Goal: Task Accomplishment & Management: Complete application form

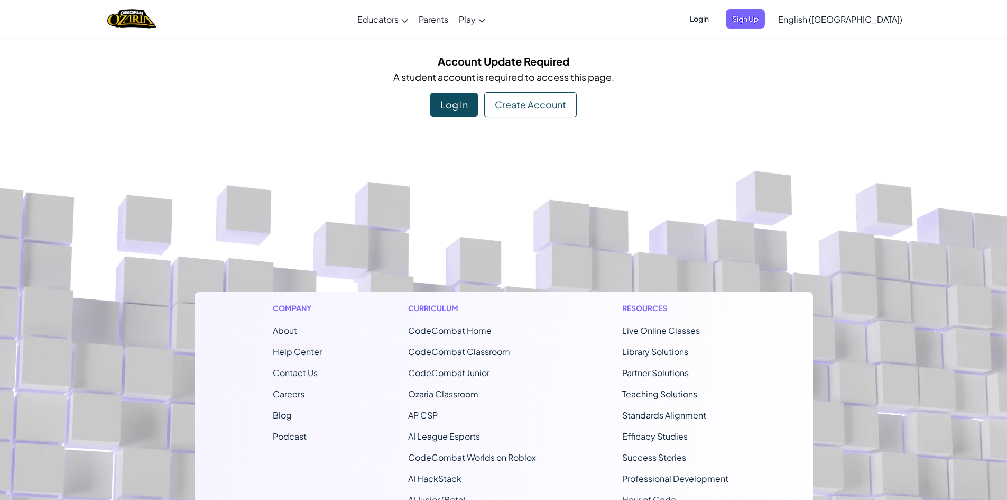
click at [508, 106] on div "Create Account" at bounding box center [530, 104] width 93 height 25
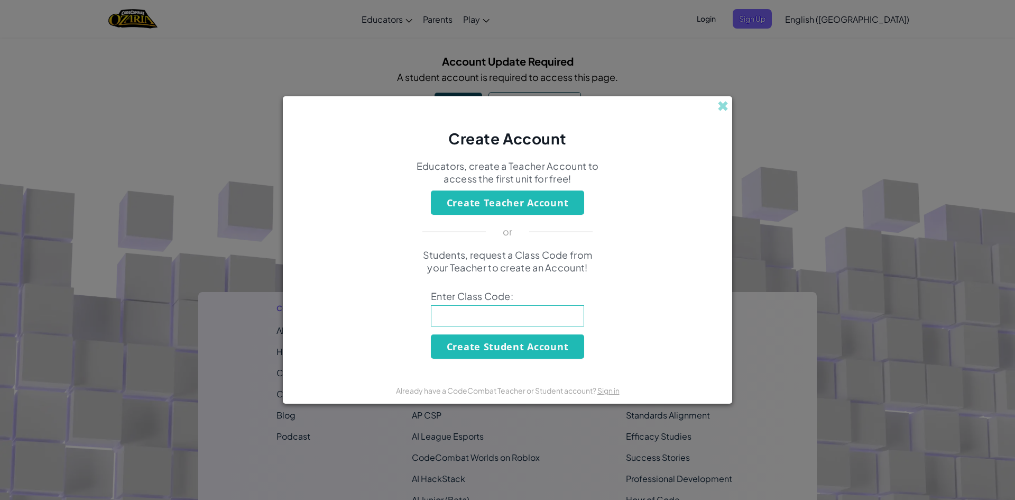
click at [575, 317] on input at bounding box center [507, 315] width 153 height 21
type input "SharpCarSpell"
click at [460, 337] on button "Create Student Account" at bounding box center [507, 346] width 153 height 24
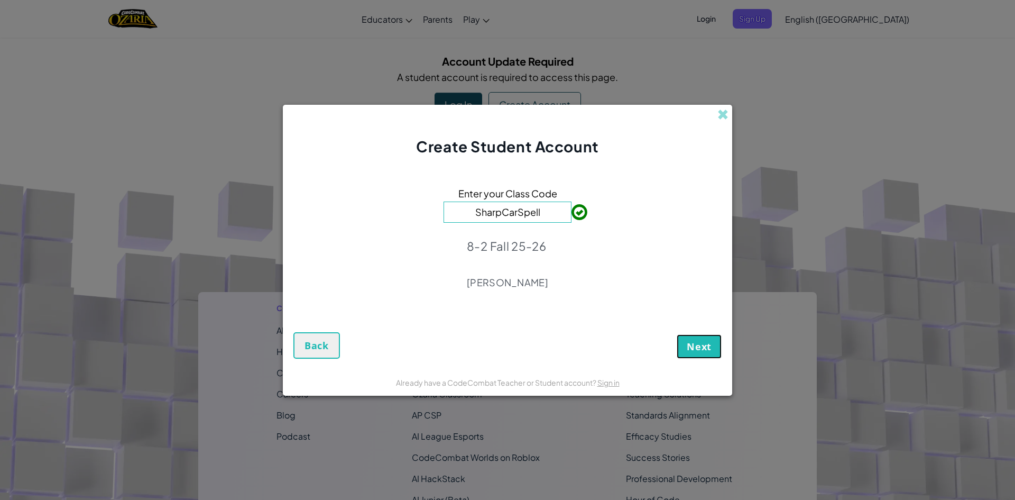
click at [708, 347] on span "Next" at bounding box center [699, 346] width 25 height 13
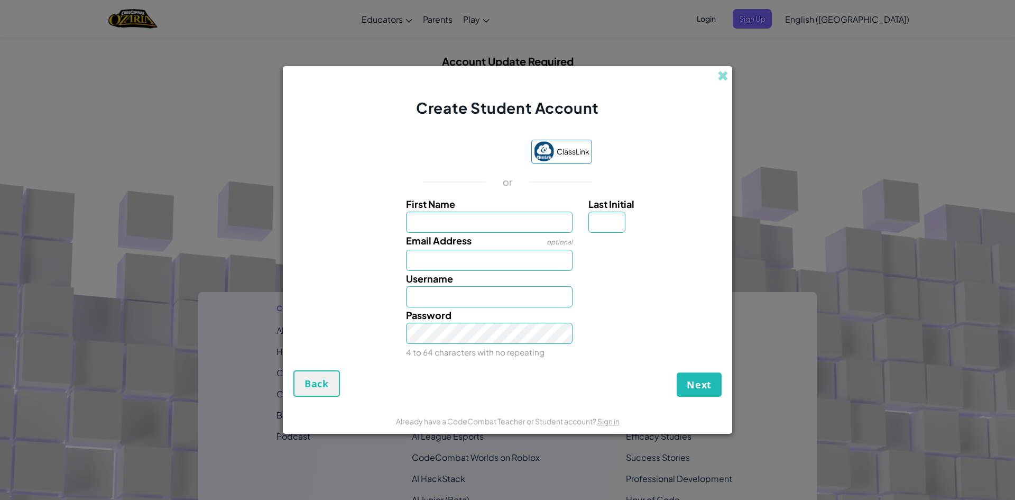
click at [685, 119] on form "ClassLink or First Name Last Initial Email Address optional Username Password 4…" at bounding box center [508, 262] width 450 height 289
click at [468, 255] on input "Email Address" at bounding box center [489, 260] width 167 height 21
click at [702, 241] on div at bounding box center [654, 240] width 146 height 15
click at [482, 265] on input "3814573994@" at bounding box center [489, 260] width 167 height 21
drag, startPoint x: 691, startPoint y: 345, endPoint x: 542, endPoint y: 146, distance: 248.2
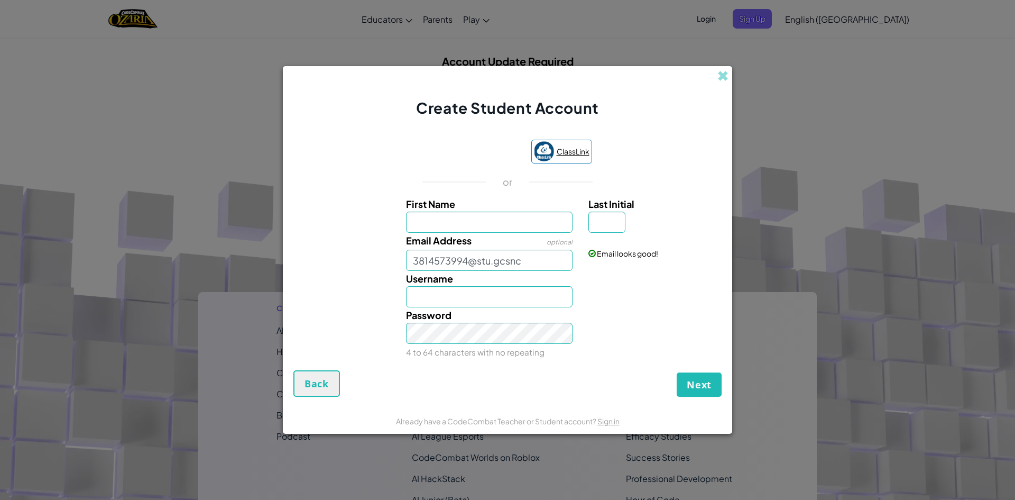
click at [691, 343] on div "Password 4 to 64 characters with no repeating" at bounding box center [507, 333] width 439 height 52
click at [542, 258] on input "3814573994@stu.gcsnc" at bounding box center [489, 260] width 167 height 21
type input "[EMAIL_ADDRESS][DOMAIN_NAME]"
drag, startPoint x: 455, startPoint y: 217, endPoint x: 447, endPoint y: 217, distance: 7.4
click at [452, 217] on input "First Name" at bounding box center [489, 222] width 167 height 21
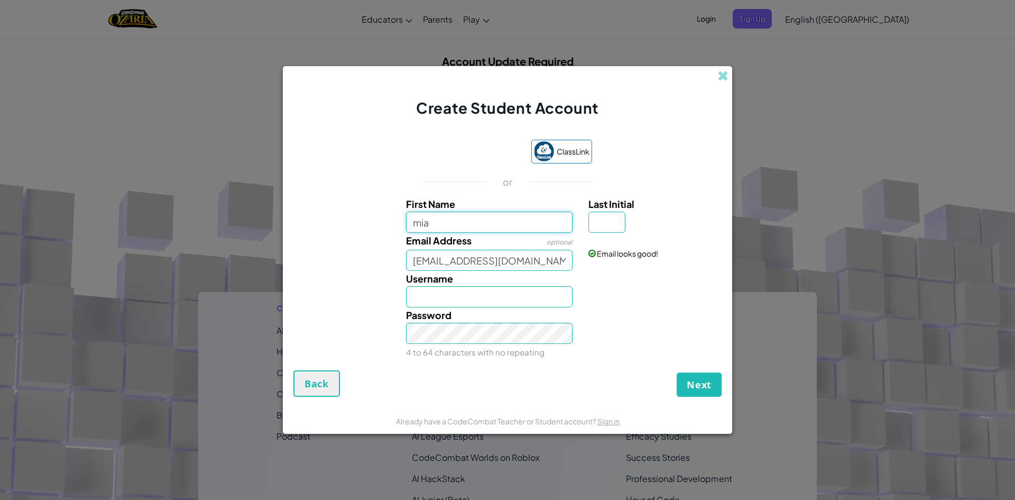
type input "mia"
click at [467, 303] on input "Mia" at bounding box center [489, 296] width 167 height 21
type input "M"
type input "miagonzales"
click at [574, 377] on div "Next Back" at bounding box center [508, 383] width 428 height 26
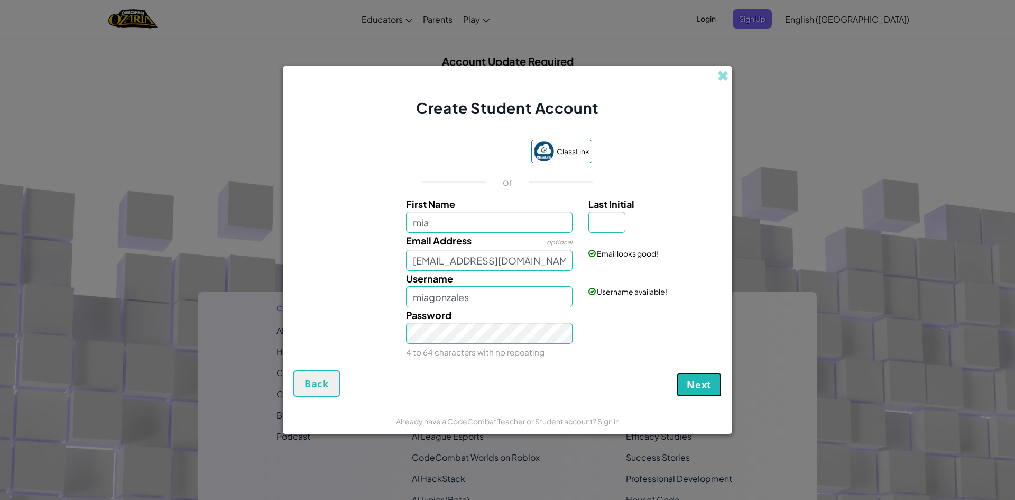
click at [693, 396] on button "Next" at bounding box center [699, 384] width 45 height 24
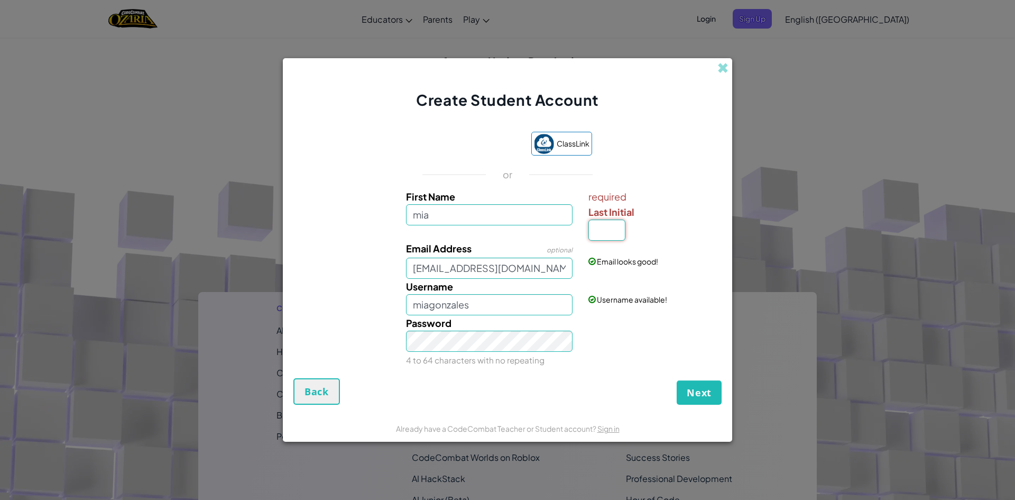
click at [609, 237] on input "Last Initial" at bounding box center [607, 229] width 37 height 21
type input "g"
type input "G"
click at [685, 399] on button "Next" at bounding box center [699, 392] width 45 height 24
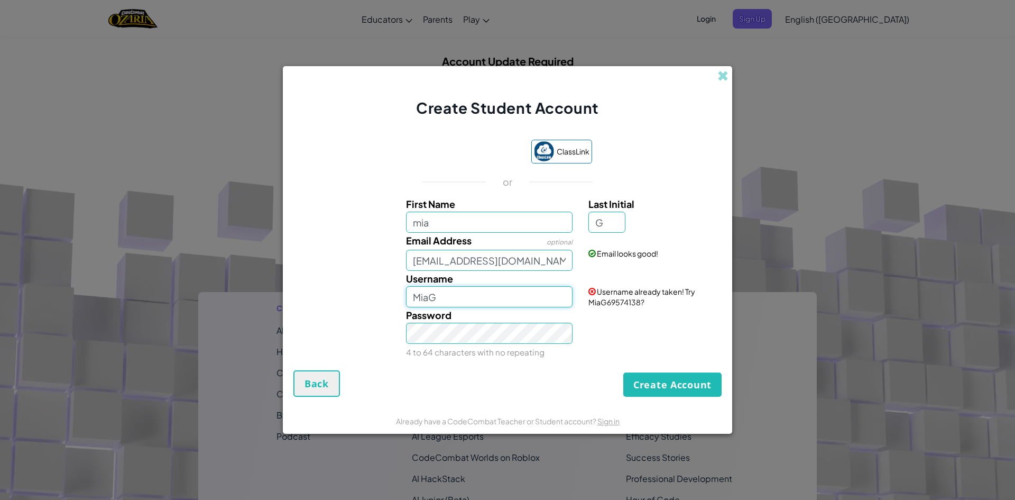
click at [489, 298] on input "MiaG" at bounding box center [489, 296] width 167 height 21
type input "miagonzales"
click at [666, 381] on button "Create Account" at bounding box center [673, 384] width 98 height 24
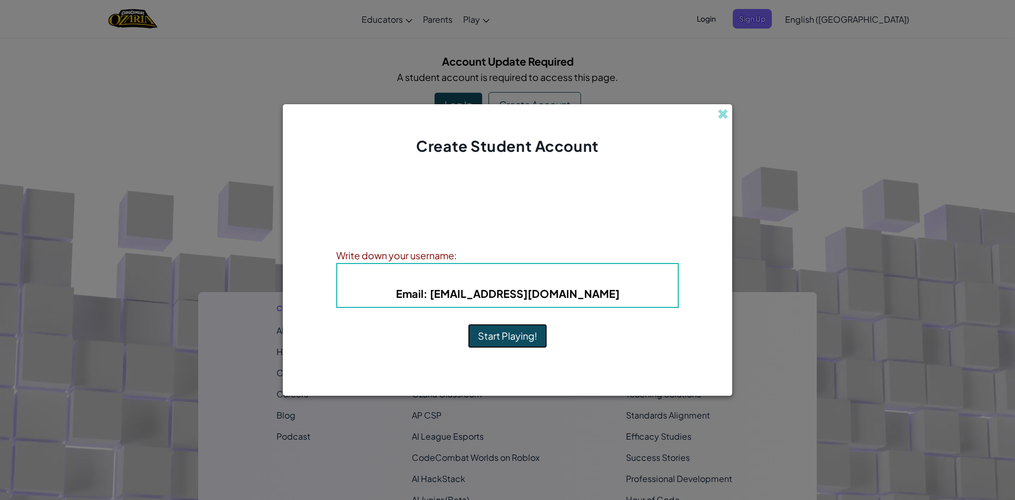
click at [539, 340] on button "Start Playing!" at bounding box center [507, 336] width 79 height 24
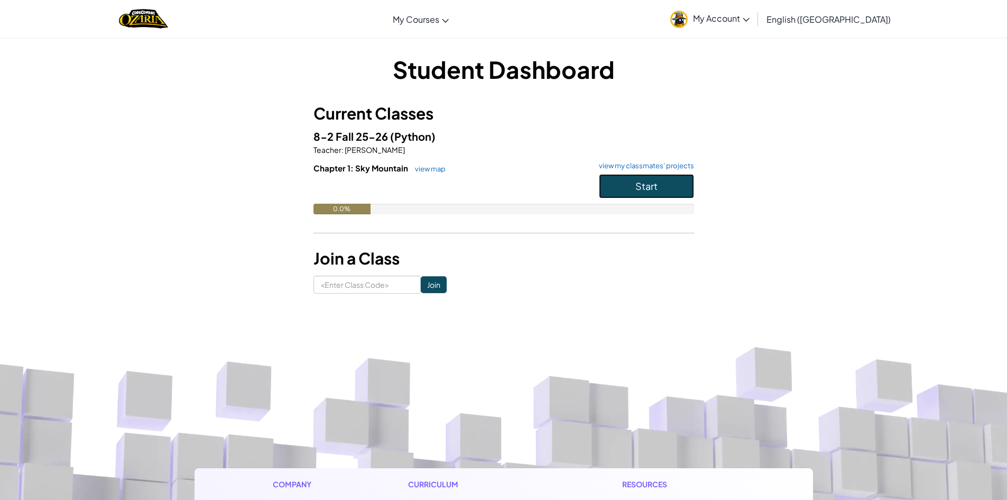
click at [638, 188] on span "Start" at bounding box center [647, 186] width 22 height 12
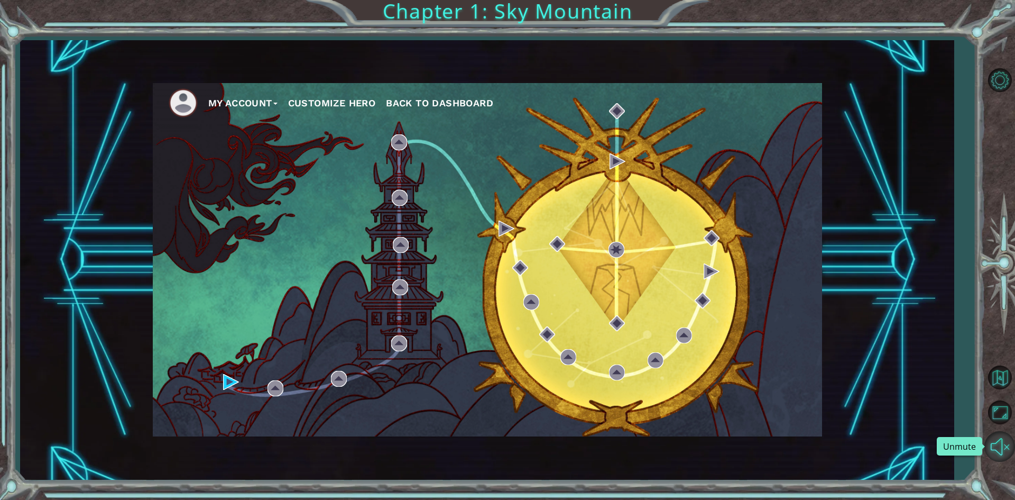
click at [991, 443] on button "Unmute" at bounding box center [1000, 446] width 31 height 31
click at [991, 443] on button "Mute" at bounding box center [1000, 446] width 31 height 31
click at [221, 375] on div "My Account Customize Hero Back to Dashboard" at bounding box center [488, 259] width 670 height 353
click at [218, 382] on div "My Account Customize Hero Back to Dashboard" at bounding box center [488, 259] width 670 height 353
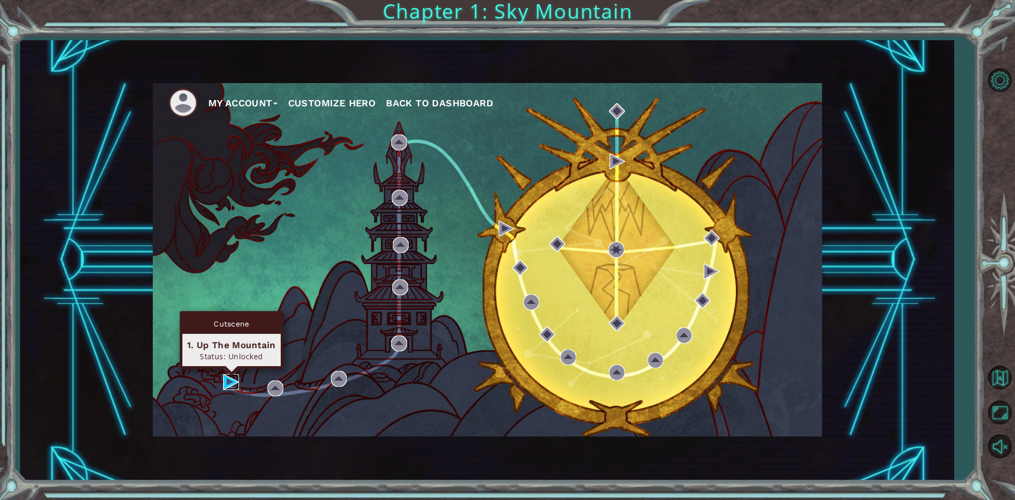
click at [228, 381] on img at bounding box center [231, 382] width 16 height 16
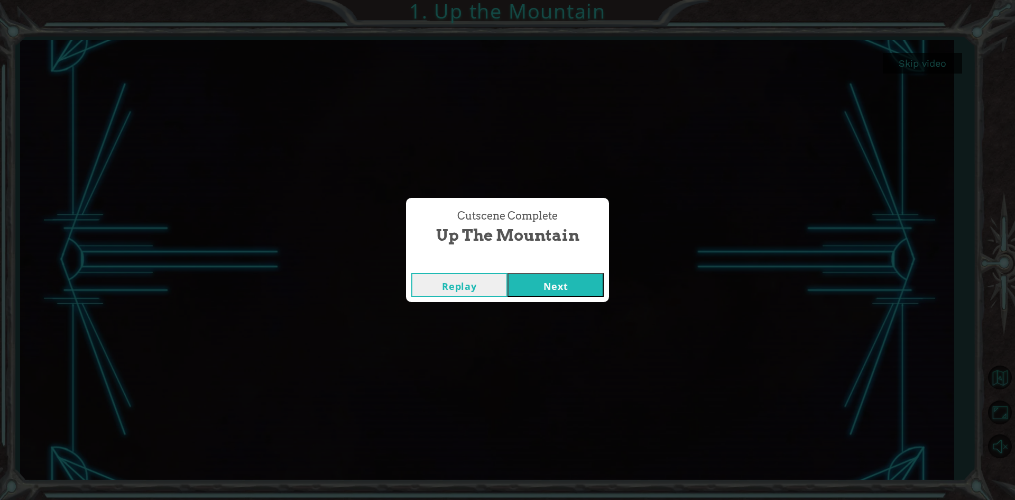
click at [555, 277] on button "Next" at bounding box center [556, 285] width 96 height 24
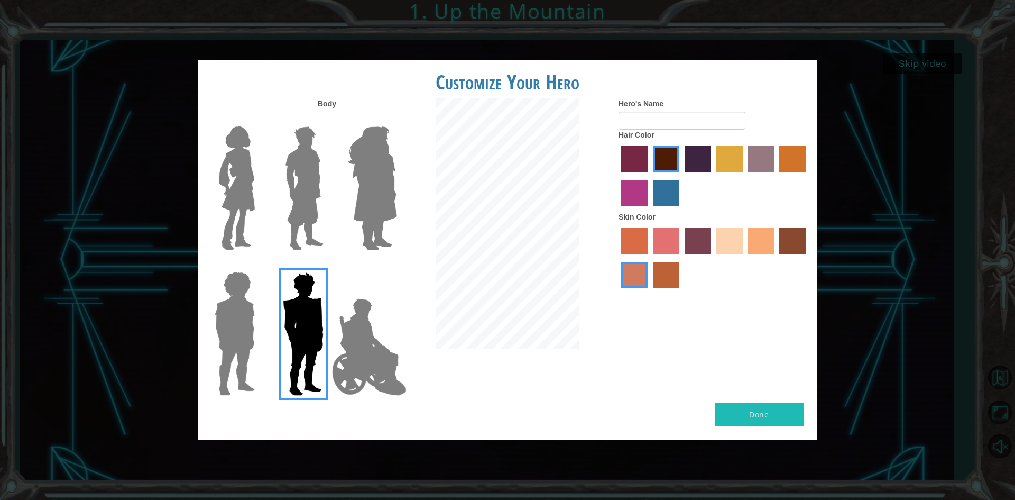
click at [247, 188] on img at bounding box center [237, 188] width 44 height 132
click at [259, 120] on input "Hero Connie" at bounding box center [259, 120] width 0 height 0
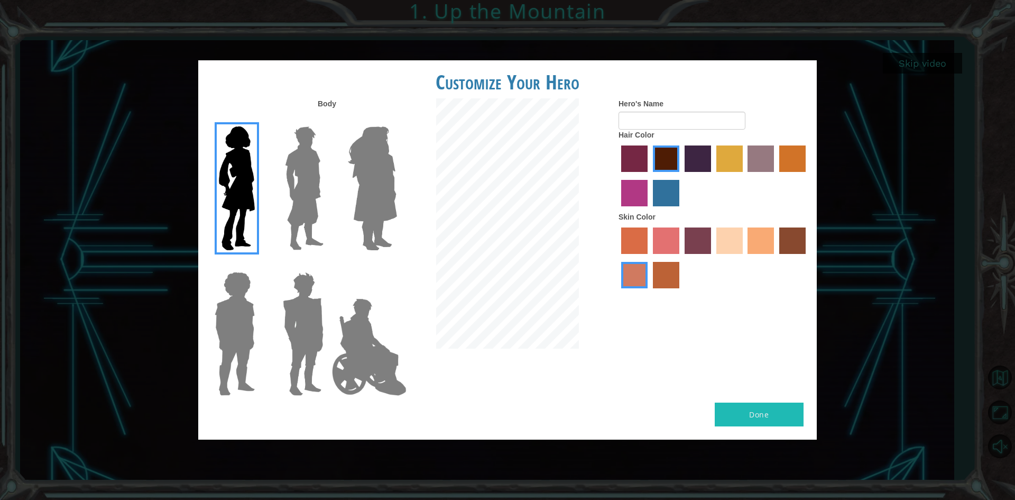
click at [357, 211] on img at bounding box center [373, 188] width 58 height 132
click at [397, 120] on input "Hero Amethyst" at bounding box center [397, 120] width 0 height 0
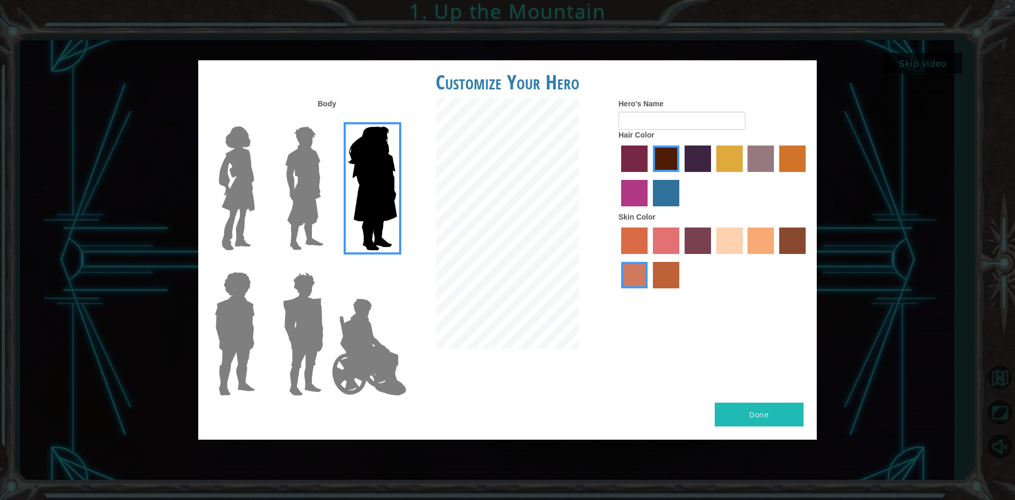
click at [238, 213] on img at bounding box center [237, 188] width 44 height 132
click at [259, 120] on input "Hero Connie" at bounding box center [259, 120] width 0 height 0
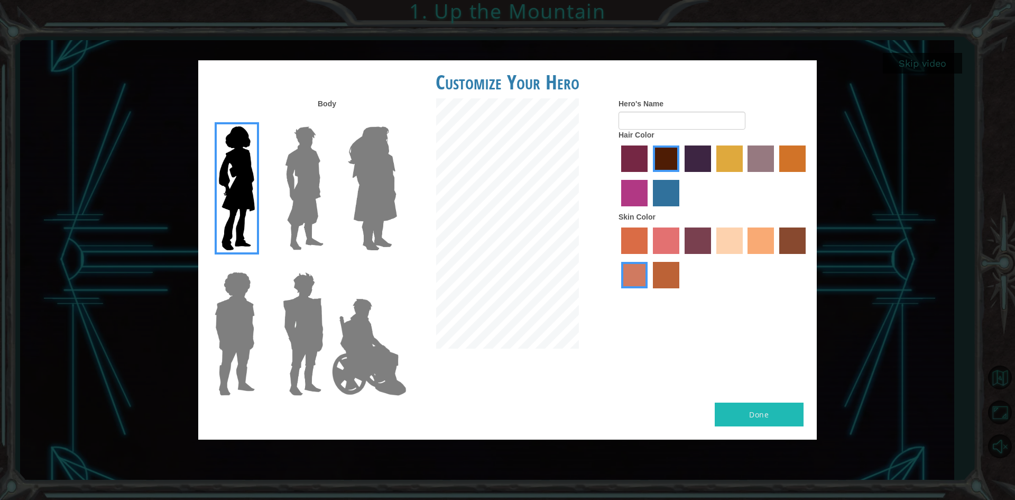
click at [738, 243] on label "sandy beach skin color" at bounding box center [730, 240] width 26 height 26
click at [713, 258] on input "sandy beach skin color" at bounding box center [713, 258] width 0 height 0
click at [681, 156] on div at bounding box center [714, 177] width 190 height 69
click at [691, 162] on label "hot purple hair color" at bounding box center [698, 158] width 26 height 26
click at [681, 176] on input "hot purple hair color" at bounding box center [681, 176] width 0 height 0
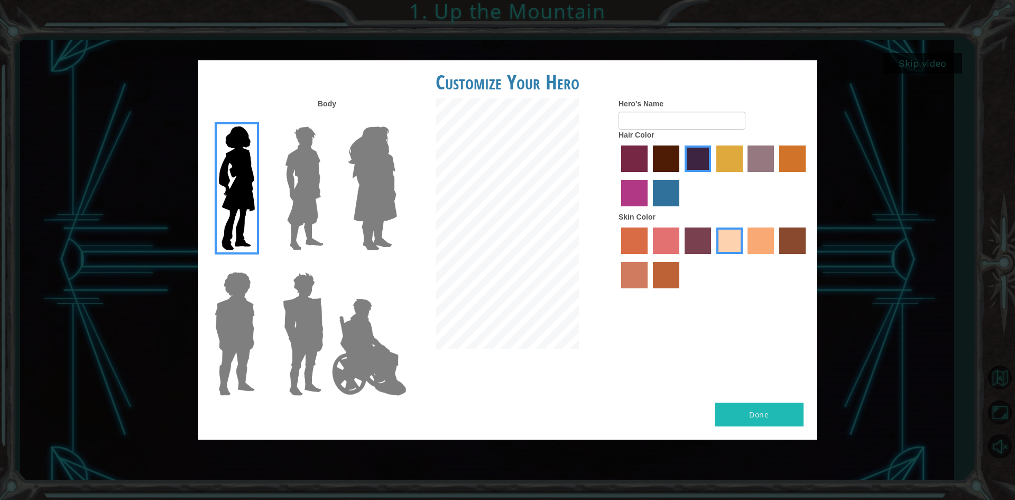
click at [665, 168] on label "maroon hair color" at bounding box center [666, 158] width 26 height 26
click at [649, 176] on input "maroon hair color" at bounding box center [649, 176] width 0 height 0
click at [693, 162] on label "hot purple hair color" at bounding box center [698, 158] width 26 height 26
click at [681, 176] on input "hot purple hair color" at bounding box center [681, 176] width 0 height 0
click at [681, 121] on input "Hero's Name" at bounding box center [682, 121] width 127 height 18
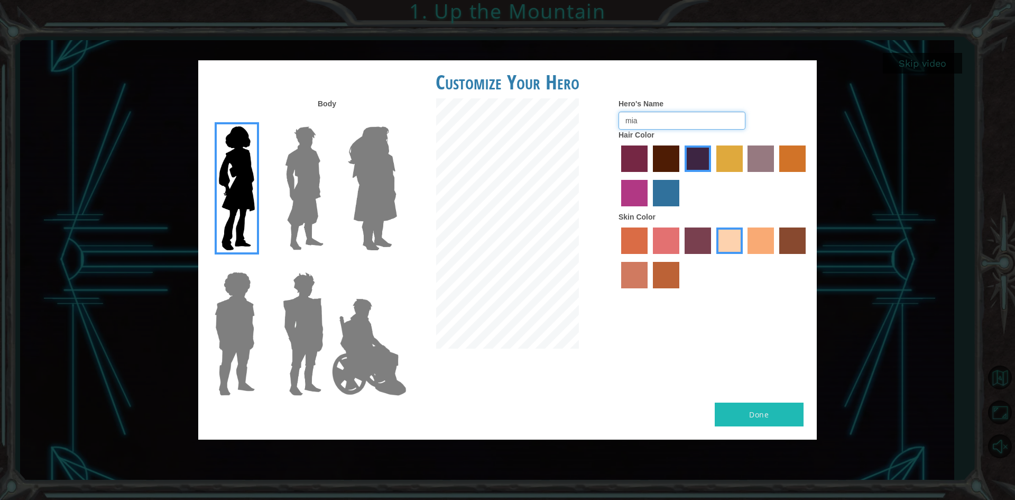
type input "mia"
click at [773, 405] on button "Done" at bounding box center [759, 414] width 89 height 24
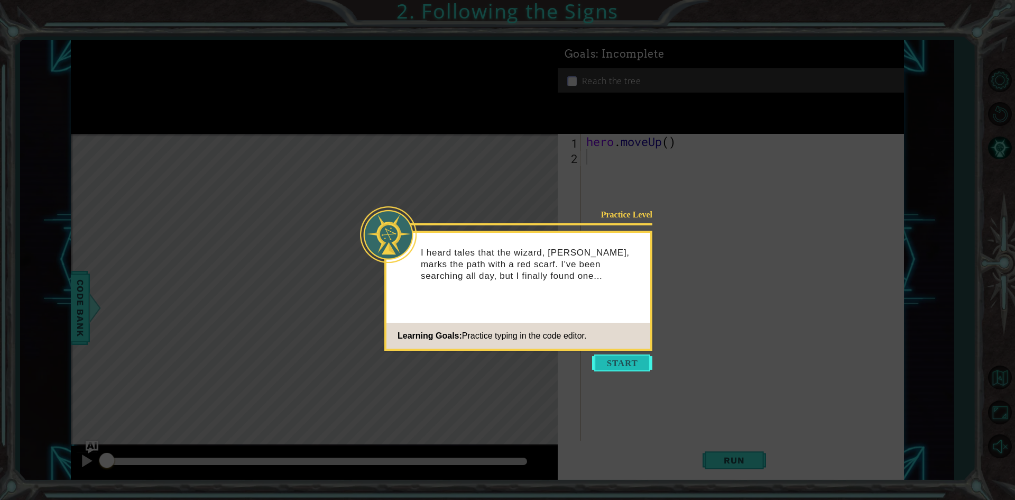
click at [620, 358] on button "Start" at bounding box center [622, 362] width 60 height 17
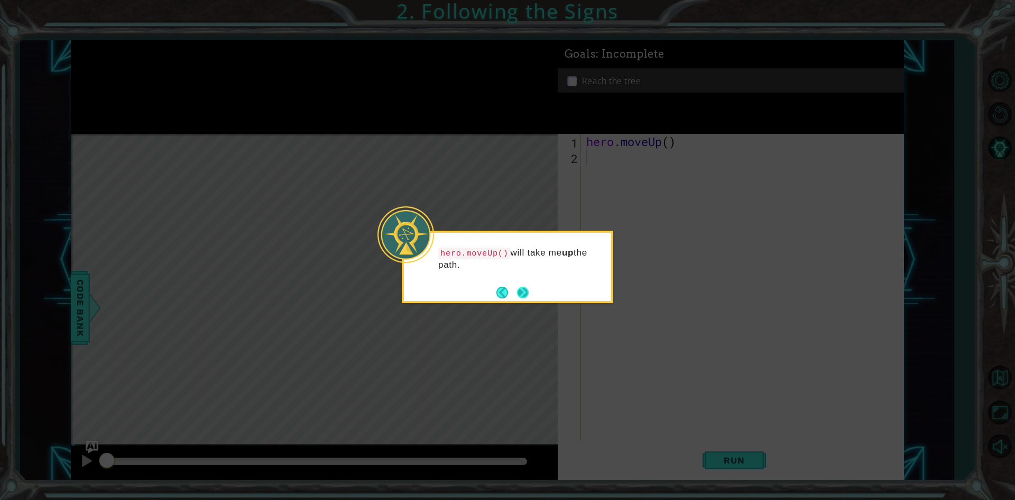
click at [517, 292] on button "Next" at bounding box center [523, 293] width 12 height 12
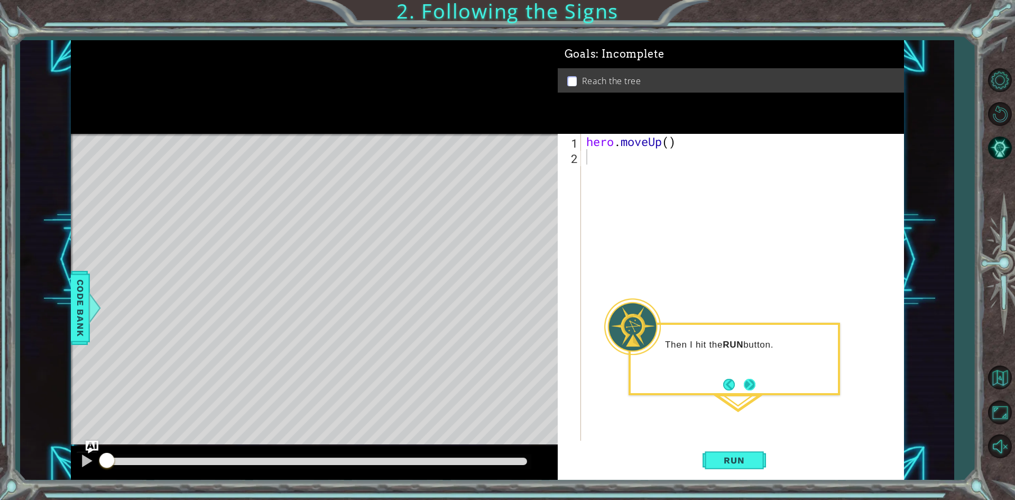
click at [750, 381] on button "Next" at bounding box center [750, 385] width 12 height 12
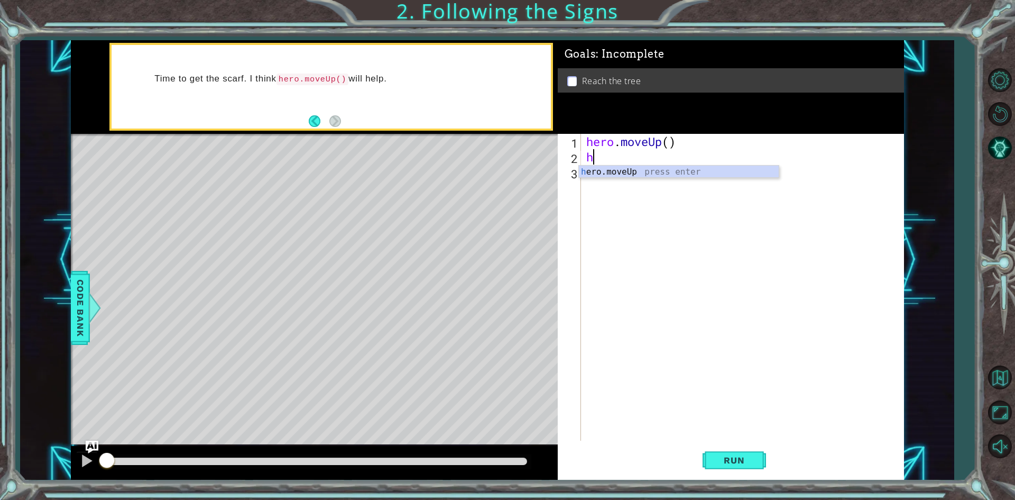
type textarea "he"
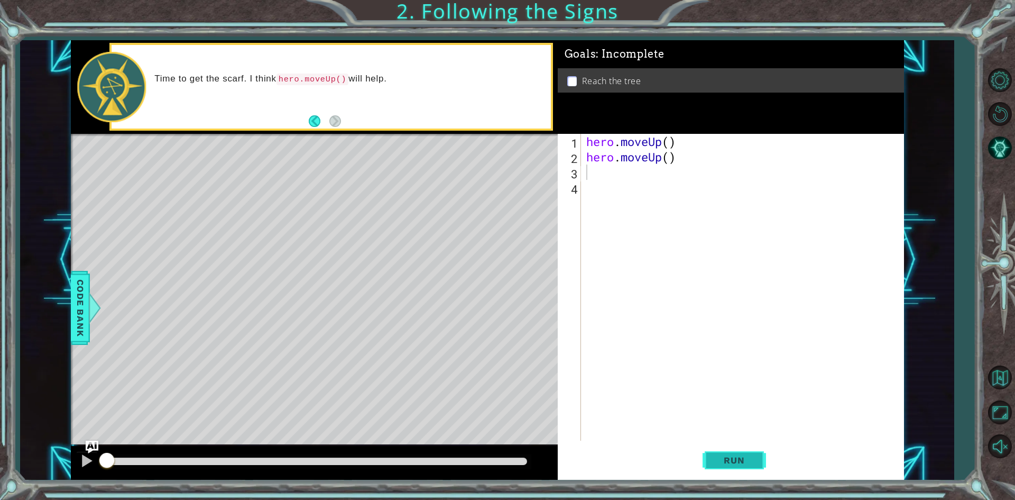
click at [717, 461] on span "Run" at bounding box center [734, 460] width 42 height 11
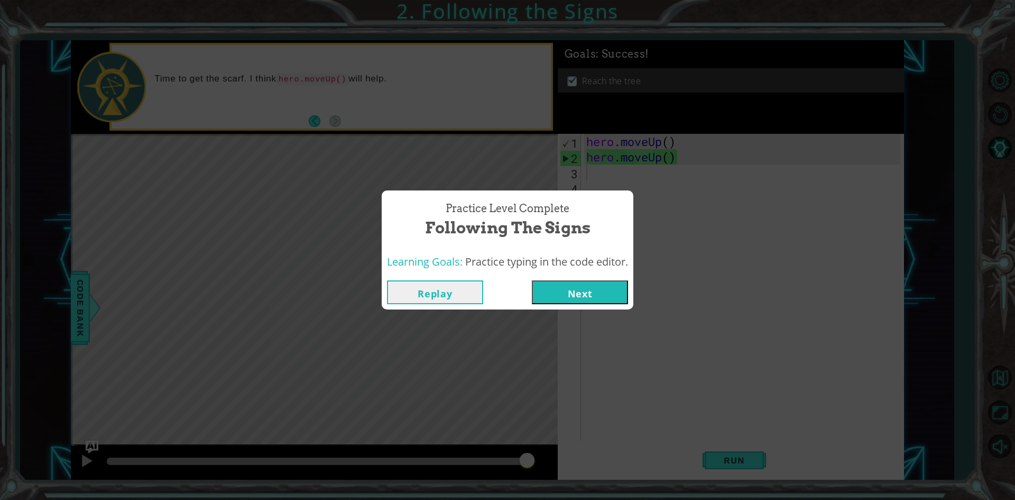
click at [584, 295] on button "Next" at bounding box center [580, 292] width 96 height 24
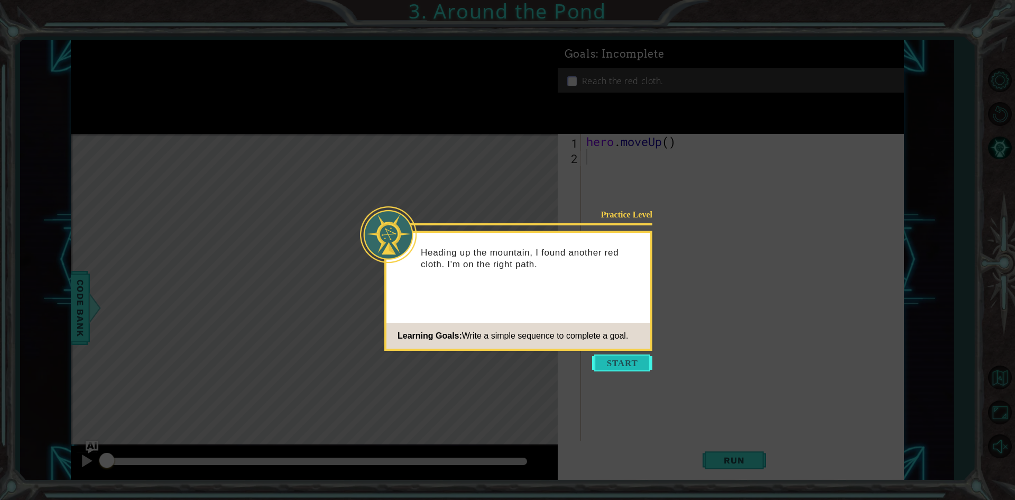
click at [602, 362] on button "Start" at bounding box center [622, 362] width 60 height 17
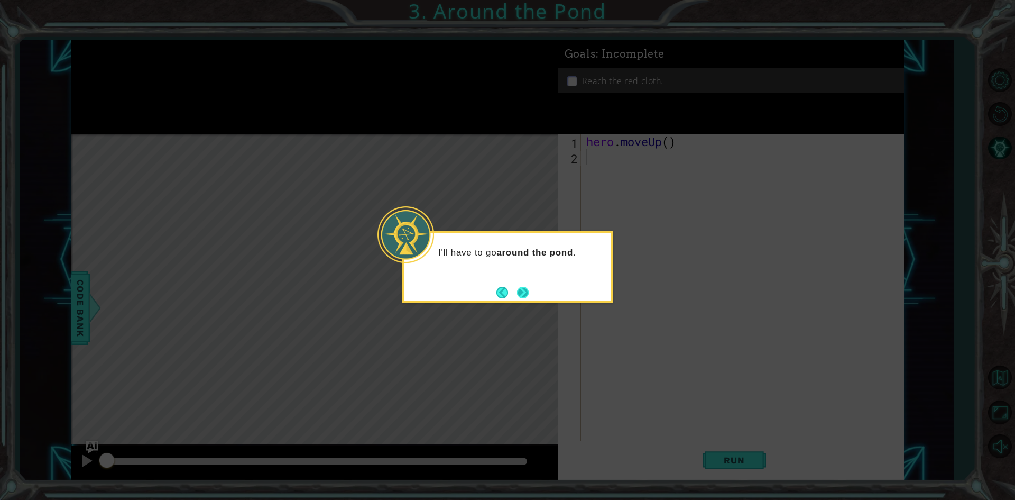
click at [525, 288] on button "Next" at bounding box center [523, 293] width 12 height 12
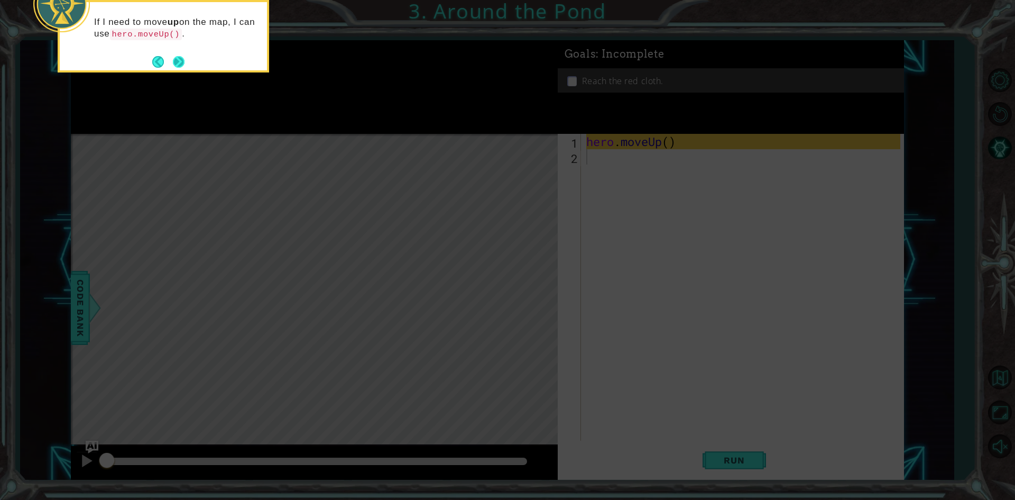
click at [178, 65] on button "Next" at bounding box center [179, 62] width 12 height 12
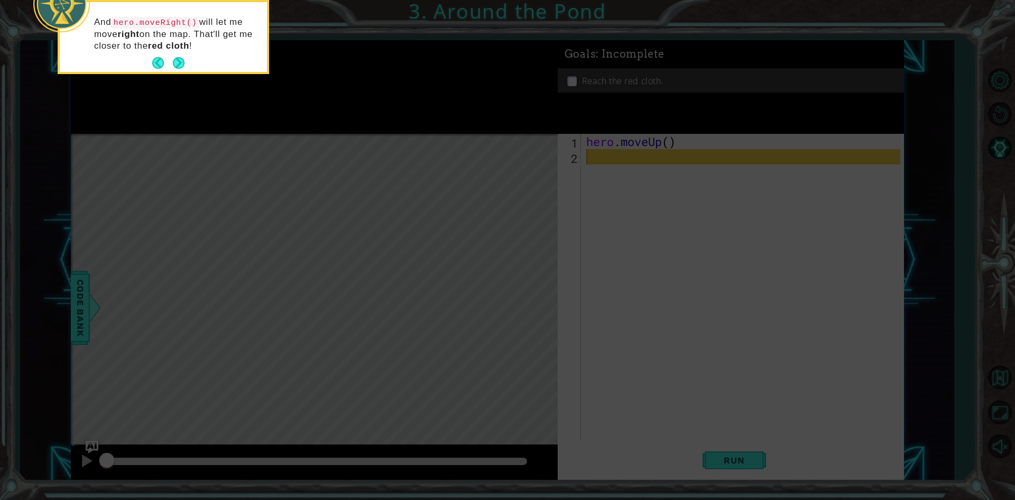
click at [178, 65] on button "Next" at bounding box center [179, 63] width 12 height 12
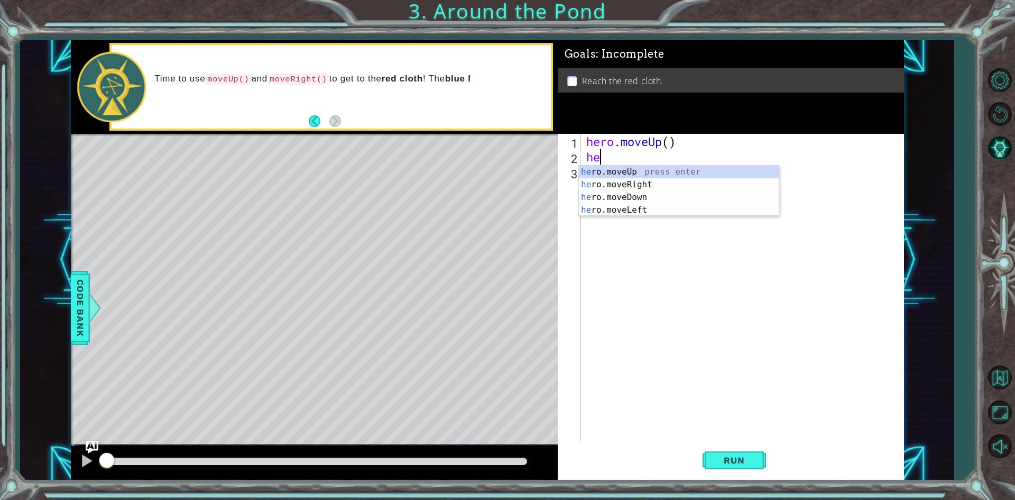
type textarea "her"
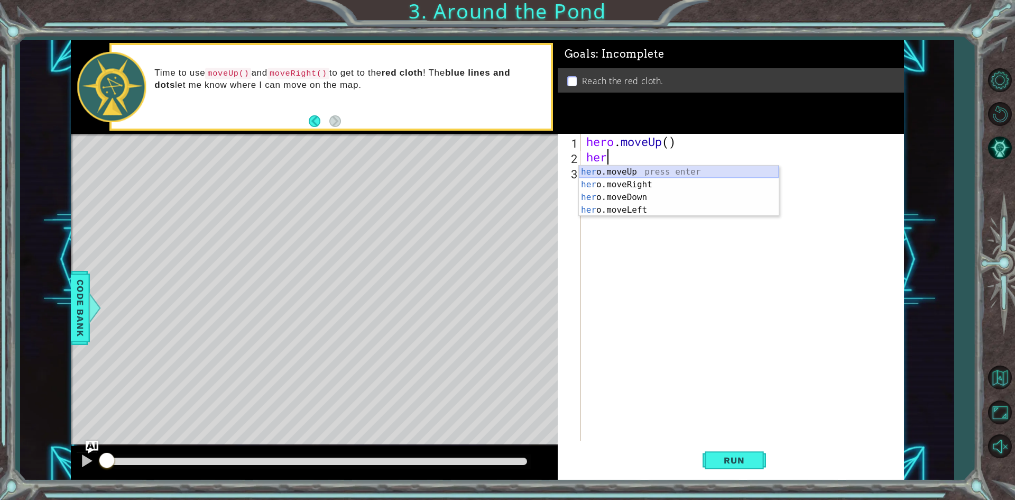
click at [654, 173] on div "her o.moveUp press enter her o.moveRight press enter her o.moveDown press enter…" at bounding box center [679, 204] width 200 height 76
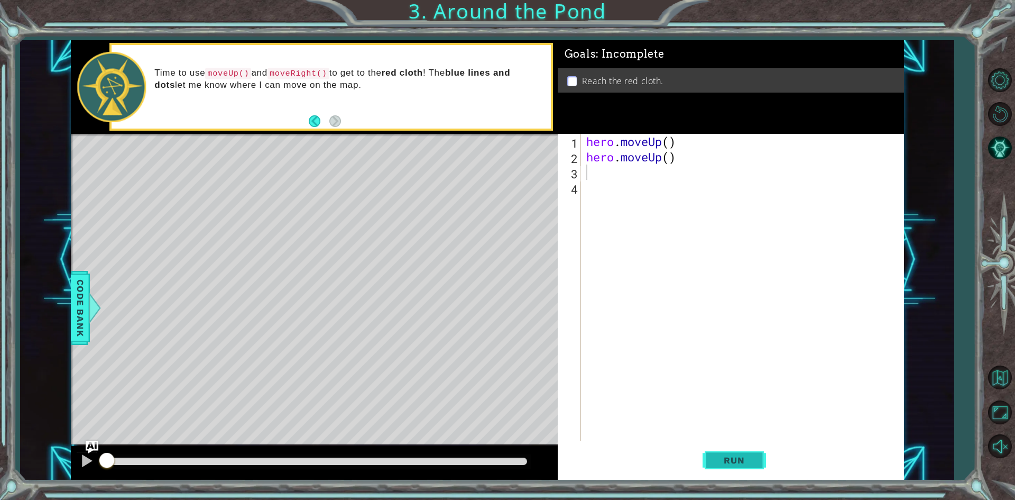
click at [763, 464] on button "Run" at bounding box center [734, 460] width 63 height 34
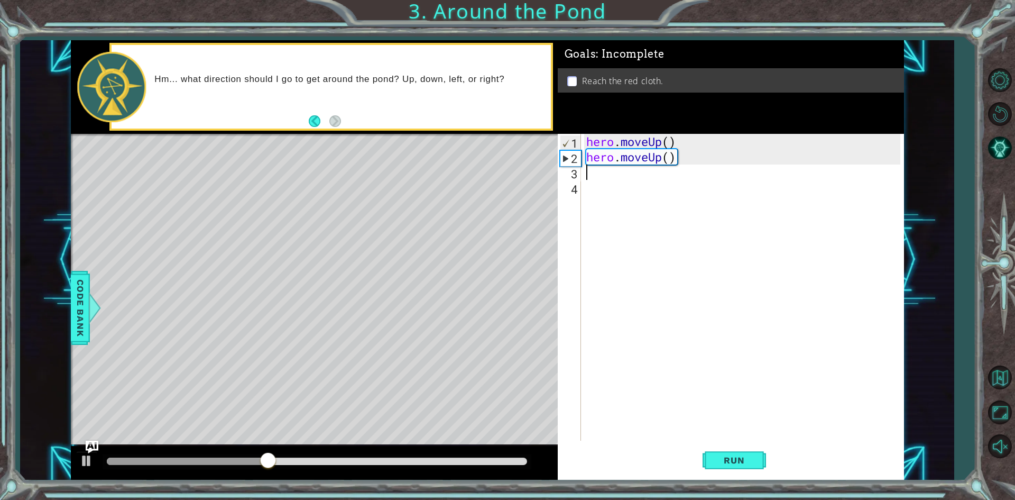
type textarea "h"
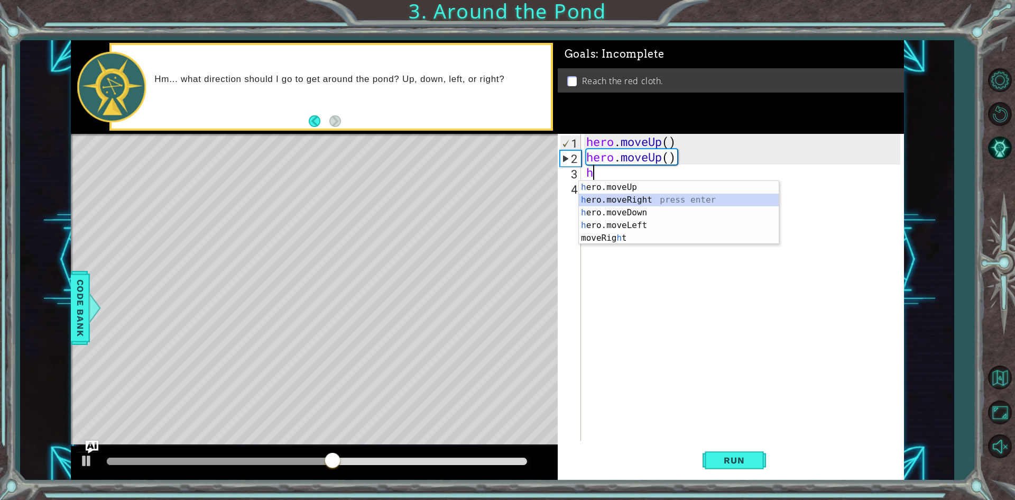
click at [607, 200] on div "h ero.moveUp press enter h ero.moveRight press enter h ero.moveDown press enter…" at bounding box center [679, 225] width 200 height 89
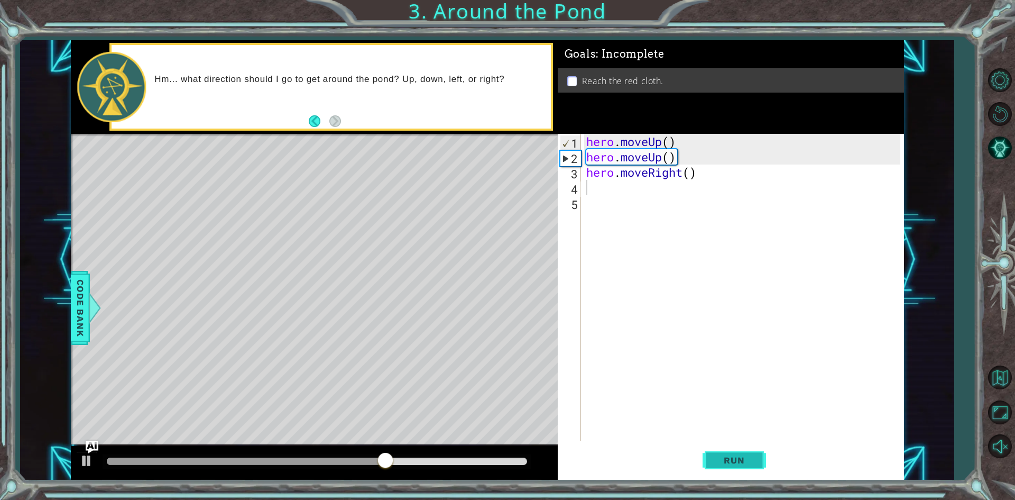
click at [744, 453] on button "Run" at bounding box center [734, 460] width 63 height 34
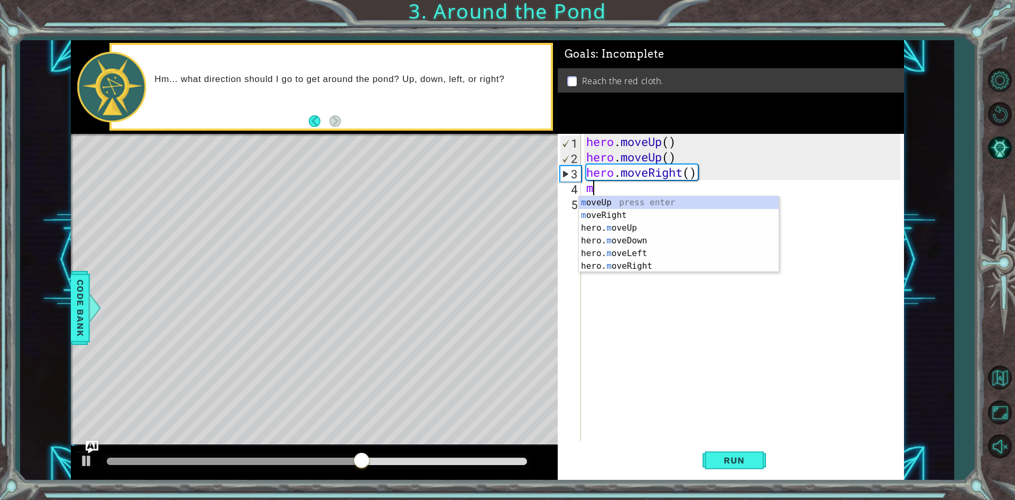
type textarea "mo"
click at [598, 205] on div "mo veUp press enter mo veRight press enter hero. mo veUp press enter hero. mo v…" at bounding box center [679, 247] width 200 height 102
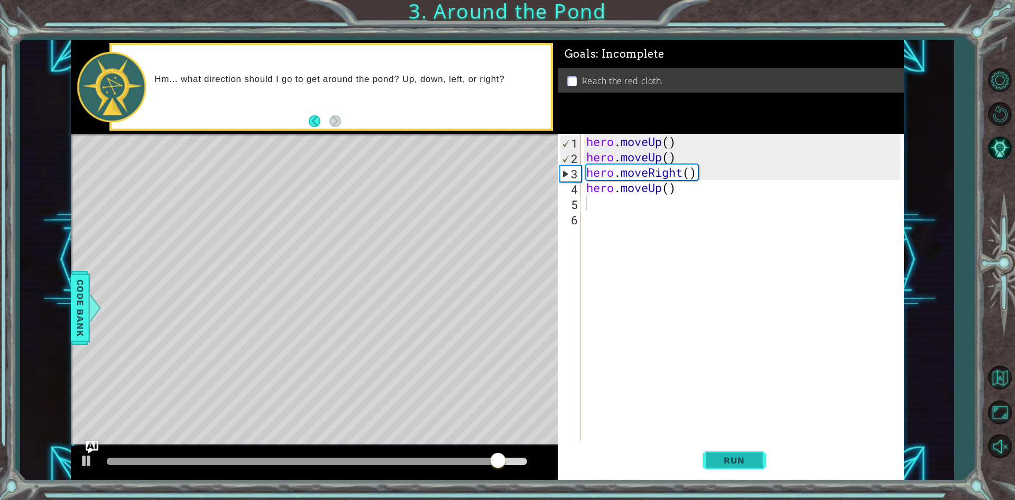
click at [749, 466] on button "Run" at bounding box center [734, 460] width 63 height 34
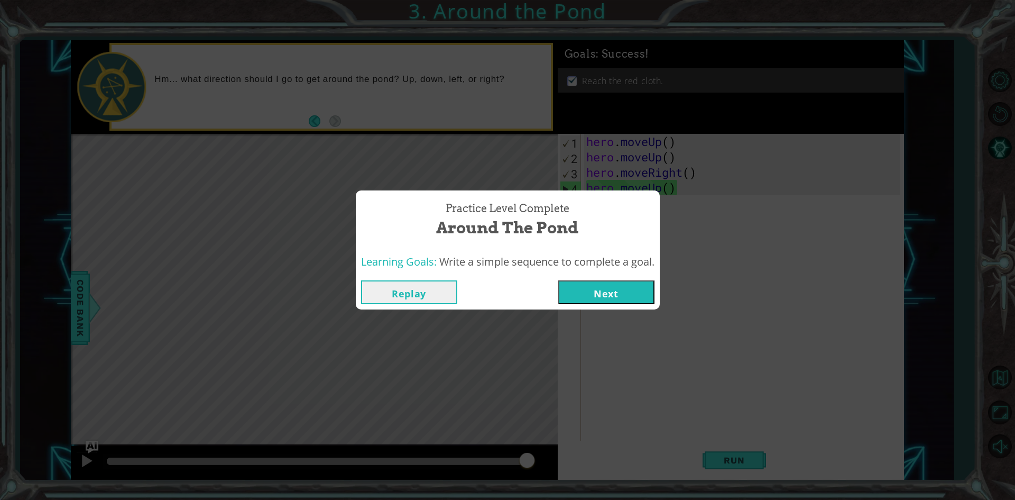
click at [645, 294] on button "Next" at bounding box center [606, 292] width 96 height 24
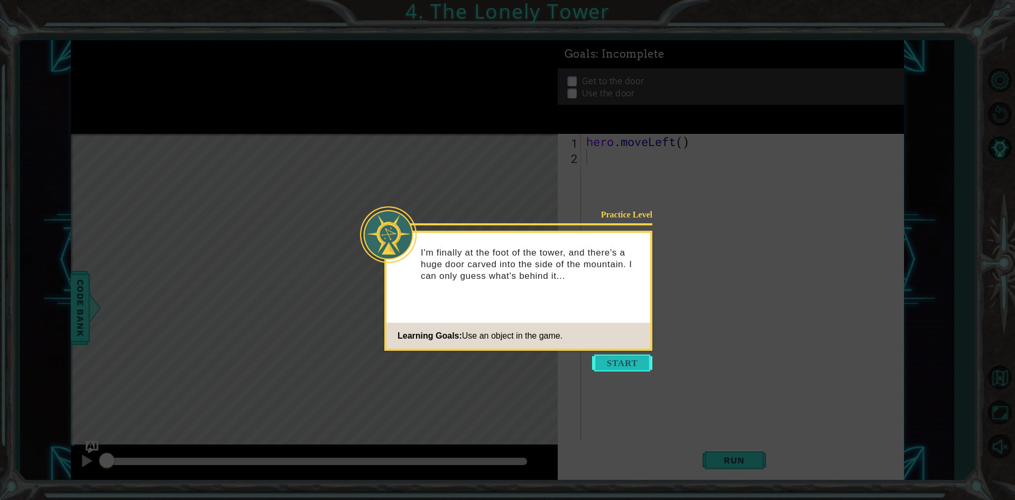
click at [624, 356] on button "Start" at bounding box center [622, 362] width 60 height 17
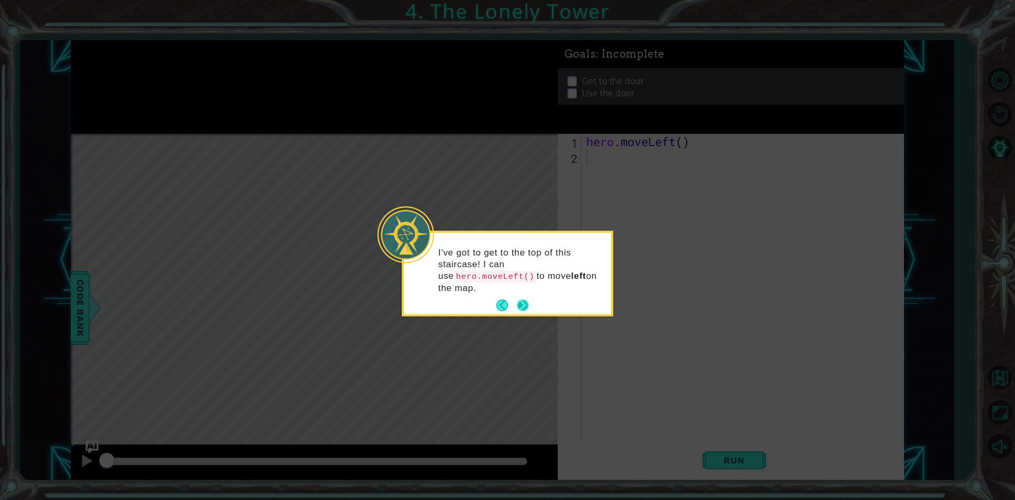
click at [524, 299] on button "Next" at bounding box center [523, 305] width 12 height 12
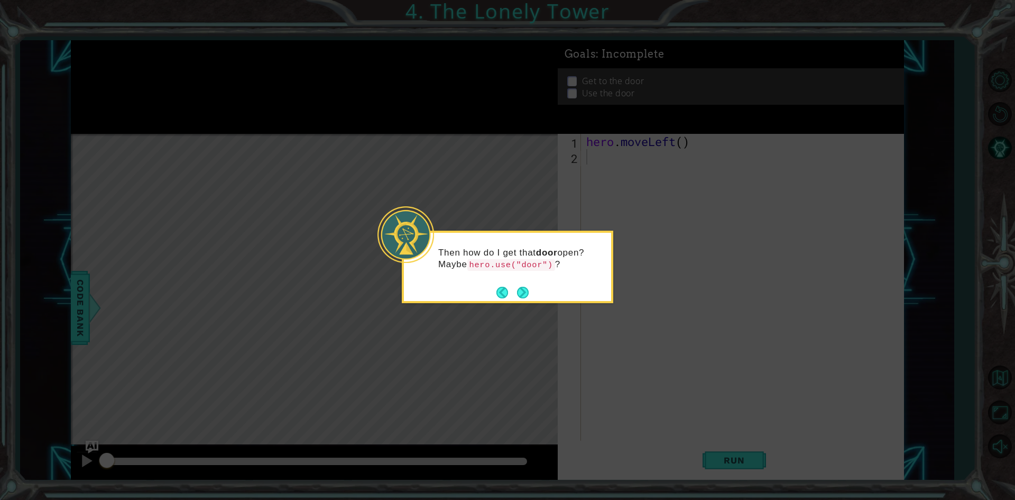
click at [524, 291] on button "Next" at bounding box center [523, 293] width 12 height 12
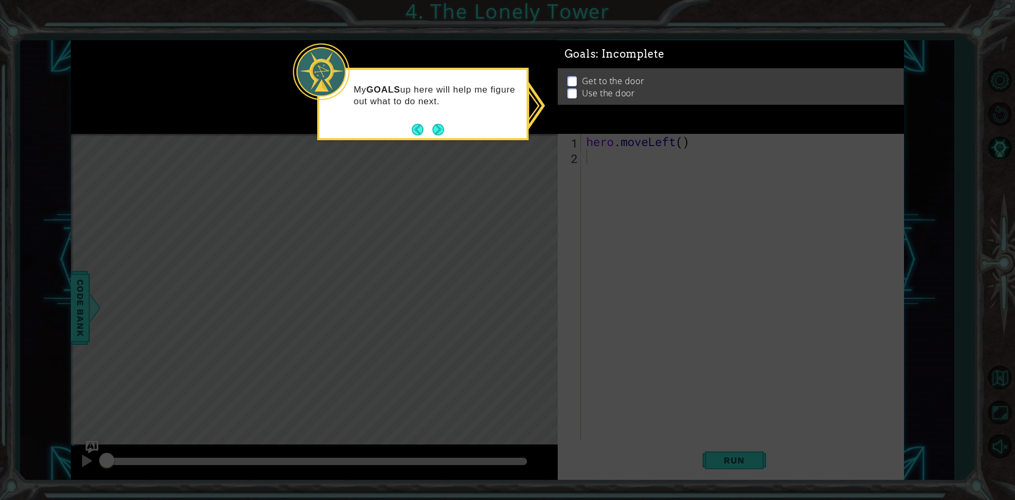
drag, startPoint x: 419, startPoint y: 119, endPoint x: 411, endPoint y: 133, distance: 15.9
click at [415, 123] on footer at bounding box center [428, 130] width 32 height 16
click at [444, 126] on button "Next" at bounding box center [439, 130] width 12 height 12
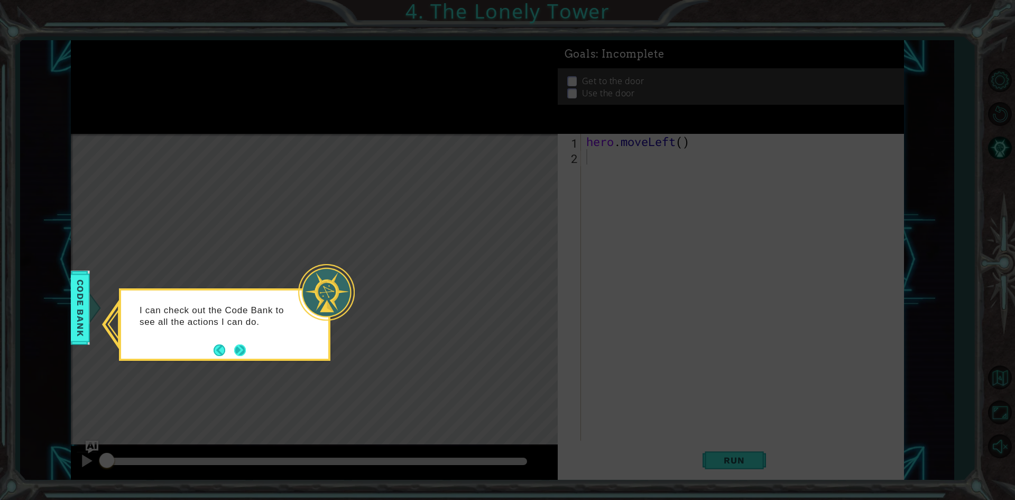
click at [244, 349] on button "Next" at bounding box center [240, 350] width 12 height 12
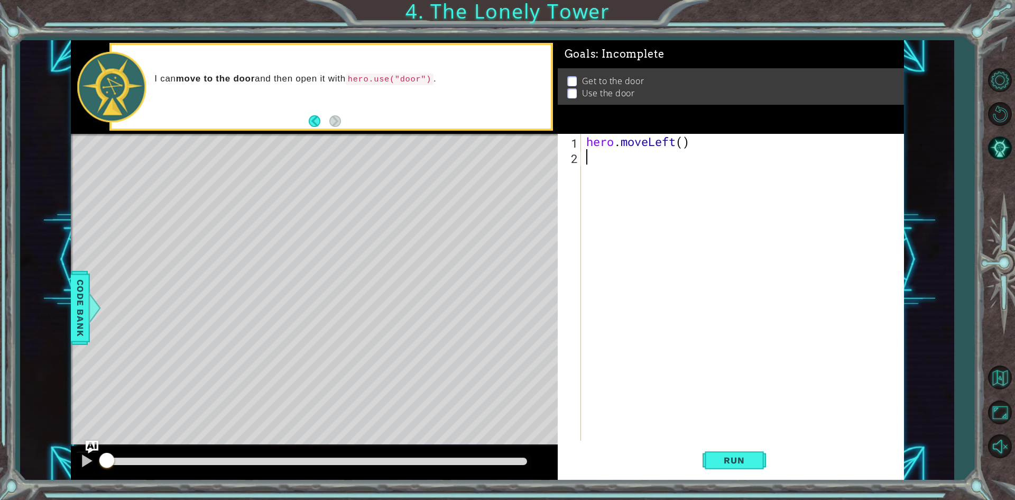
type textarea "m"
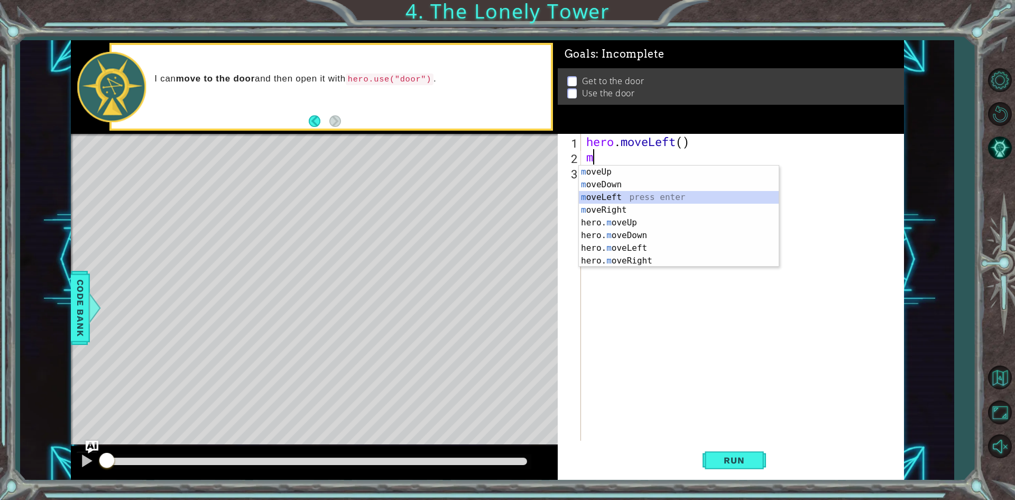
click at [630, 200] on div "m oveUp press enter m oveDown press enter m oveLeft press enter m oveRight pres…" at bounding box center [679, 229] width 200 height 127
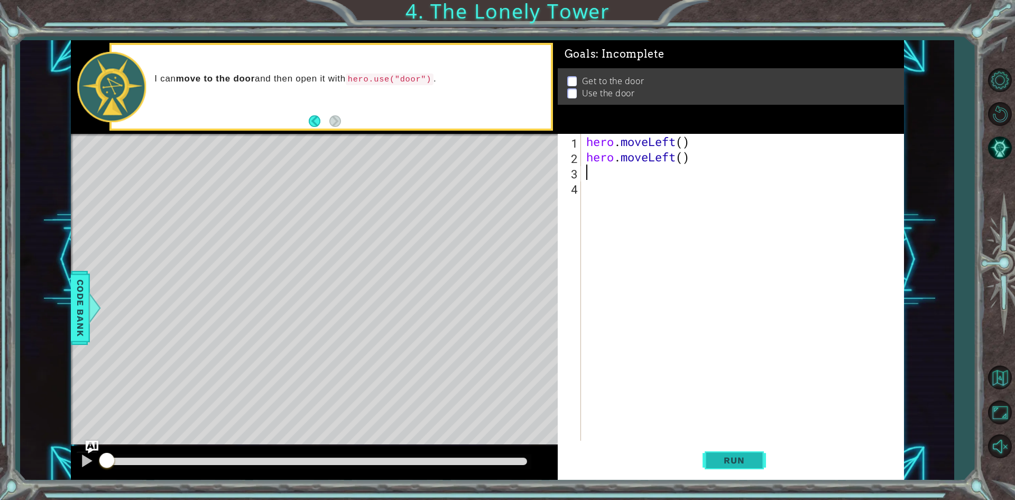
click at [721, 453] on button "Run" at bounding box center [734, 460] width 63 height 34
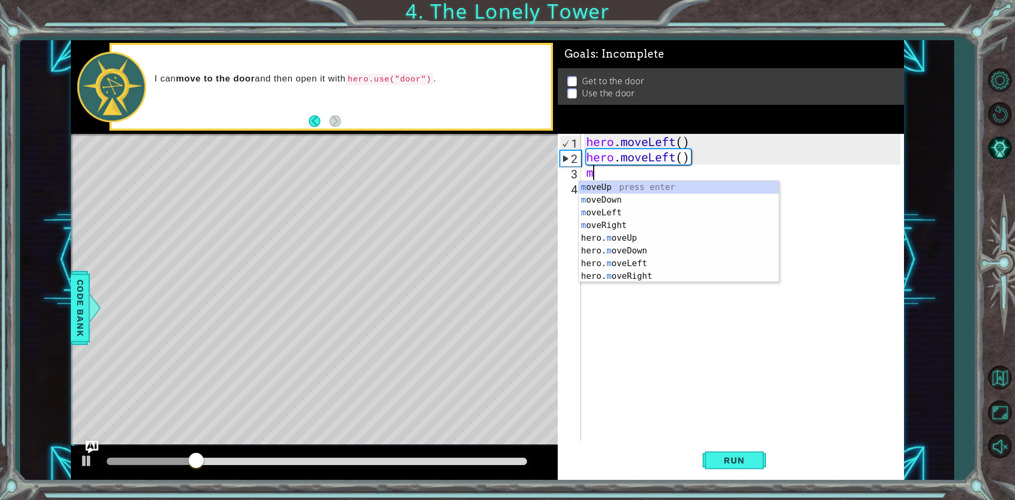
type textarea "mo"
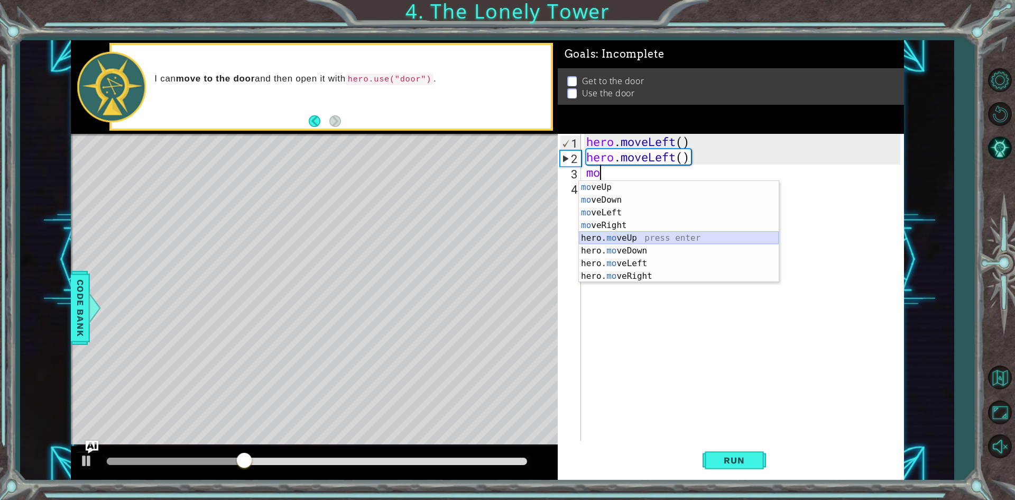
click at [635, 236] on div "mo veUp press enter mo veDown press enter mo veLeft press enter mo veRight pres…" at bounding box center [679, 244] width 200 height 127
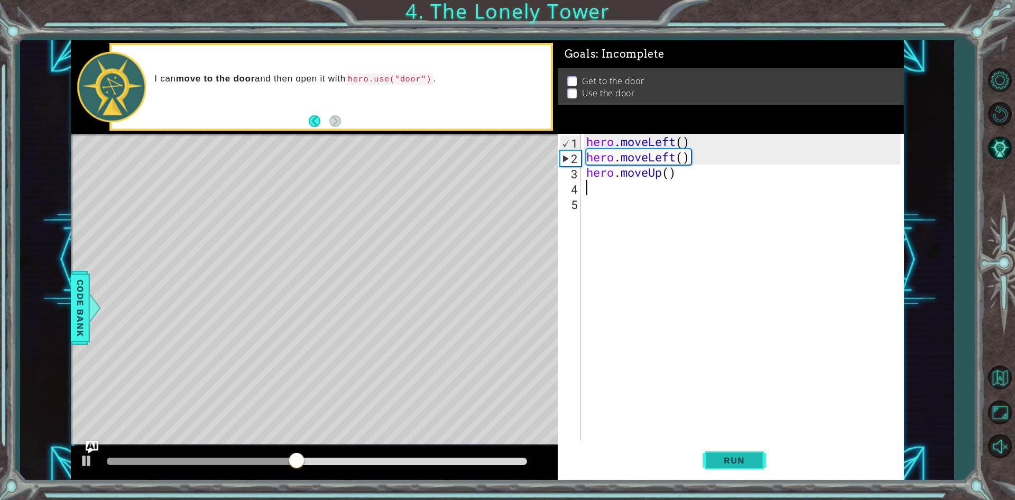
click at [718, 451] on button "Run" at bounding box center [734, 460] width 63 height 34
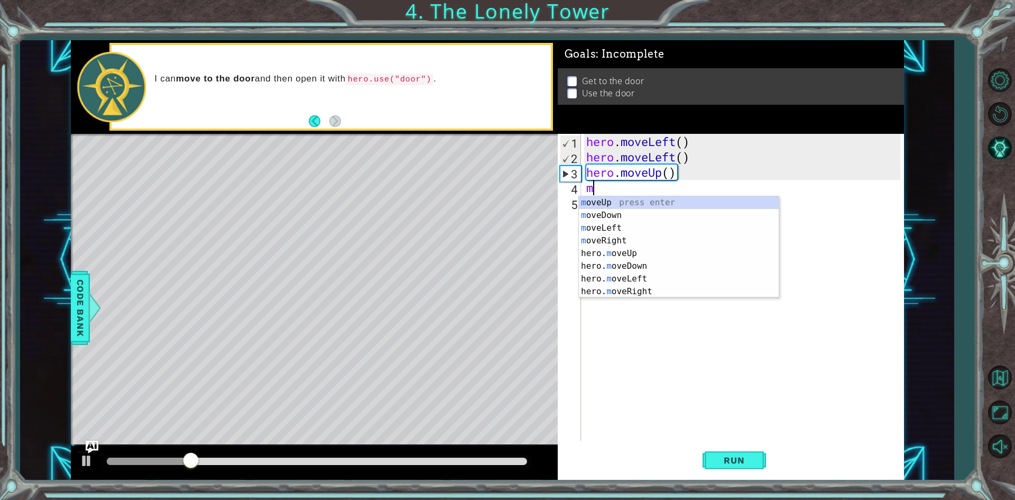
type textarea "mo"
click at [602, 199] on div "mo veUp press enter mo veDown press enter mo veLeft press enter mo veRight pres…" at bounding box center [679, 259] width 200 height 127
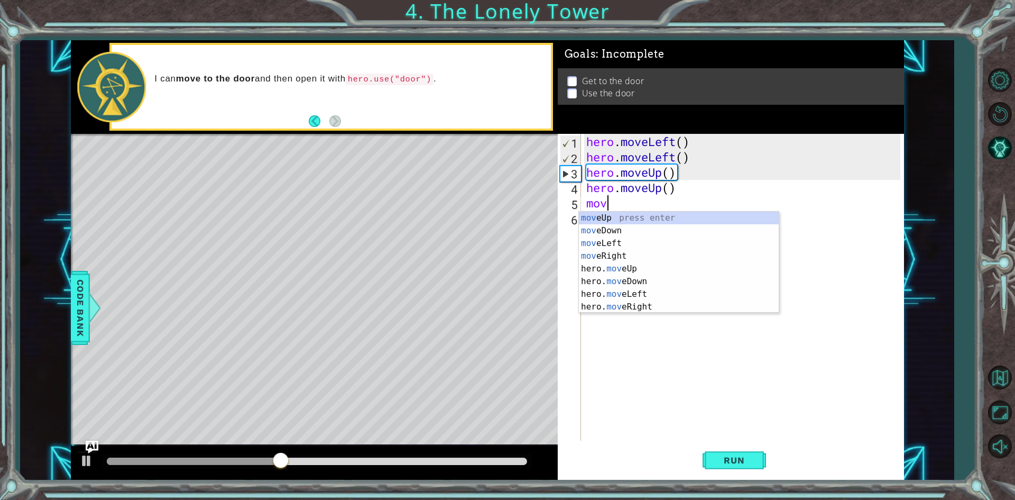
type textarea "move"
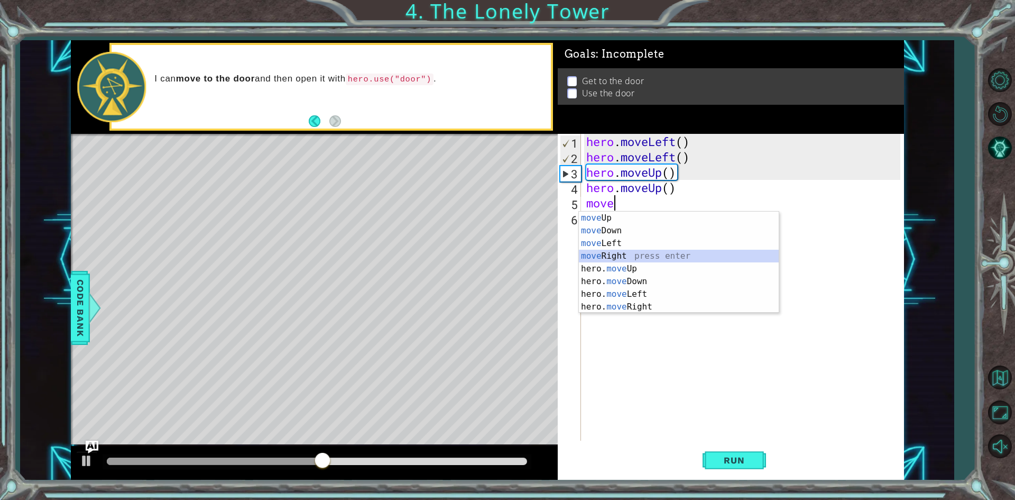
click at [616, 251] on div "move Up press enter move Down press enter move Left press enter move Right pres…" at bounding box center [679, 275] width 200 height 127
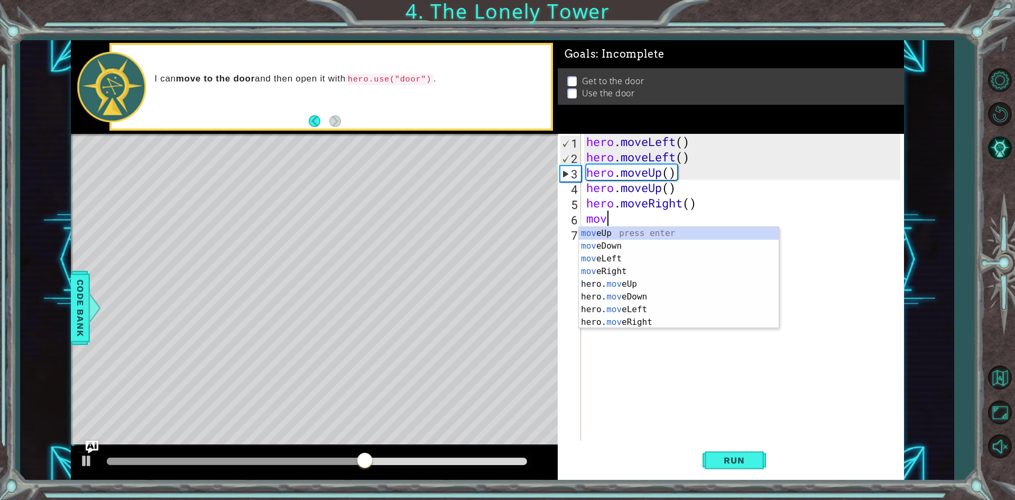
type textarea "move"
click at [622, 276] on div "move Up press enter move Down press enter move Left press enter move Right pres…" at bounding box center [679, 290] width 200 height 127
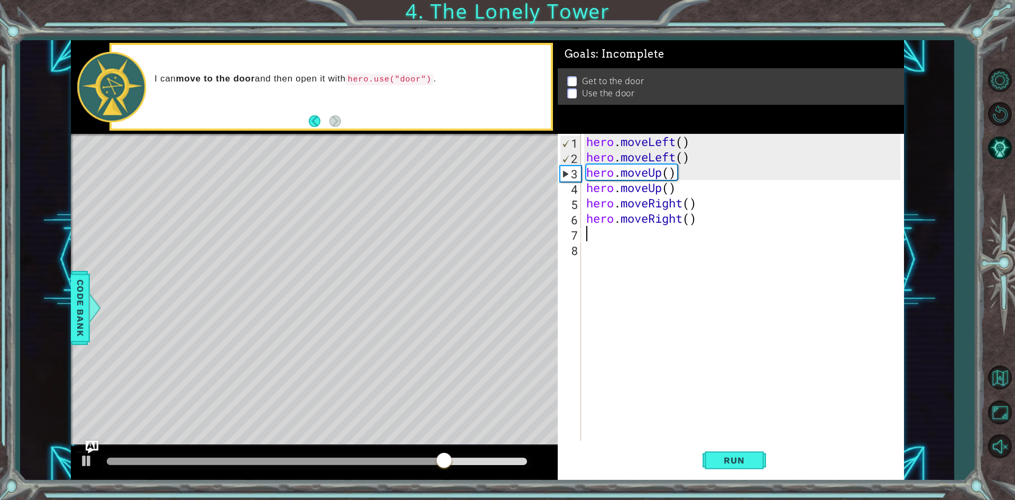
scroll to position [0, 0]
click at [763, 457] on button "Run" at bounding box center [734, 460] width 63 height 34
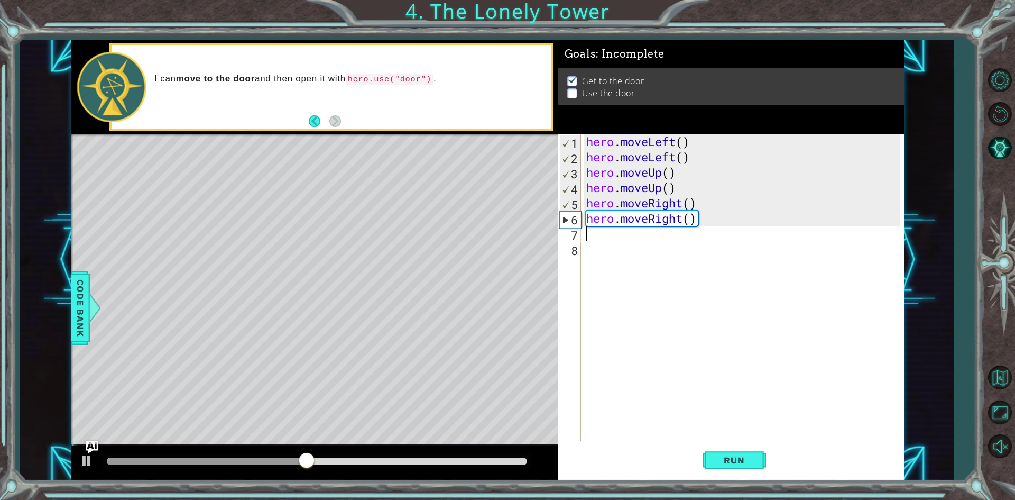
type textarea "m"
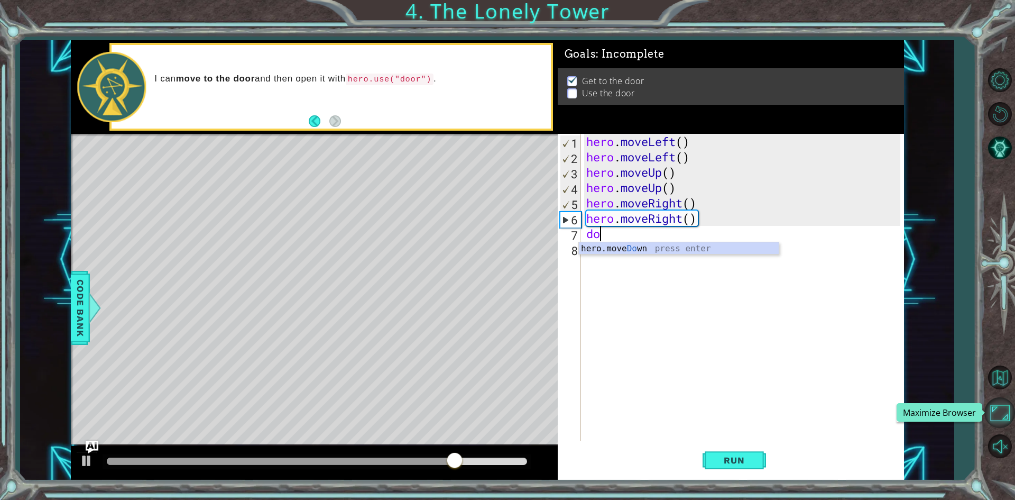
type textarea "d"
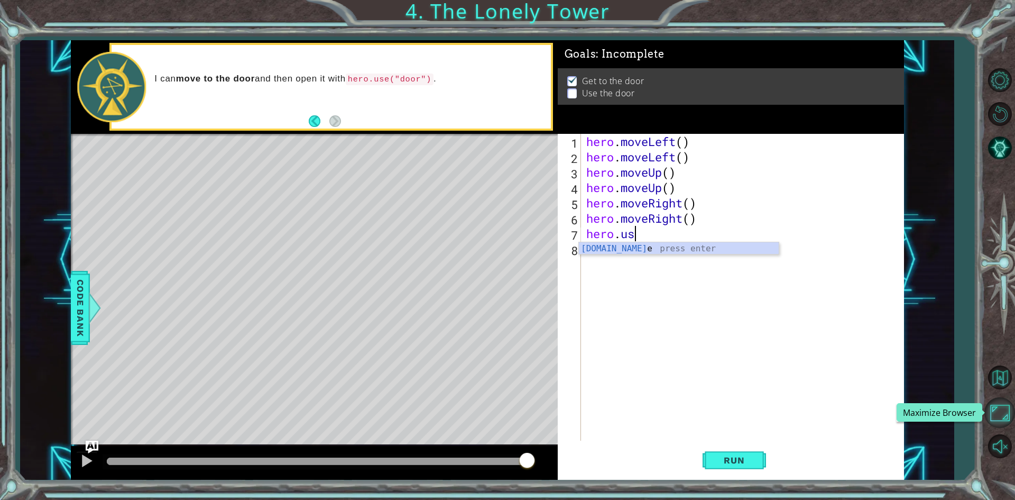
scroll to position [0, 2]
click at [676, 252] on div "hero.use press enter" at bounding box center [679, 261] width 200 height 38
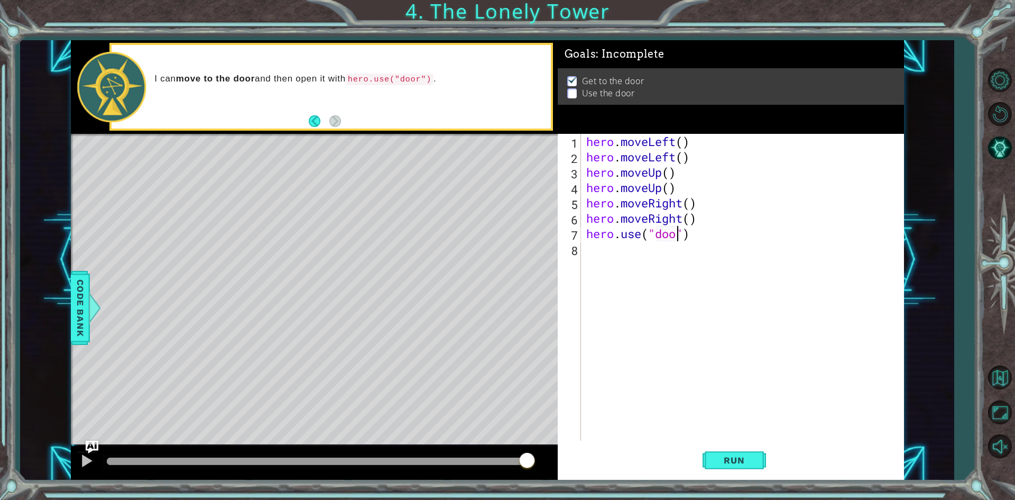
scroll to position [0, 4]
type textarea "hero.use("door")"
click at [728, 465] on span "Run" at bounding box center [734, 460] width 42 height 11
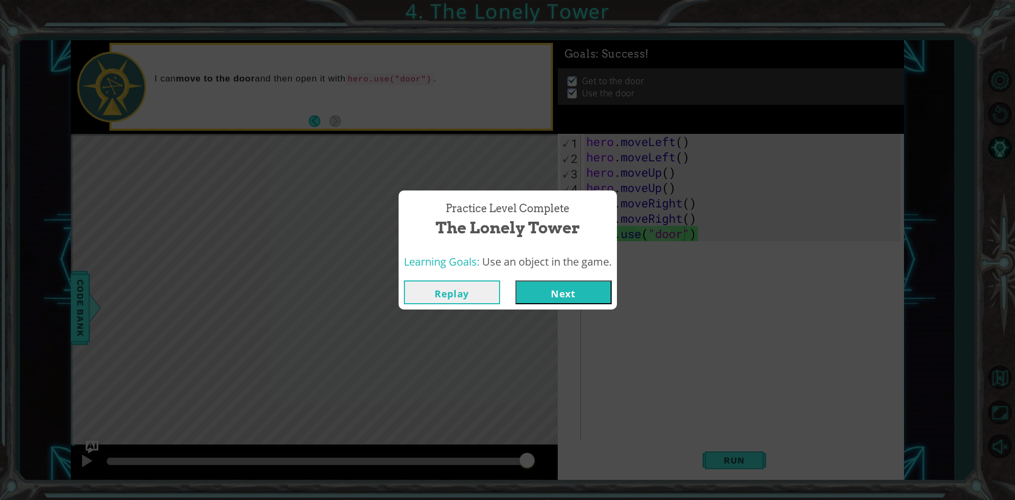
click at [559, 284] on button "Next" at bounding box center [564, 292] width 96 height 24
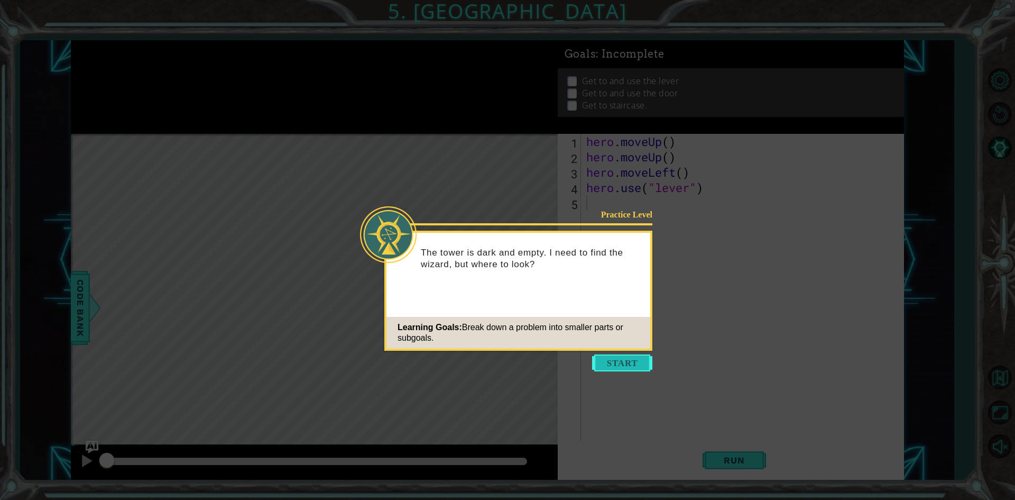
click at [616, 355] on button "Start" at bounding box center [622, 362] width 60 height 17
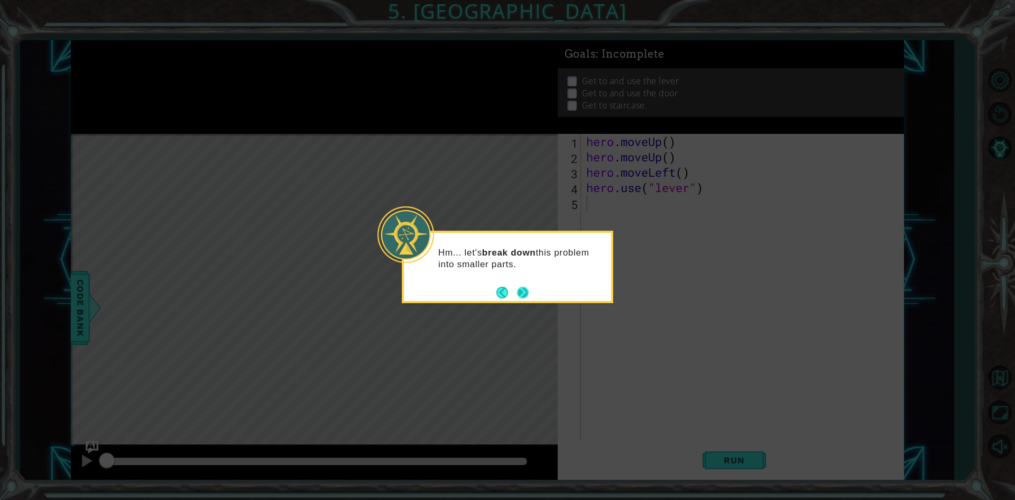
click at [525, 292] on button "Next" at bounding box center [523, 293] width 12 height 12
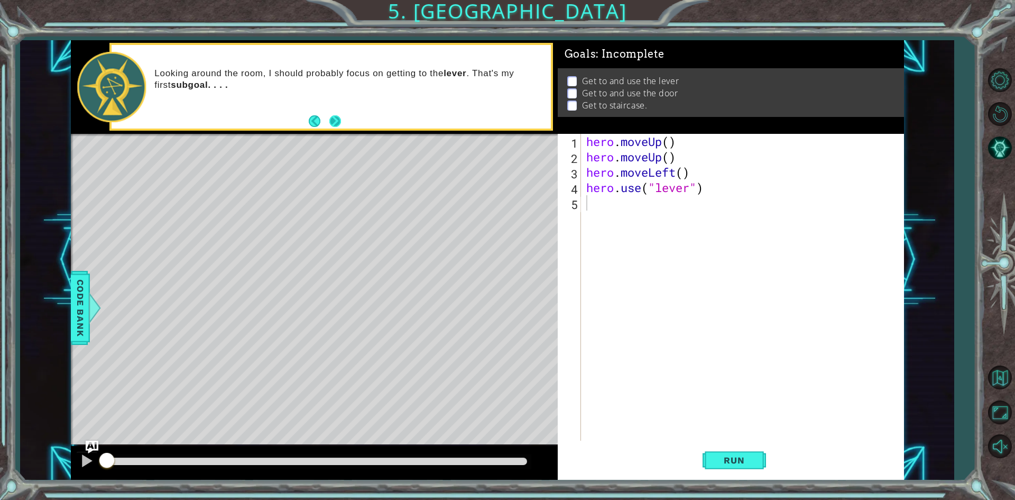
click at [335, 117] on button "Next" at bounding box center [335, 121] width 12 height 12
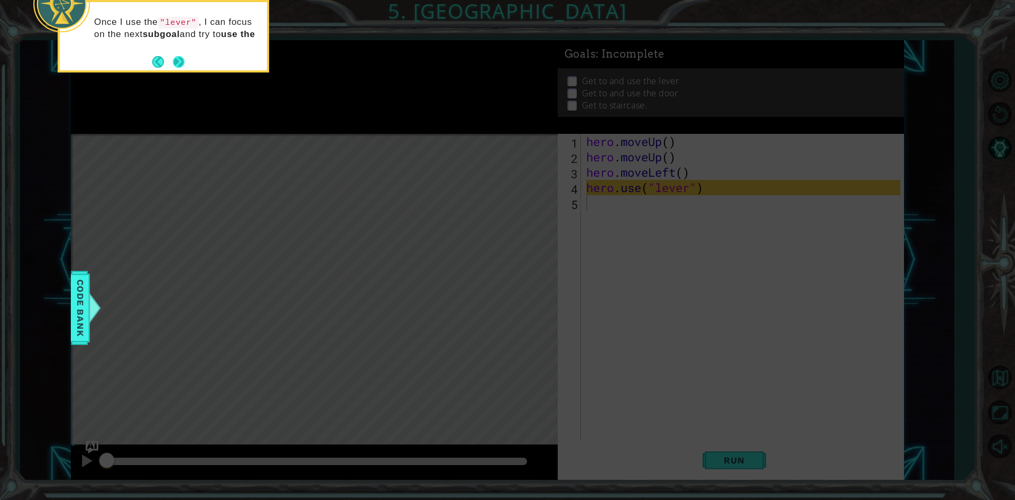
click at [177, 63] on button "Next" at bounding box center [179, 62] width 12 height 12
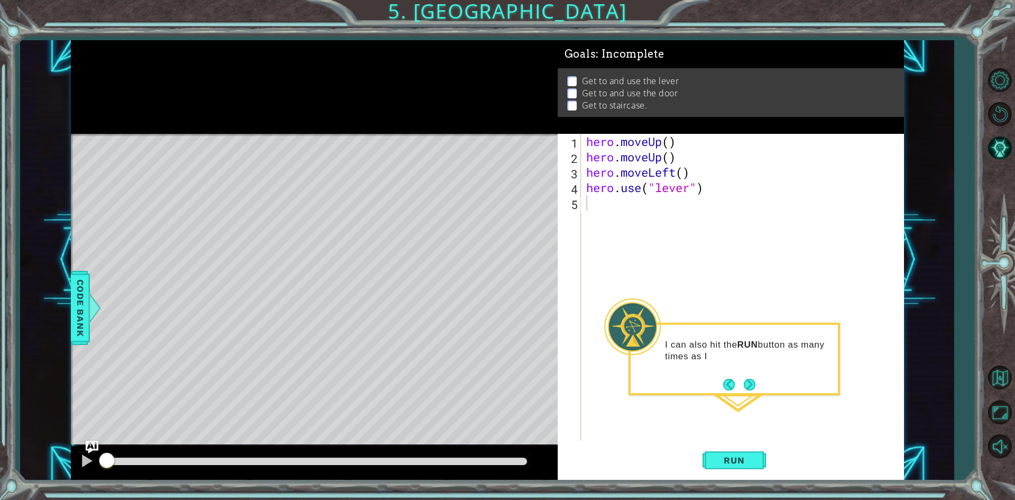
click at [760, 386] on div "I can also hit the RUN button as many times as I" at bounding box center [735, 359] width 212 height 72
click at [750, 386] on button "Next" at bounding box center [750, 385] width 12 height 12
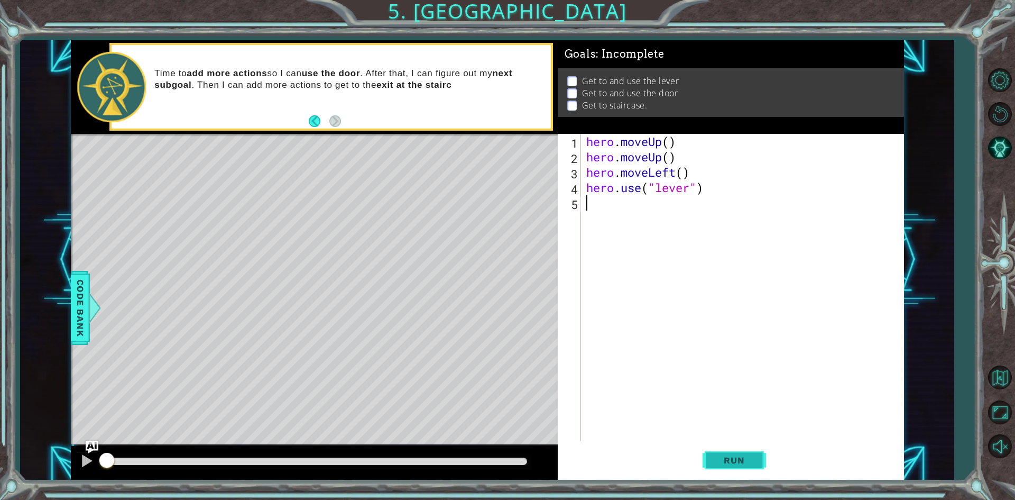
click at [708, 461] on button "Run" at bounding box center [734, 460] width 63 height 34
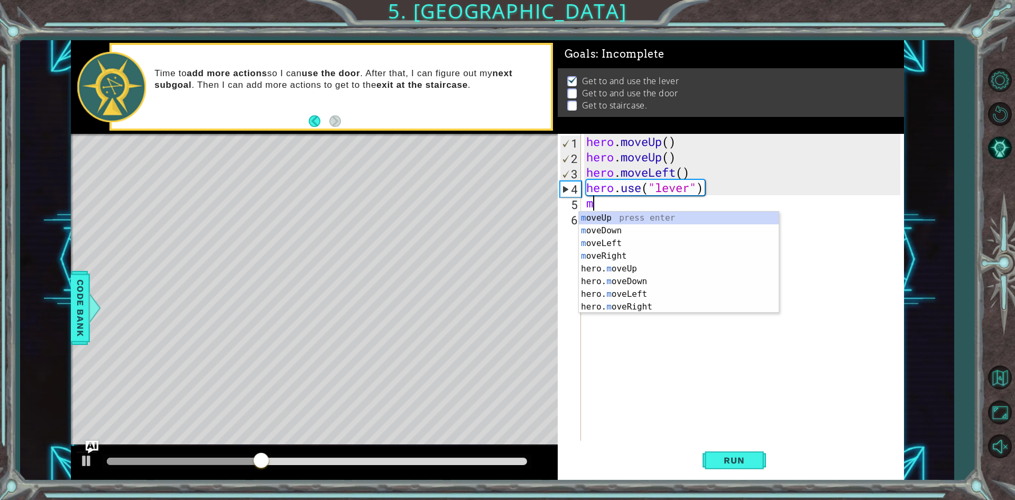
type textarea "mo"
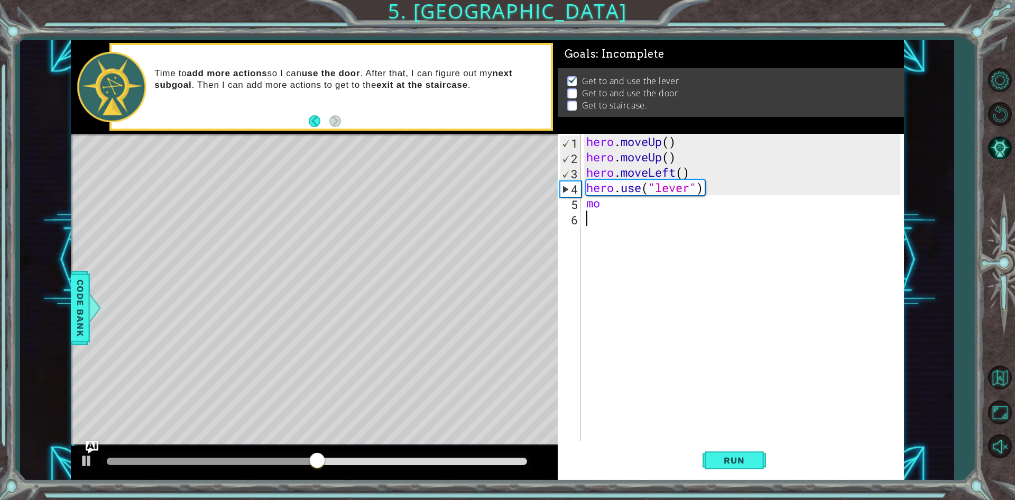
drag, startPoint x: 822, startPoint y: 65, endPoint x: 813, endPoint y: 244, distance: 180.1
click at [813, 244] on div "hero . moveUp ( ) hero . moveUp ( ) hero . moveLeft ( ) hero . use ( "lever" ) …" at bounding box center [745, 302] width 322 height 337
click at [609, 202] on div "hero . moveUp ( ) hero . moveUp ( ) hero . moveLeft ( ) hero . use ( "lever" ) …" at bounding box center [745, 302] width 322 height 337
type textarea "m"
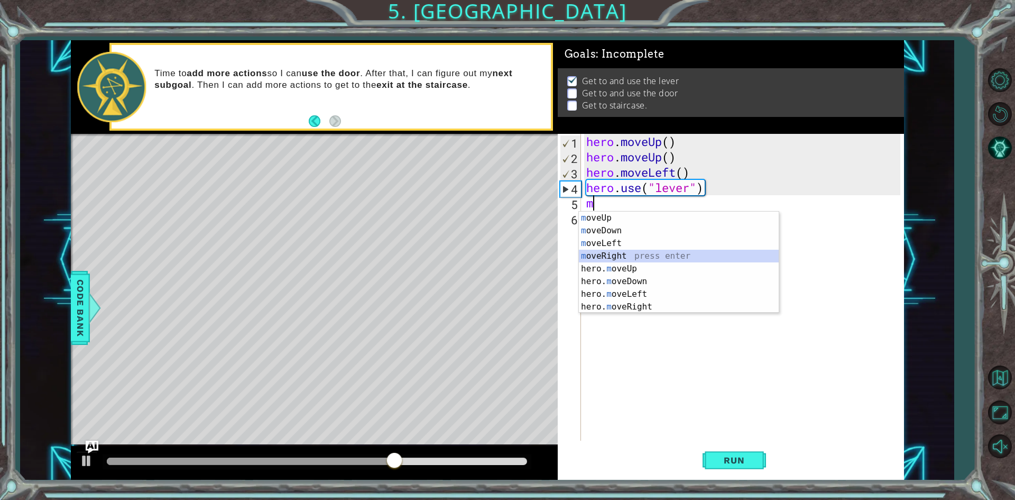
click at [624, 251] on div "m oveUp press enter m oveDown press enter m oveLeft press enter m oveRight pres…" at bounding box center [679, 275] width 200 height 127
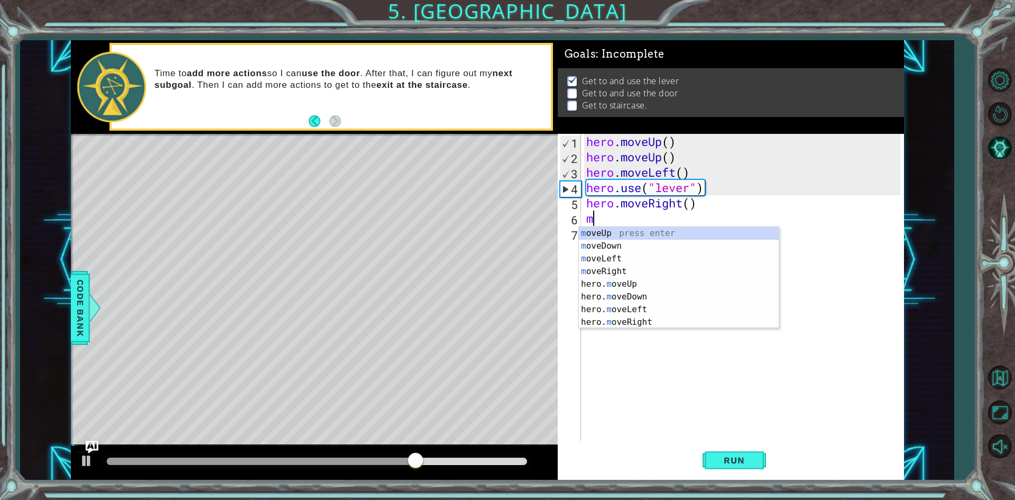
type textarea "mo"
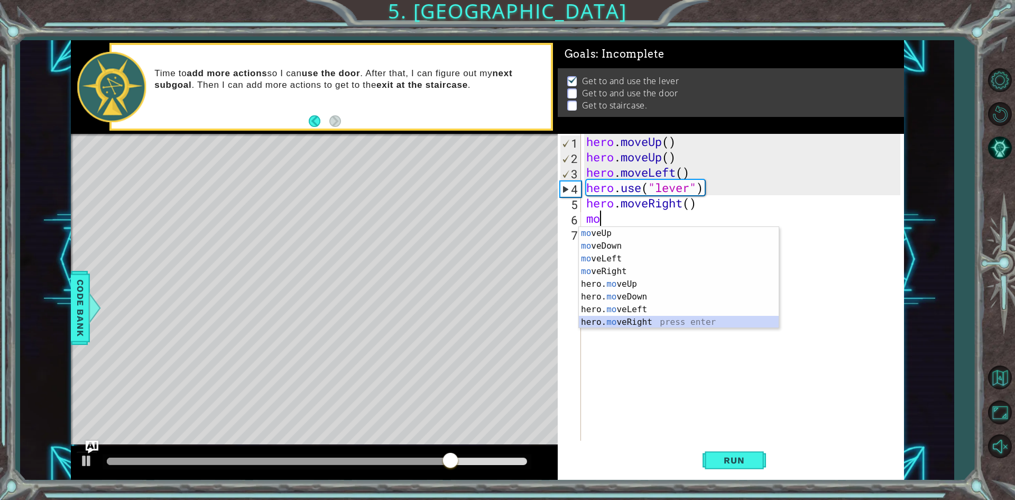
click at [633, 323] on div "mo veUp press enter mo veDown press enter mo veLeft press enter mo veRight pres…" at bounding box center [679, 290] width 200 height 127
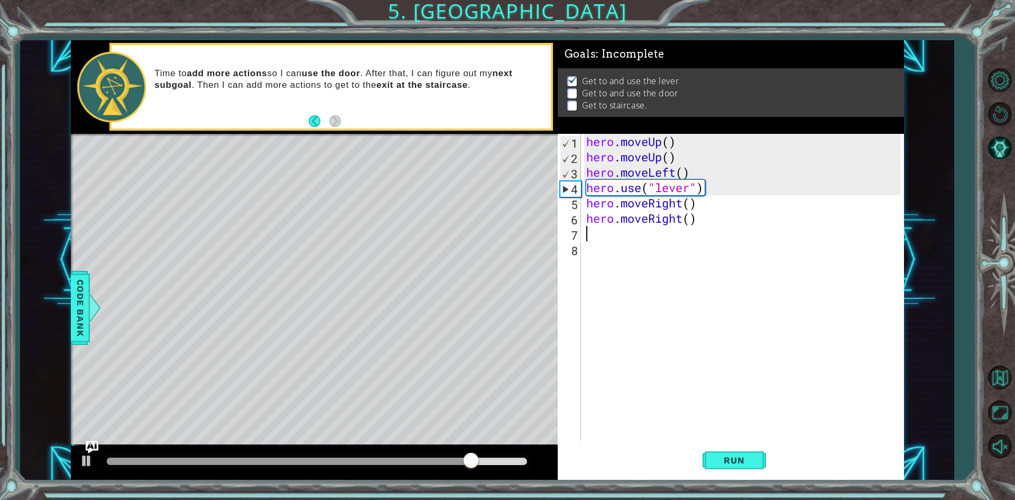
click at [701, 463] on div "Run" at bounding box center [734, 460] width 346 height 34
click at [710, 461] on button "Run" at bounding box center [734, 460] width 63 height 34
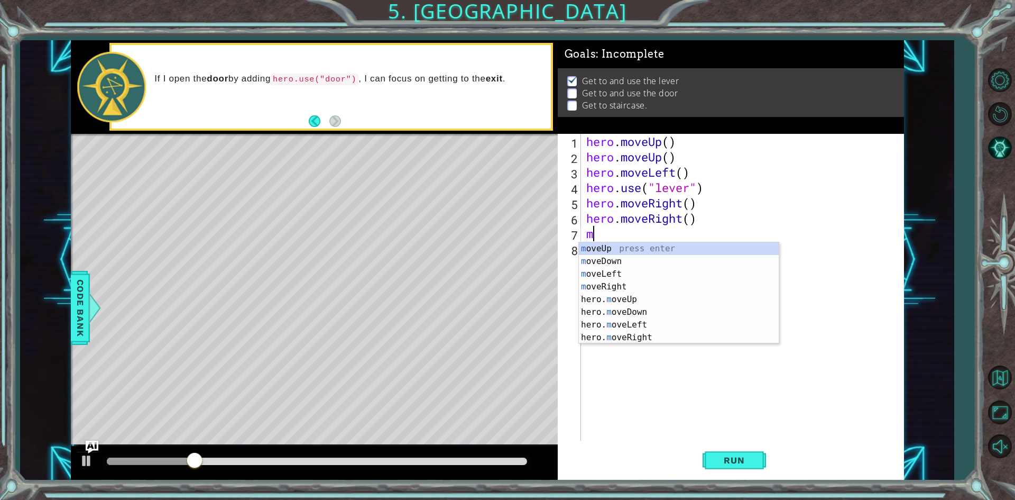
type textarea "mo"
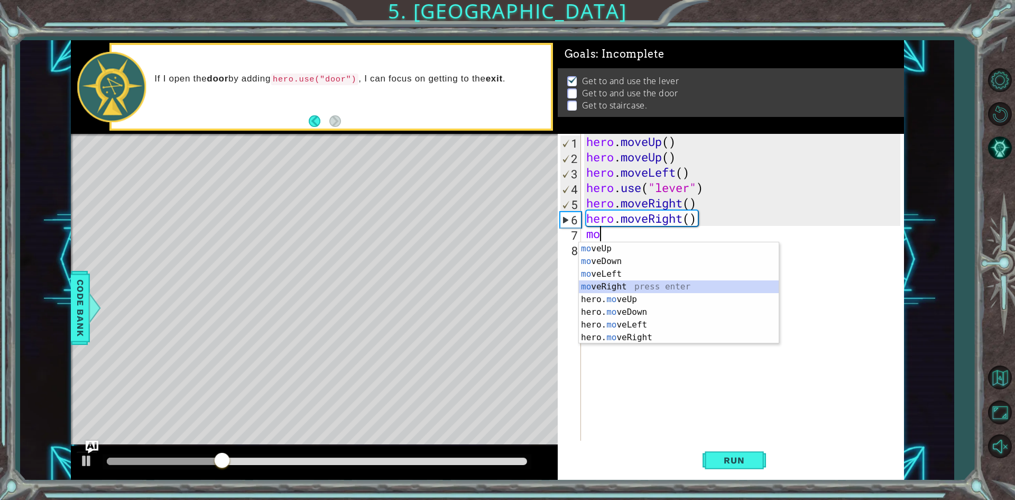
click at [625, 283] on div "mo veUp press enter mo veDown press enter mo veLeft press enter mo veRight pres…" at bounding box center [679, 305] width 200 height 127
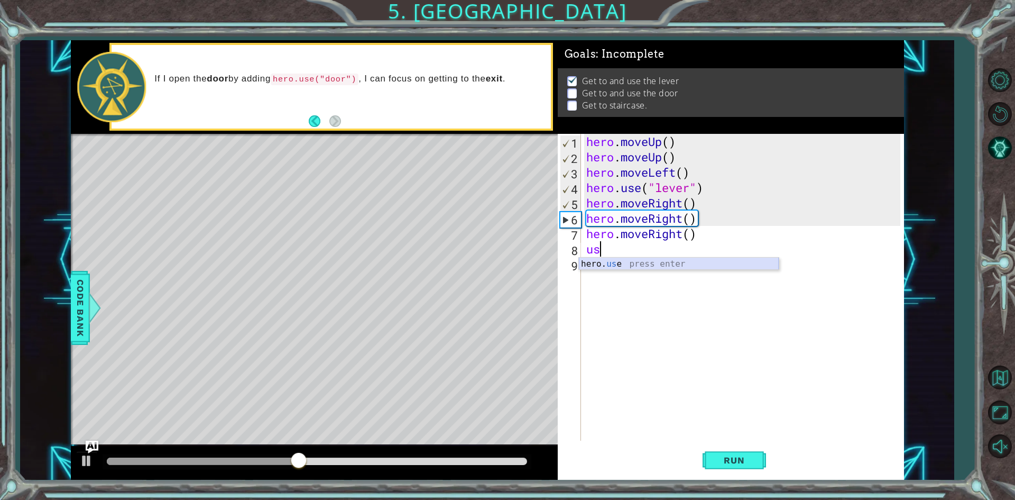
click at [619, 264] on div "hero. us e press enter" at bounding box center [679, 277] width 200 height 38
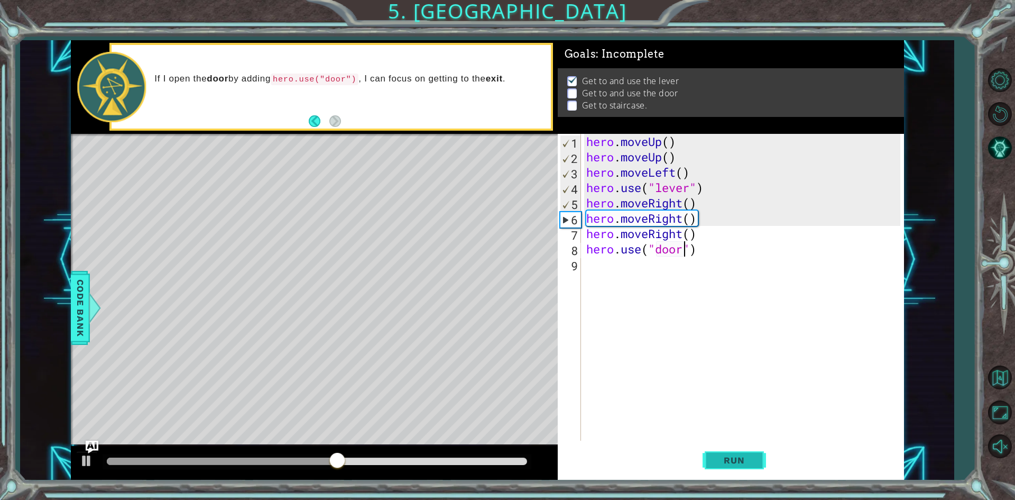
type textarea "hero.use("door")"
click at [713, 447] on button "Run" at bounding box center [734, 460] width 63 height 34
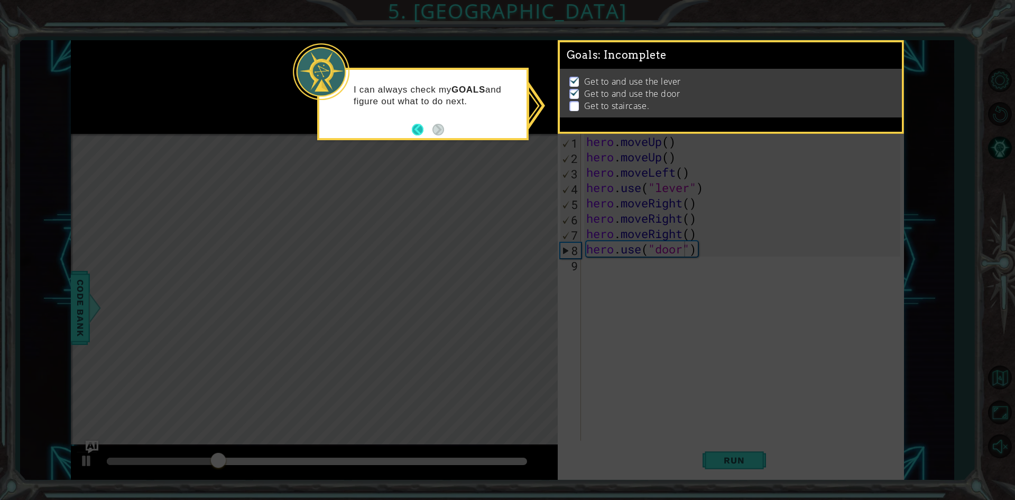
click at [417, 131] on button "Back" at bounding box center [422, 130] width 21 height 12
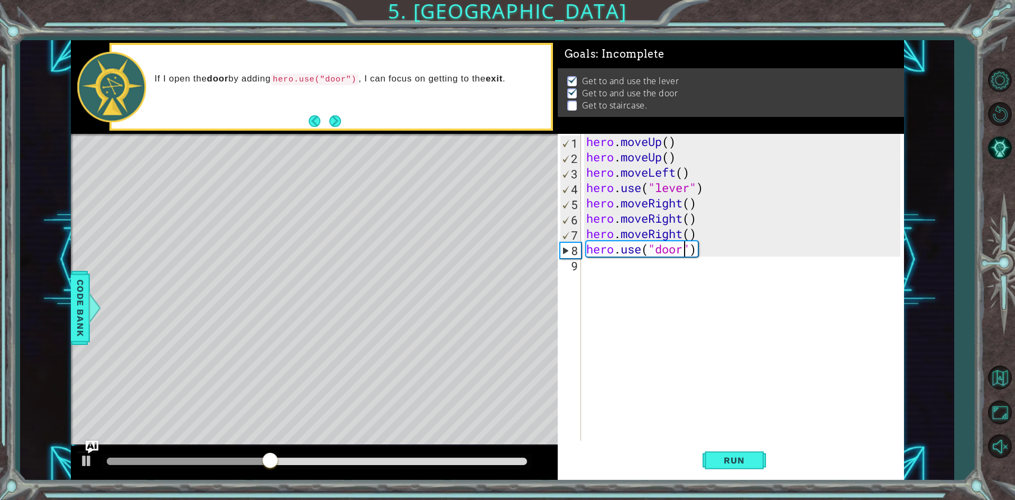
click at [593, 268] on div "hero . moveUp ( ) hero . moveUp ( ) hero . moveLeft ( ) hero . use ( "lever" ) …" at bounding box center [745, 302] width 322 height 337
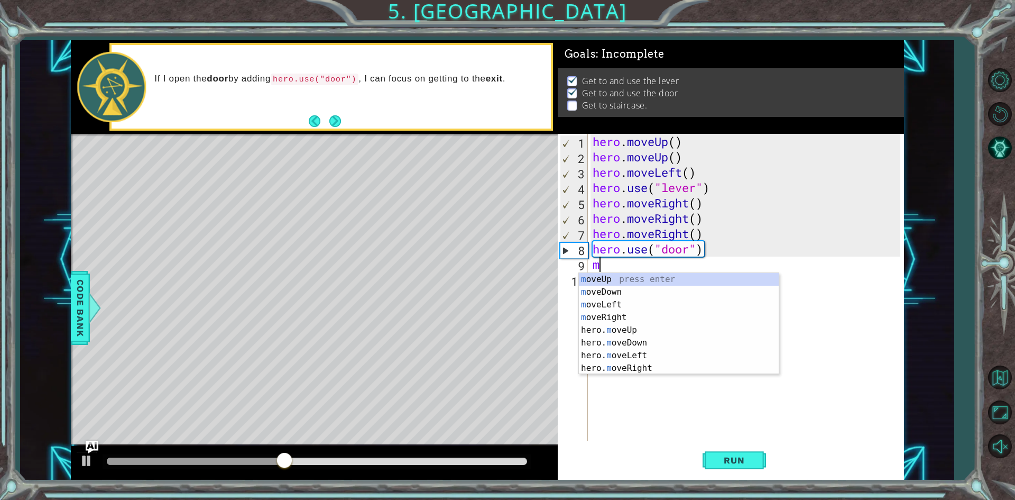
type textarea "mo"
click at [637, 329] on div "mo veUp press enter mo veDown press enter mo veLeft press enter mo veRight pres…" at bounding box center [685, 336] width 200 height 127
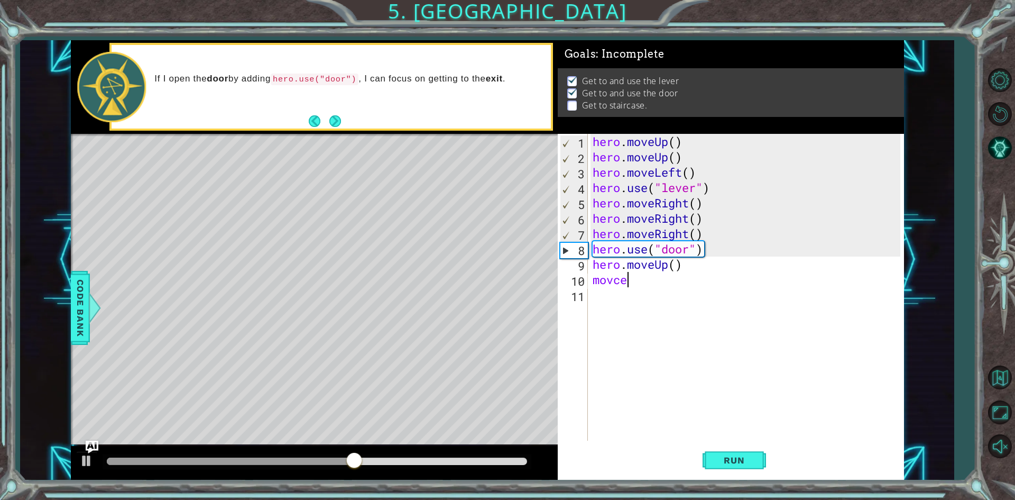
scroll to position [0, 1]
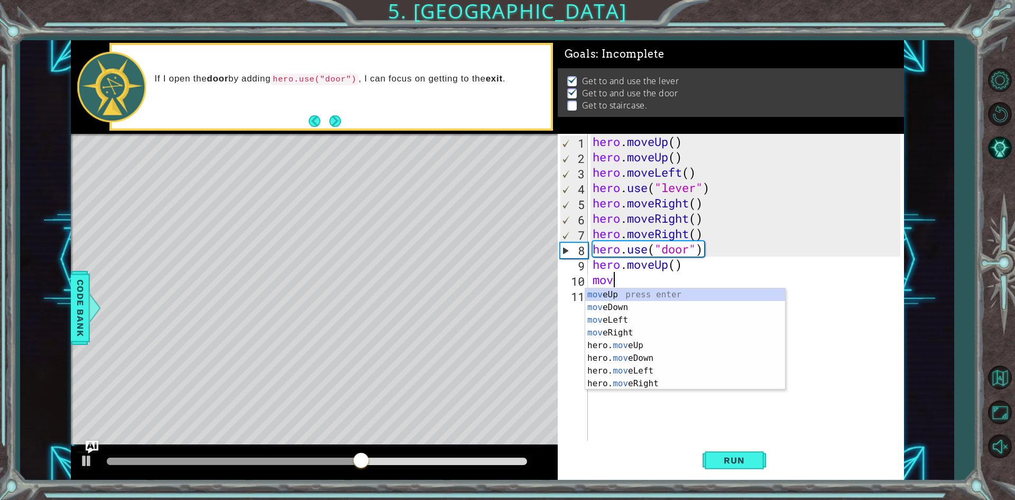
type textarea "mo"
click at [611, 298] on div "mo veUp press enter mo veDown press enter mo veLeft press enter mo veRight pres…" at bounding box center [685, 351] width 200 height 127
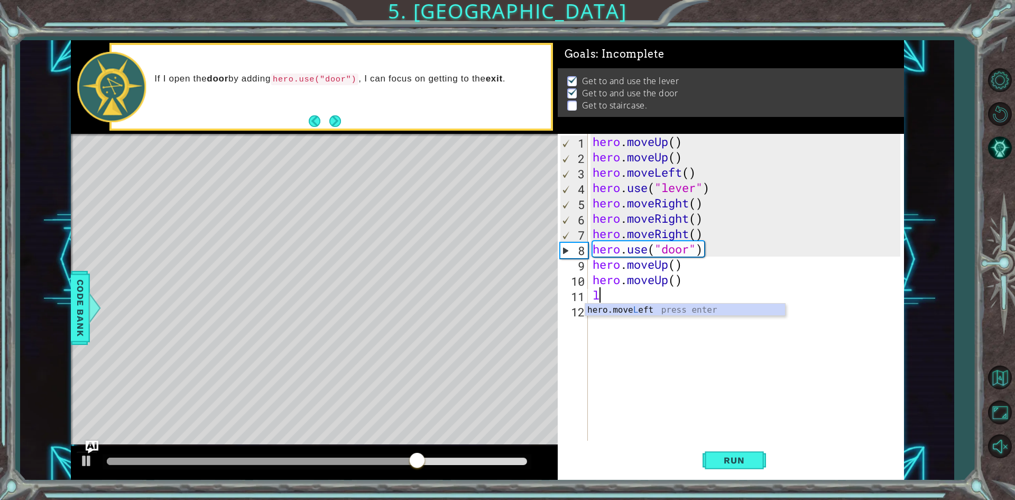
type textarea "lef"
click at [622, 304] on div "hero.move Lef t press enter" at bounding box center [685, 323] width 200 height 38
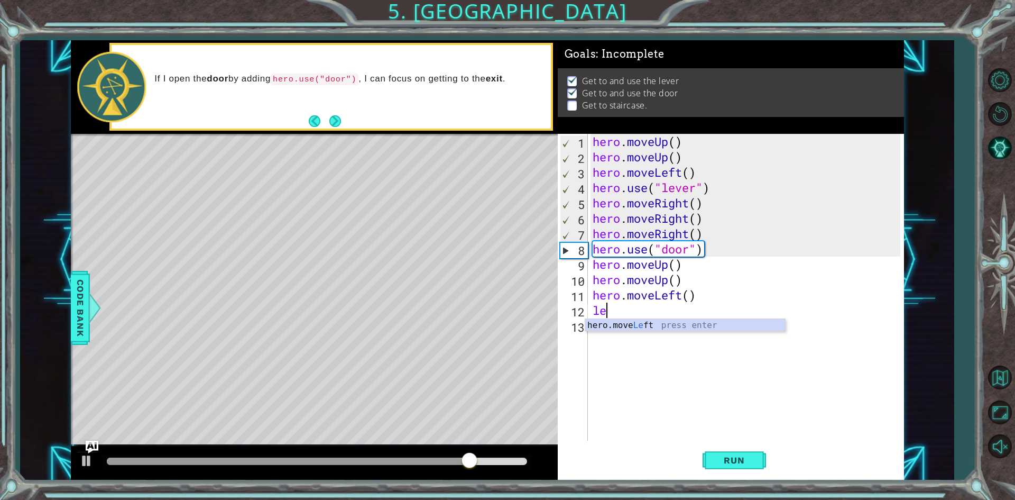
type textarea "left"
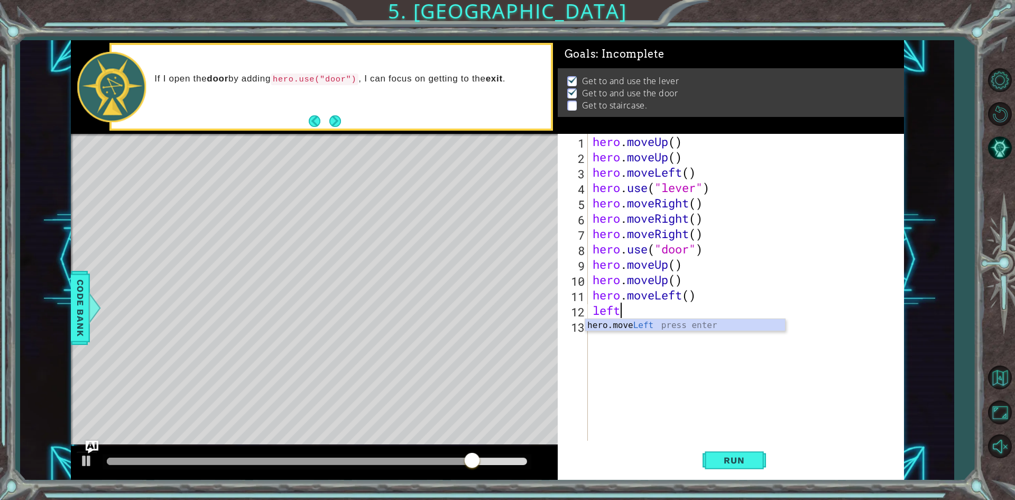
scroll to position [0, 1]
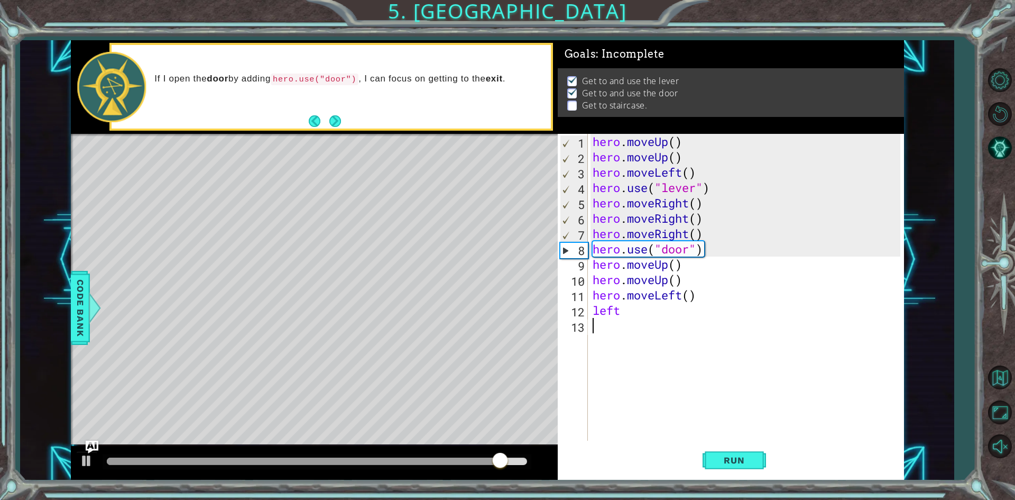
click at [625, 335] on div "hero . moveUp ( ) hero . moveUp ( ) hero . moveLeft ( ) hero . use ( "lever" ) …" at bounding box center [748, 302] width 315 height 337
click at [625, 313] on div "hero . moveUp ( ) hero . moveUp ( ) hero . moveLeft ( ) hero . use ( "lever" ) …" at bounding box center [748, 302] width 315 height 337
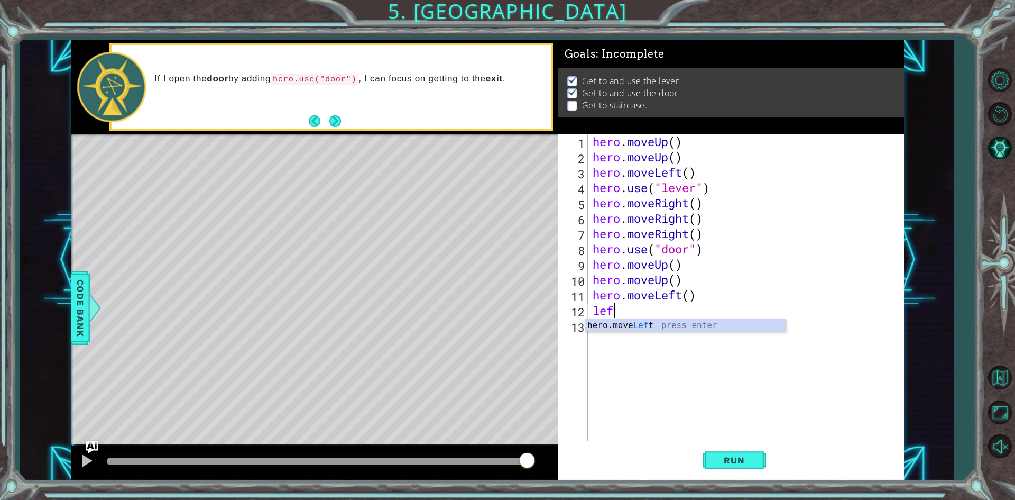
type textarea "left"
click at [629, 325] on div "hero.move Left press enter" at bounding box center [685, 338] width 200 height 38
click at [629, 325] on div "hero . moveUp ( ) hero . moveUp ( ) hero . moveLeft ( ) hero . use ( "lever" ) …" at bounding box center [748, 302] width 315 height 337
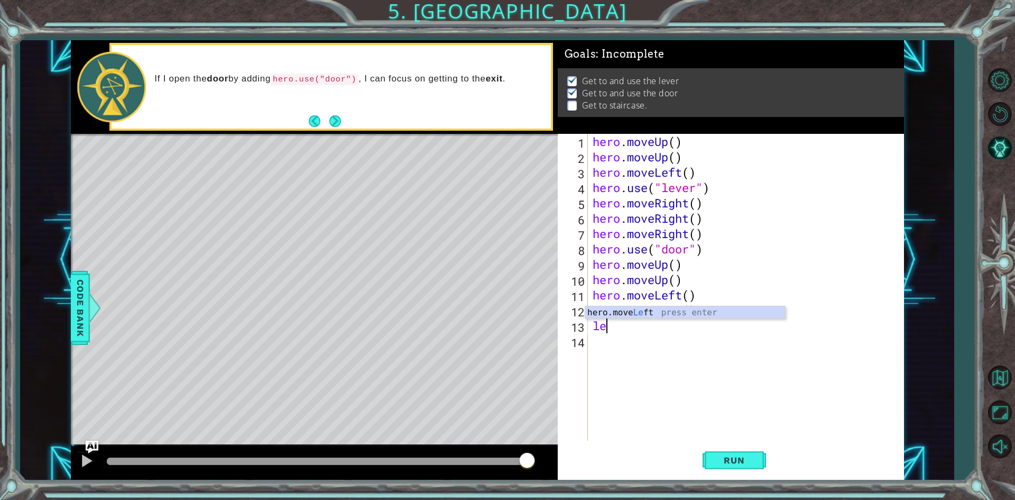
type textarea "left"
click at [634, 316] on div "hero.move Left press enter" at bounding box center [685, 325] width 200 height 38
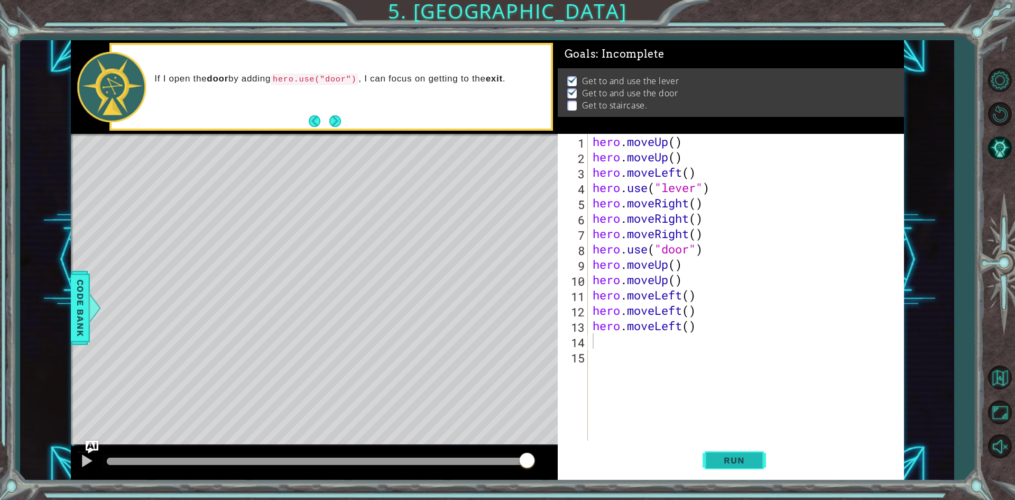
click at [713, 458] on span "Run" at bounding box center [734, 460] width 42 height 11
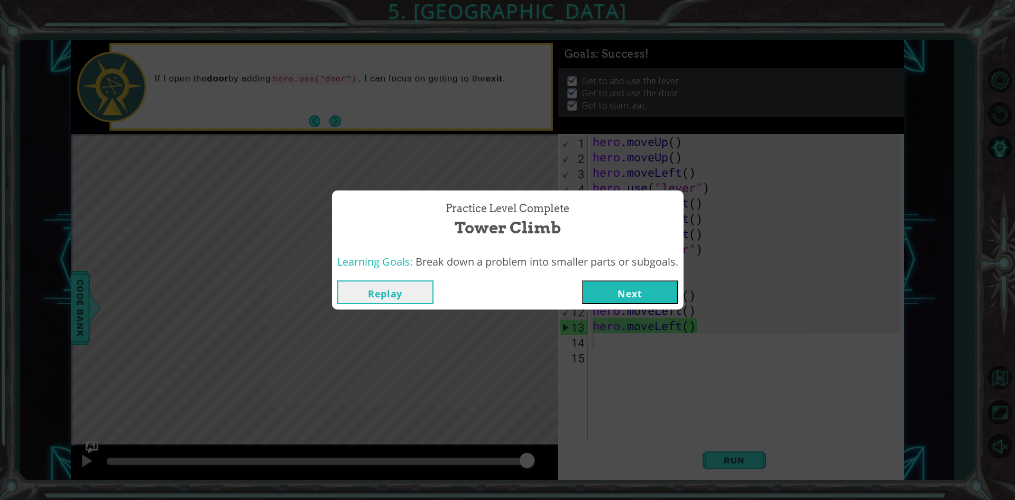
click at [594, 289] on button "Next" at bounding box center [630, 292] width 96 height 24
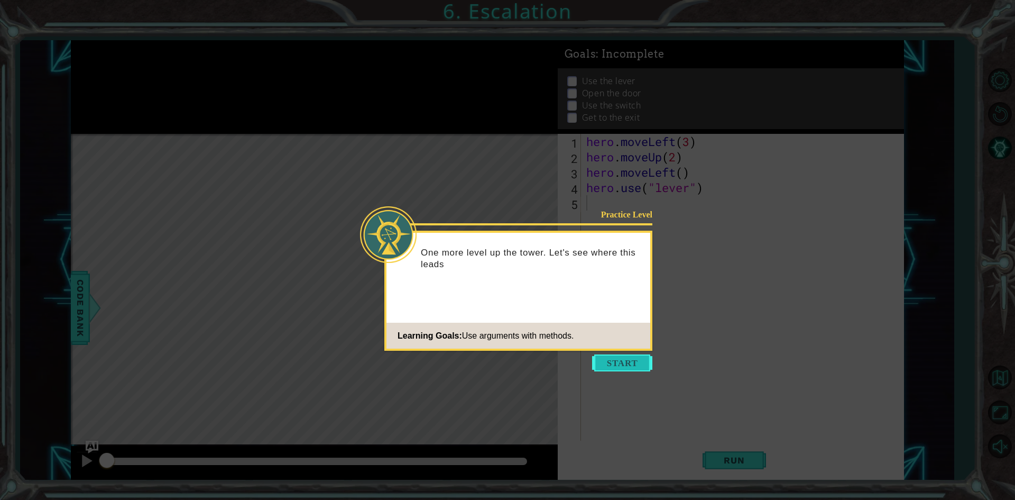
click at [619, 361] on button "Start" at bounding box center [622, 362] width 60 height 17
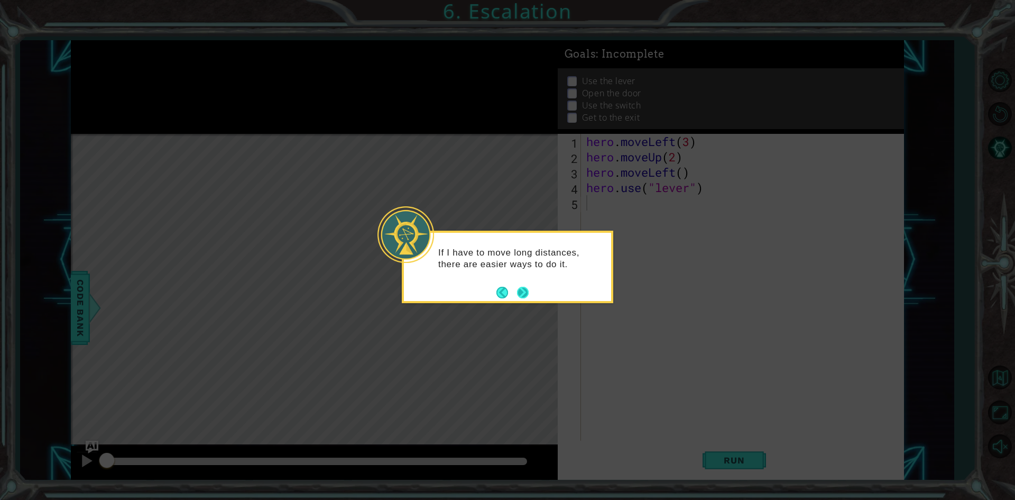
click at [522, 287] on button "Next" at bounding box center [523, 293] width 12 height 12
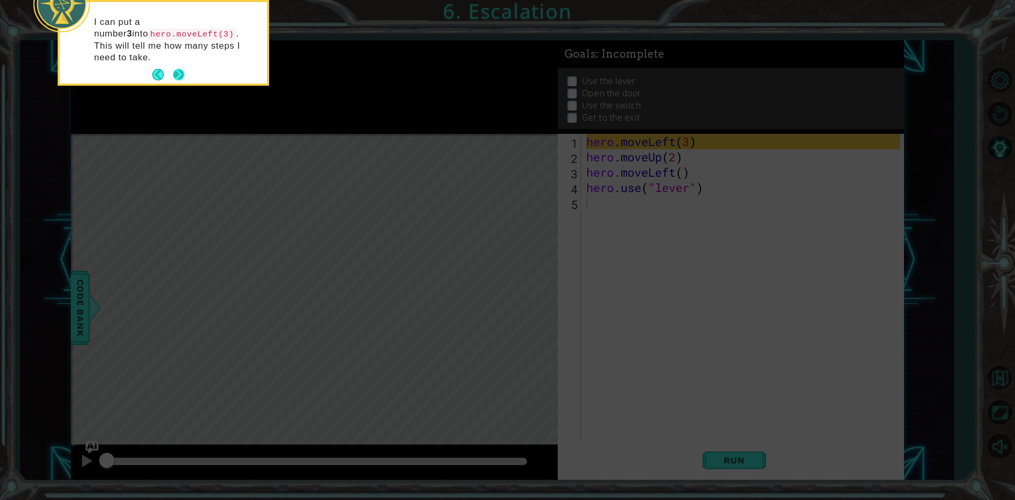
click at [185, 69] on button "Next" at bounding box center [179, 75] width 12 height 12
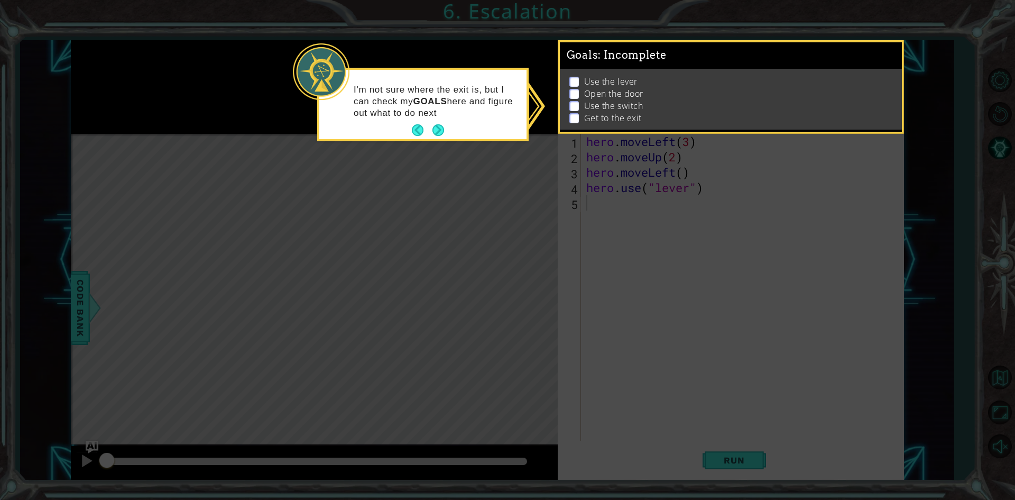
click at [468, 148] on icon at bounding box center [507, 250] width 1015 height 500
click at [436, 118] on p "I'm not sure where the exit is, but I can check my GOALS here and figure out wh…" at bounding box center [437, 101] width 166 height 35
click at [436, 134] on button "Next" at bounding box center [439, 130] width 12 height 12
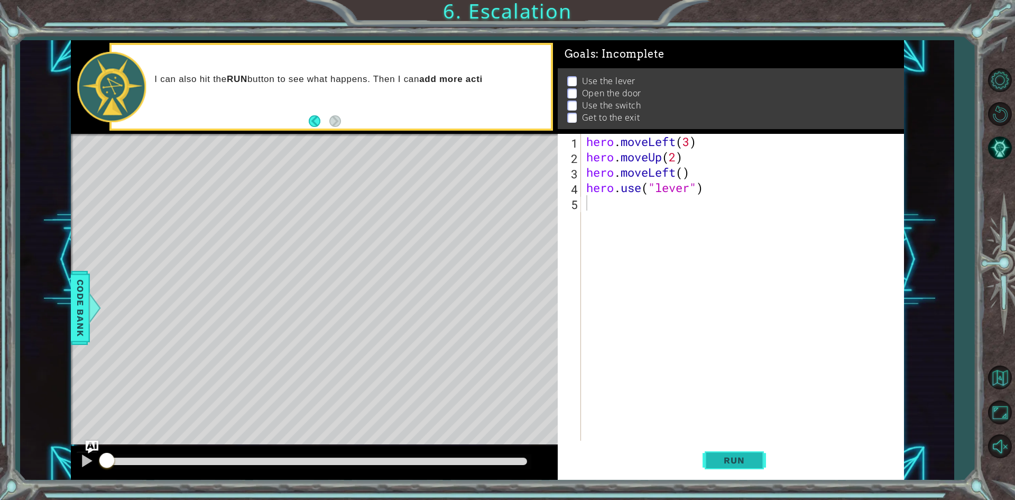
click at [738, 469] on button "Run" at bounding box center [734, 460] width 63 height 34
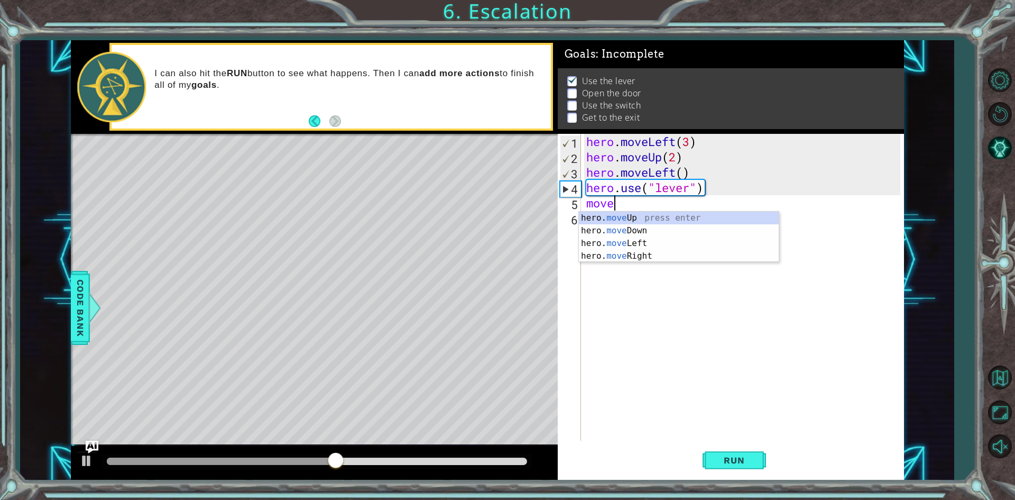
scroll to position [0, 1]
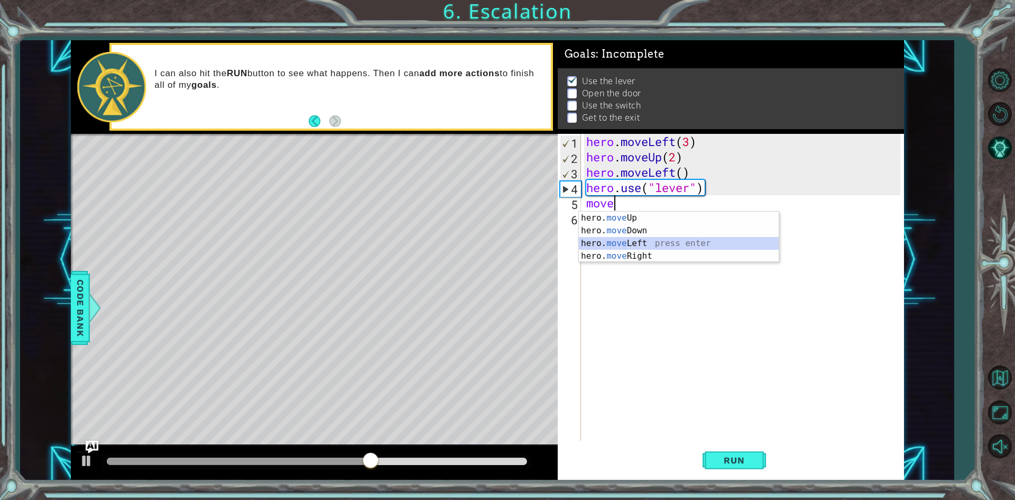
click at [639, 237] on div "hero. move Up press enter hero. move Down press enter hero. move Left press ent…" at bounding box center [679, 250] width 200 height 76
type textarea "hero.moveLeft(1)"
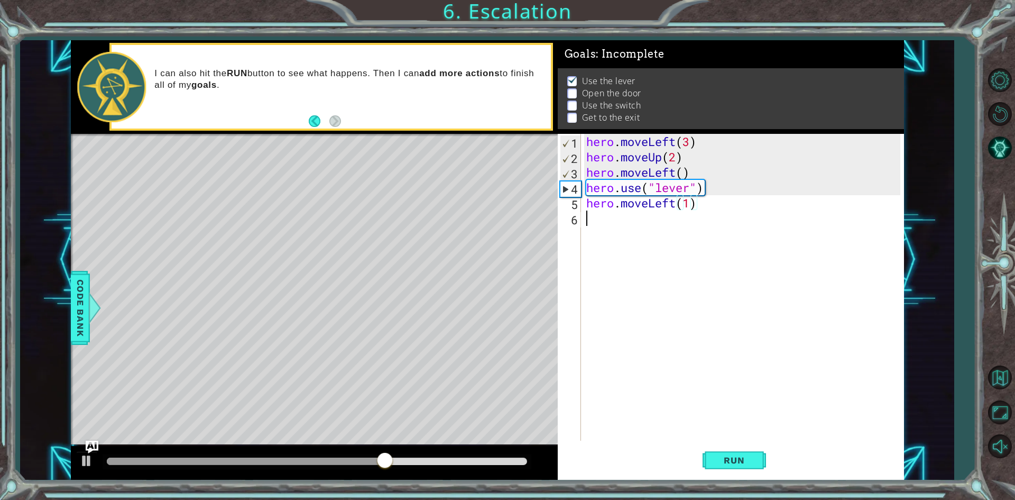
click at [639, 230] on div "hero . moveLeft ( 3 ) hero . moveUp ( 2 ) hero . moveLeft ( ) hero . use ( "lev…" at bounding box center [745, 302] width 322 height 337
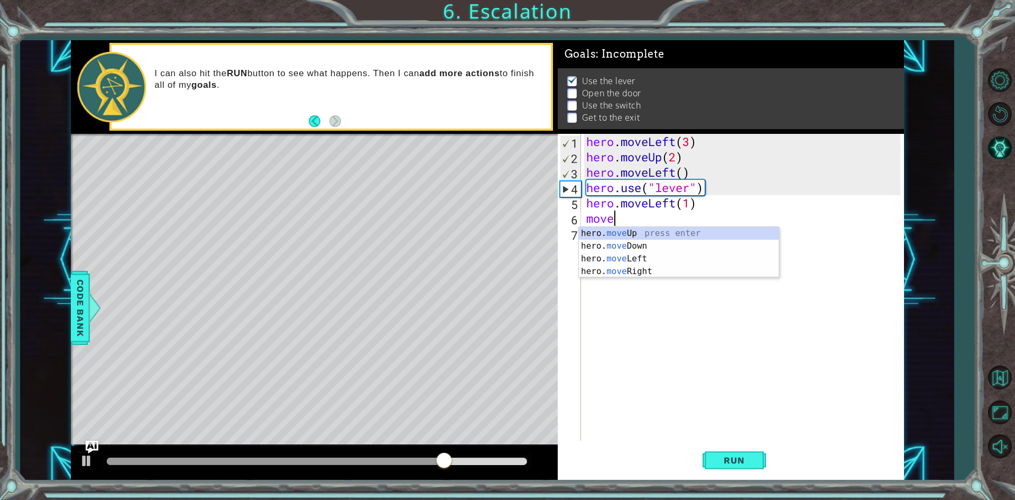
click at [637, 230] on div "hero. move Up press enter hero. move Down press enter hero. move Left press ent…" at bounding box center [679, 265] width 200 height 76
type textarea "hero.moveUp(1)"
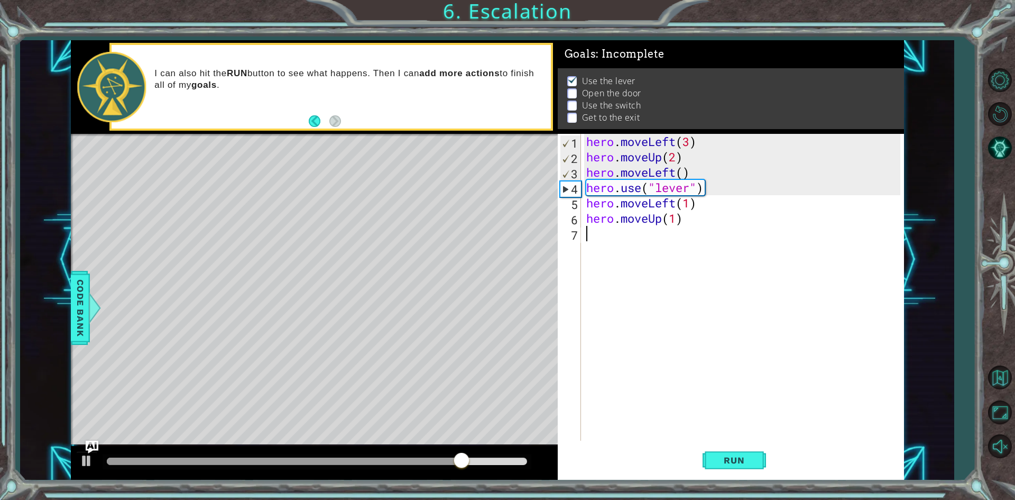
click at [637, 230] on div "hero . moveLeft ( 3 ) hero . moveUp ( 2 ) hero . moveLeft ( ) hero . use ( "lev…" at bounding box center [745, 302] width 322 height 337
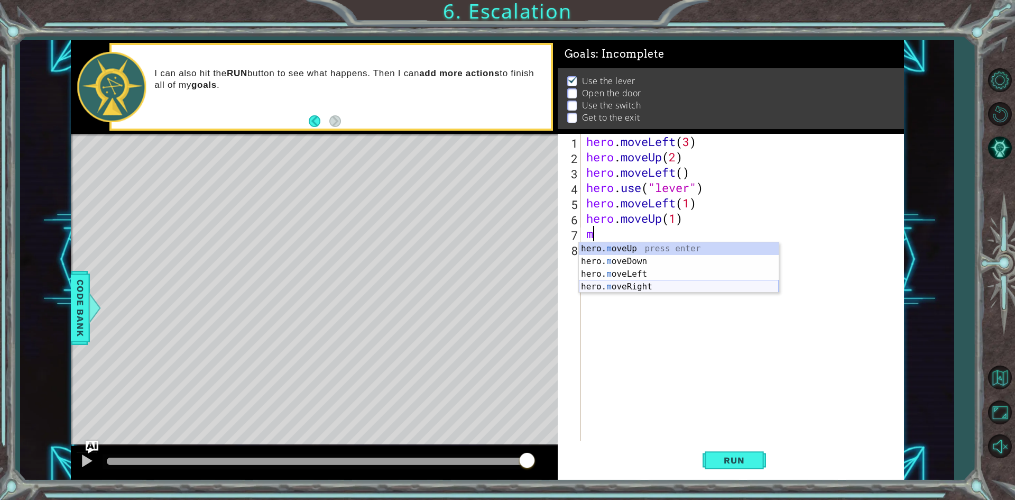
click at [647, 289] on div "hero. m oveUp press enter hero. m oveDown press enter hero. m oveLeft press ent…" at bounding box center [679, 280] width 200 height 76
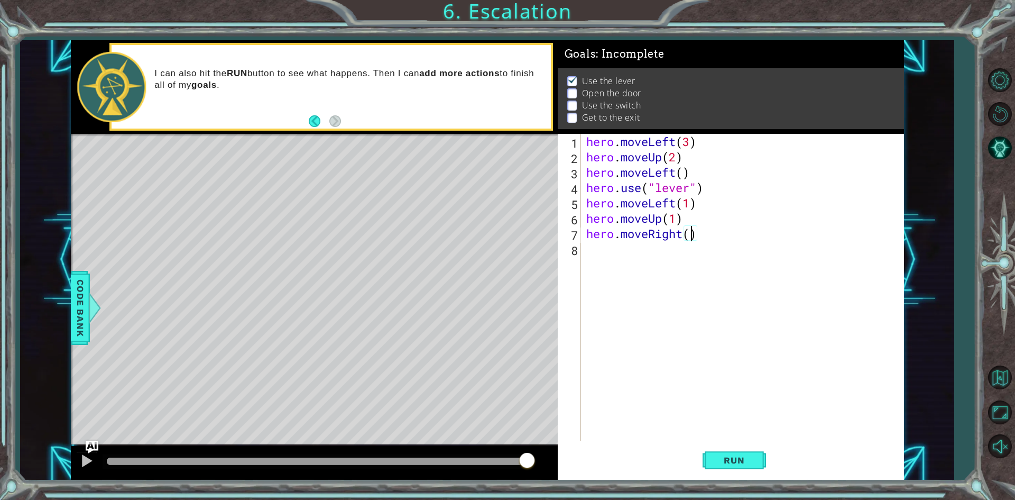
type textarea "hero.moveRight(2)"
click at [633, 256] on div "hero . moveLeft ( 3 ) hero . moveUp ( 2 ) hero . moveLeft ( ) hero . use ( "lev…" at bounding box center [745, 302] width 322 height 337
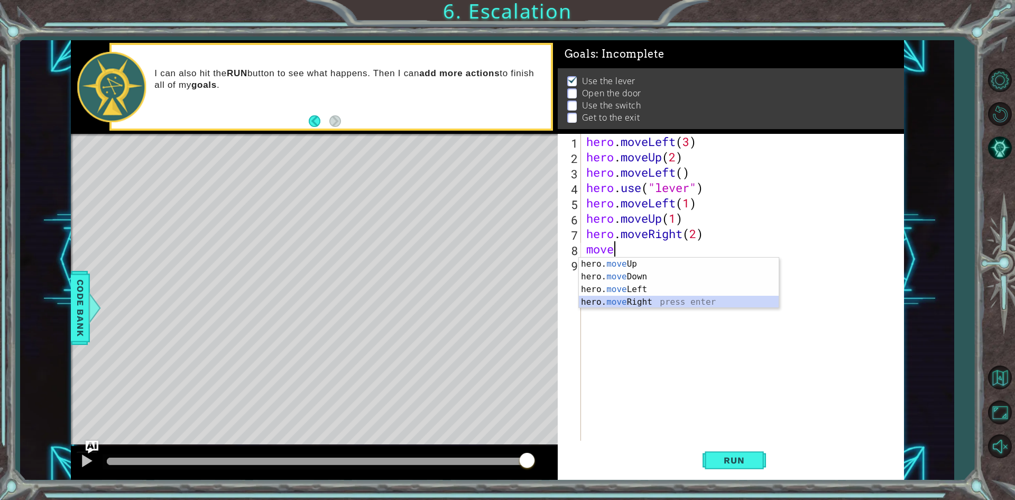
click at [637, 304] on div "hero. move Up press enter hero. move Down press enter hero. move Left press ent…" at bounding box center [679, 296] width 200 height 76
type textarea "hero.moveRight(1)"
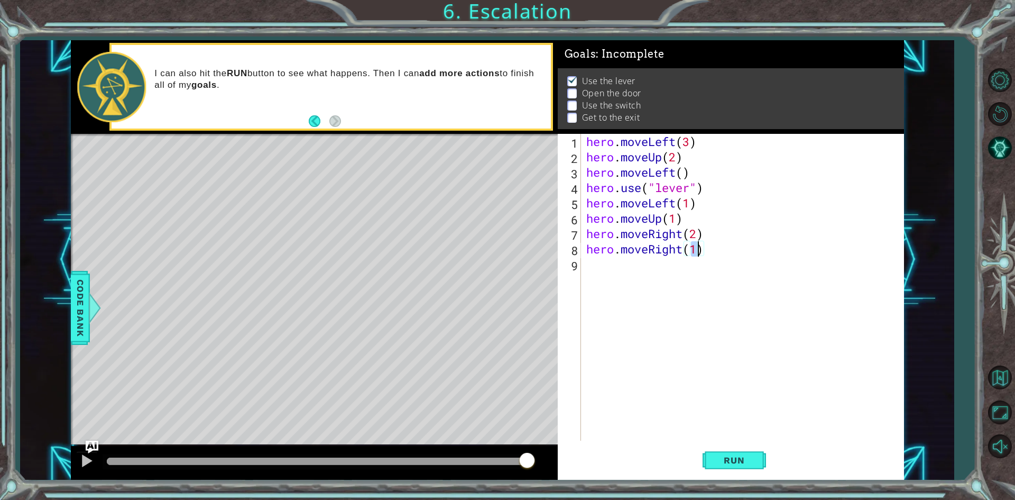
click at [637, 286] on div "hero . moveLeft ( 3 ) hero . moveUp ( 2 ) hero . moveLeft ( ) hero . use ( "lev…" at bounding box center [745, 302] width 322 height 337
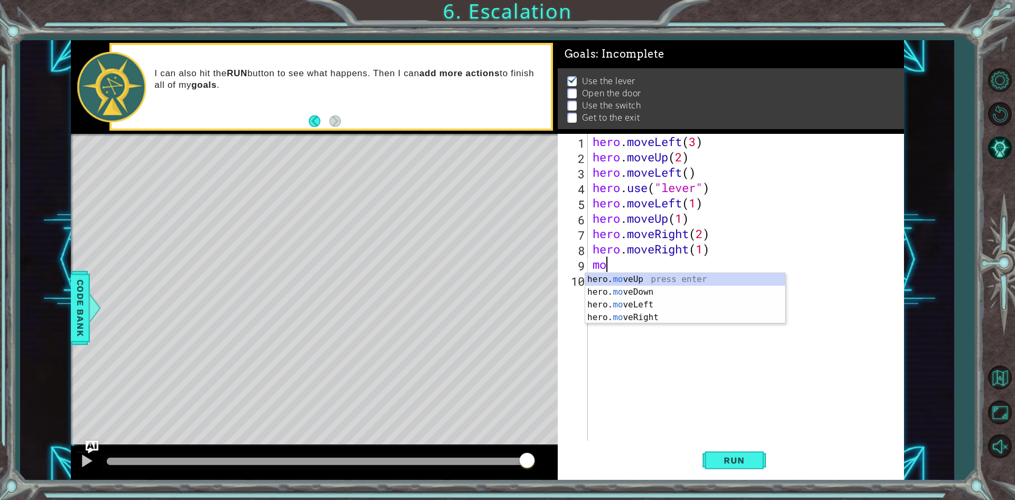
scroll to position [0, 0]
type textarea "m"
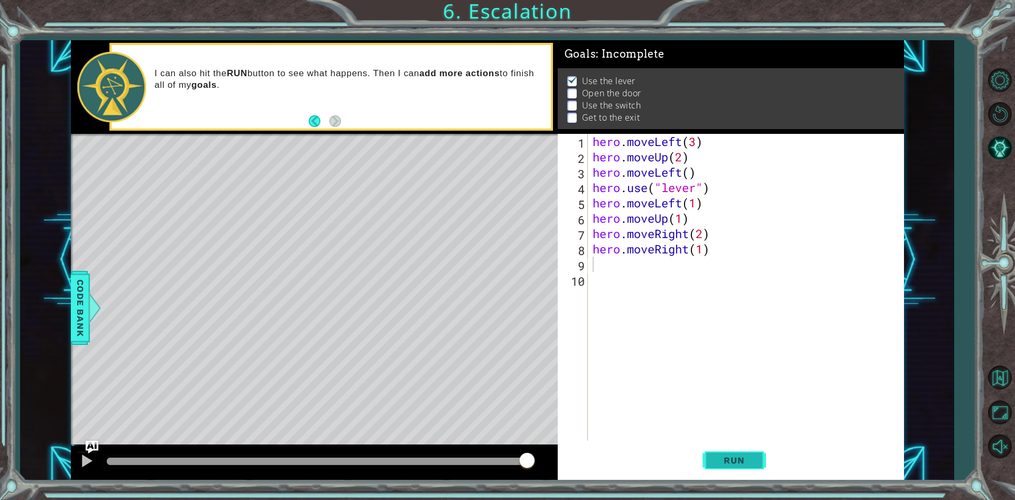
click at [744, 446] on button "Run" at bounding box center [734, 460] width 63 height 34
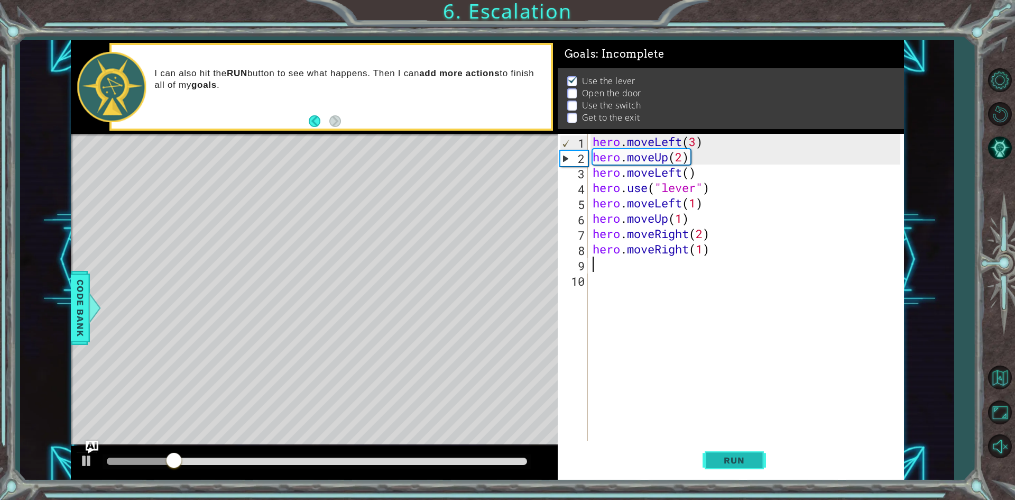
click at [714, 453] on button "Run" at bounding box center [734, 460] width 63 height 34
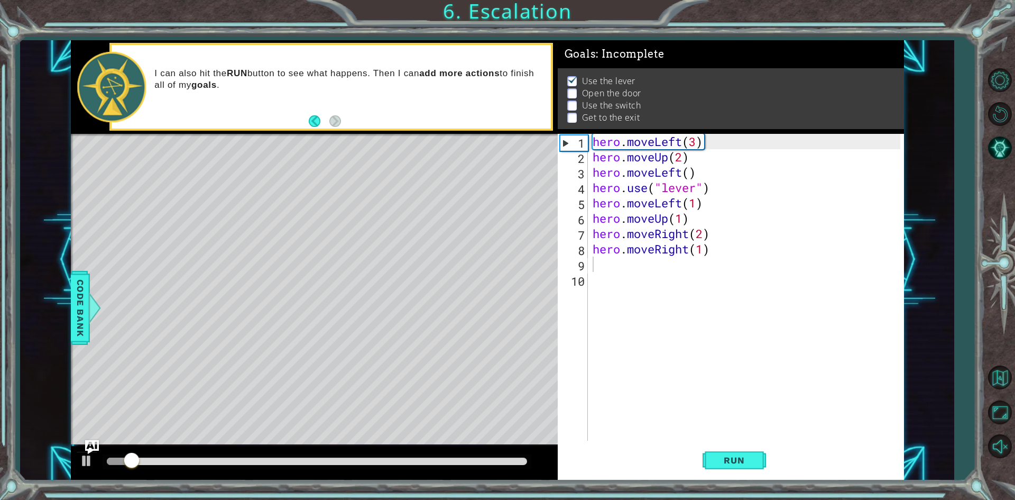
click at [85, 453] on img "Ask AI" at bounding box center [92, 447] width 14 height 14
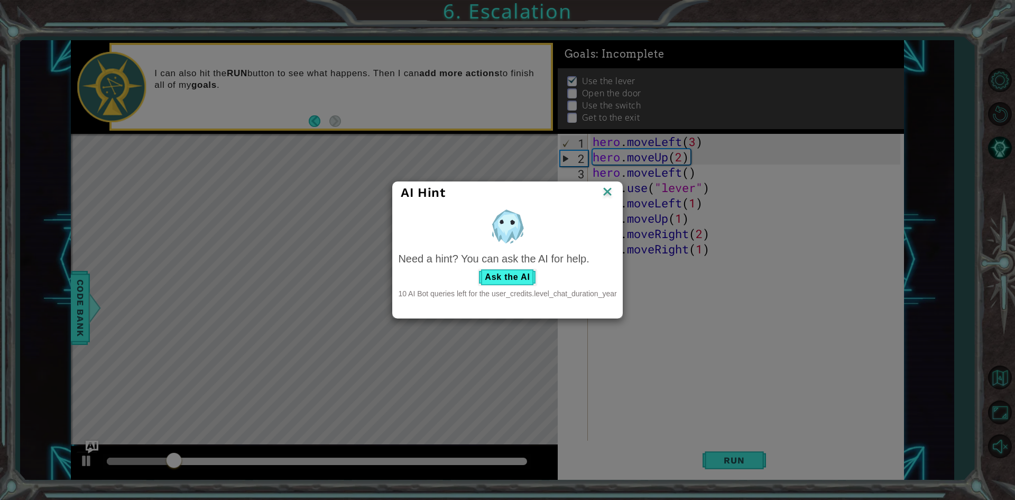
click at [609, 193] on img at bounding box center [608, 193] width 14 height 16
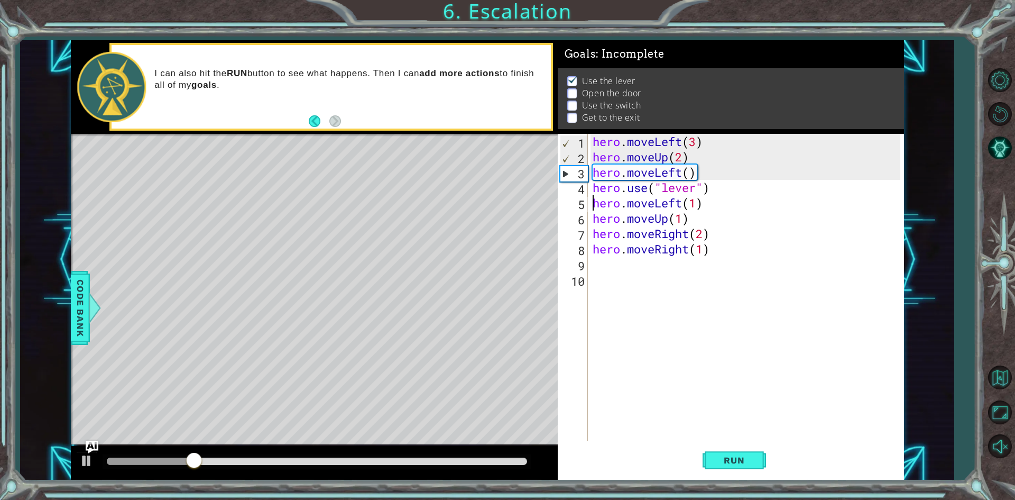
click at [593, 204] on div "hero . moveLeft ( 3 ) hero . moveUp ( 2 ) hero . moveLeft ( ) hero . use ( "lev…" at bounding box center [748, 302] width 315 height 337
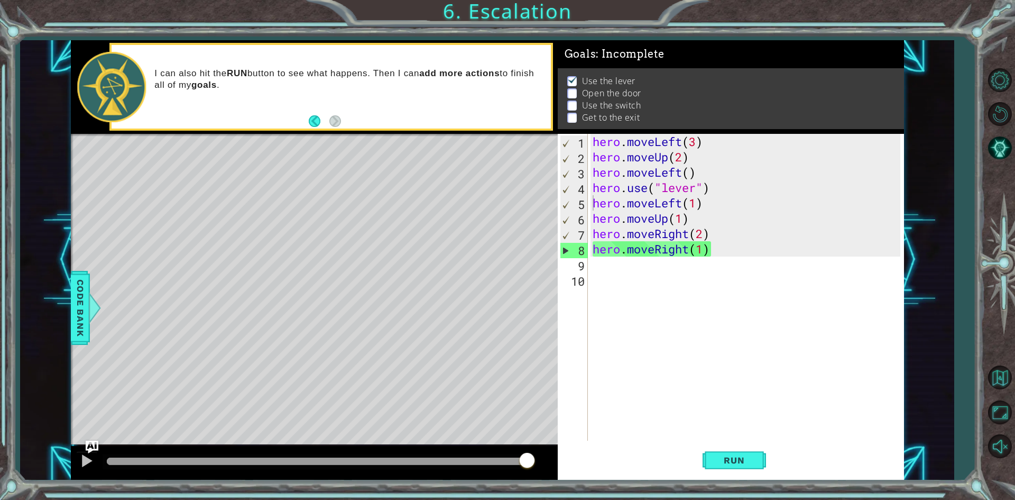
click at [590, 218] on div "hero.moveLeft(1) 1 2 3 4 5 6 7 8 9 10 hero . moveLeft ( 3 ) hero . moveUp ( 2 )…" at bounding box center [729, 287] width 343 height 307
click at [591, 218] on div "hero . moveLeft ( 3 ) hero . moveUp ( 2 ) hero . moveLeft ( ) hero . use ( "lev…" at bounding box center [748, 302] width 315 height 337
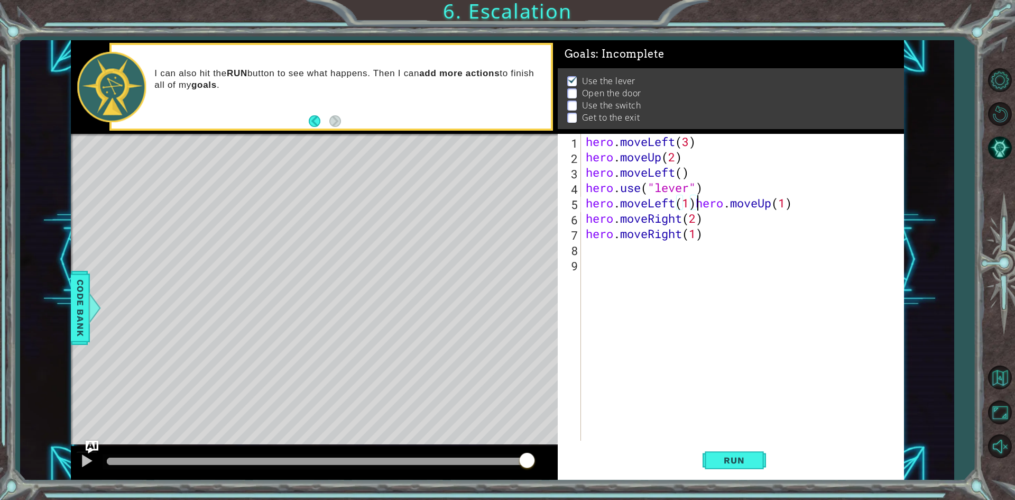
type textarea "hero.moveUp(1)"
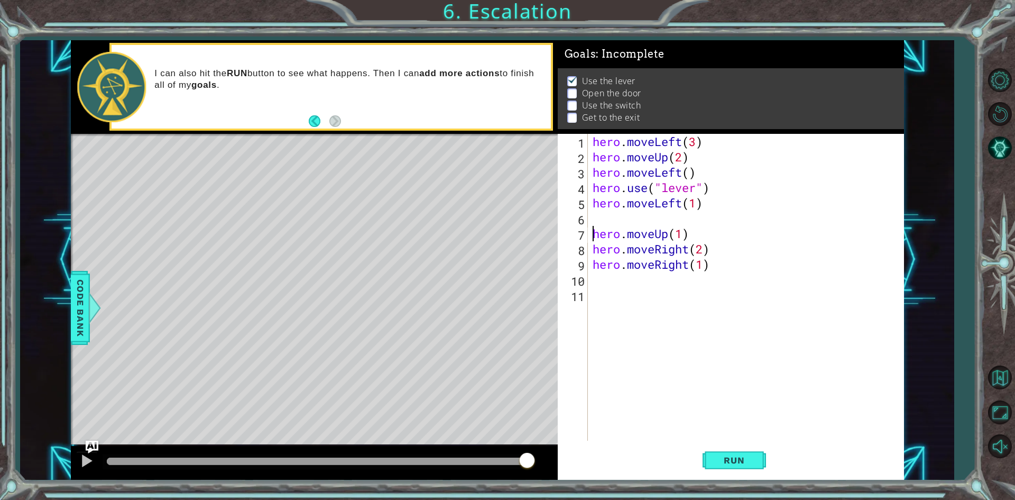
click at [591, 218] on div "hero . moveLeft ( 3 ) hero . moveUp ( 2 ) hero . moveLeft ( ) hero . use ( "lev…" at bounding box center [748, 302] width 315 height 337
click at [603, 241] on div "hero.move U p press enter hero. u se press enter" at bounding box center [685, 252] width 200 height 51
click at [595, 254] on div "hero . moveLeft ( 3 ) hero . moveUp ( 2 ) hero . moveLeft ( ) hero . use ( "lev…" at bounding box center [748, 302] width 315 height 337
click at [592, 258] on div "hero . moveLeft ( 3 ) hero . moveUp ( 2 ) hero . moveLeft ( ) hero . use ( "lev…" at bounding box center [748, 302] width 315 height 337
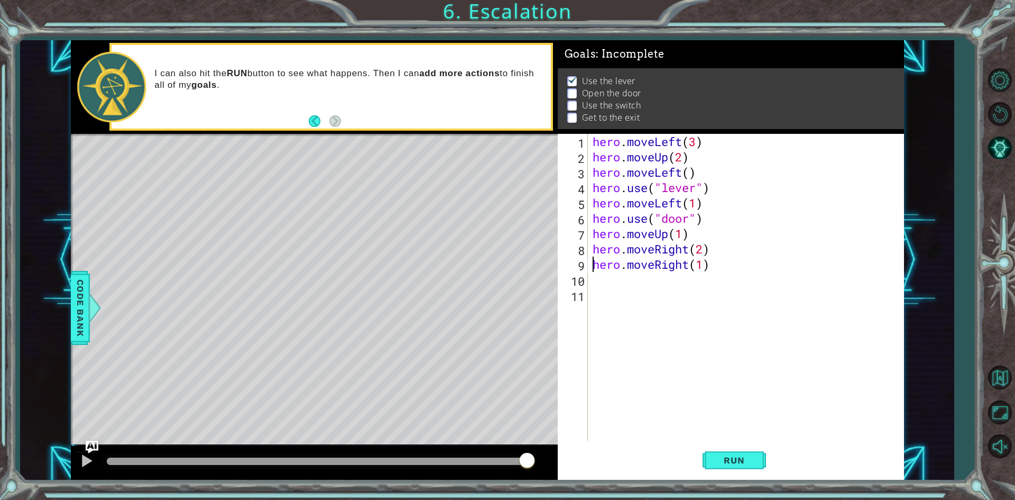
type textarea "hero.moveRight(1)"
click at [591, 260] on div "hero . moveLeft ( 3 ) hero . moveUp ( 2 ) hero . moveLeft ( ) hero . use ( "lev…" at bounding box center [748, 302] width 315 height 337
click at [652, 280] on div "hero. us e press enter" at bounding box center [685, 292] width 200 height 38
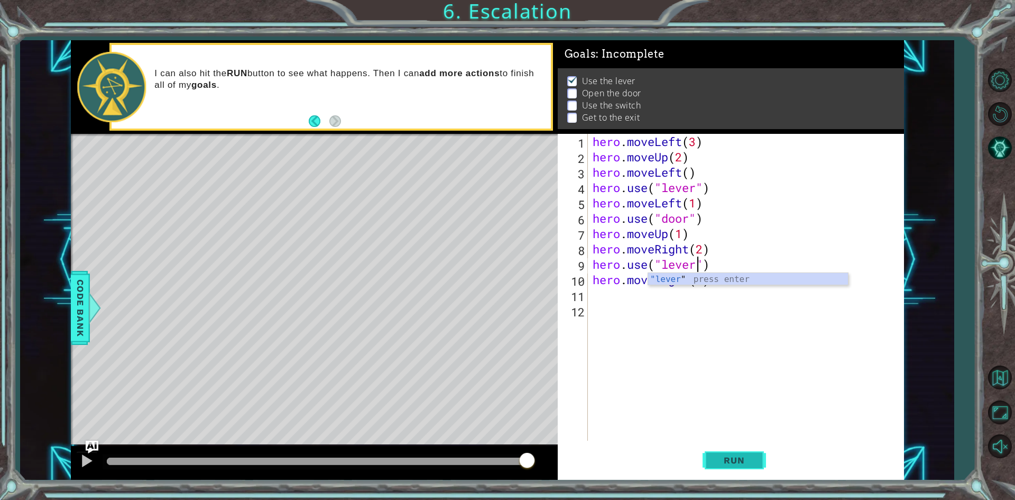
click at [747, 446] on button "Run" at bounding box center [734, 460] width 63 height 34
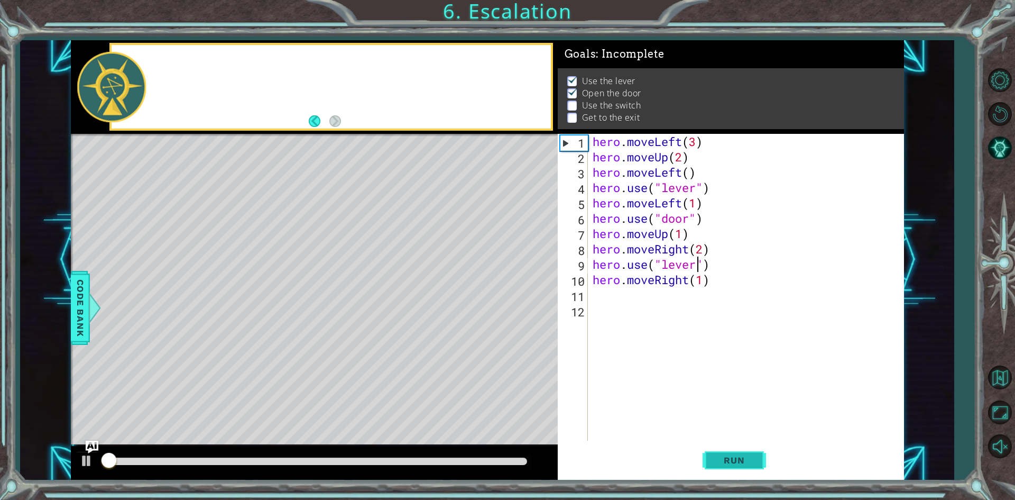
click at [747, 457] on span "Run" at bounding box center [734, 460] width 42 height 11
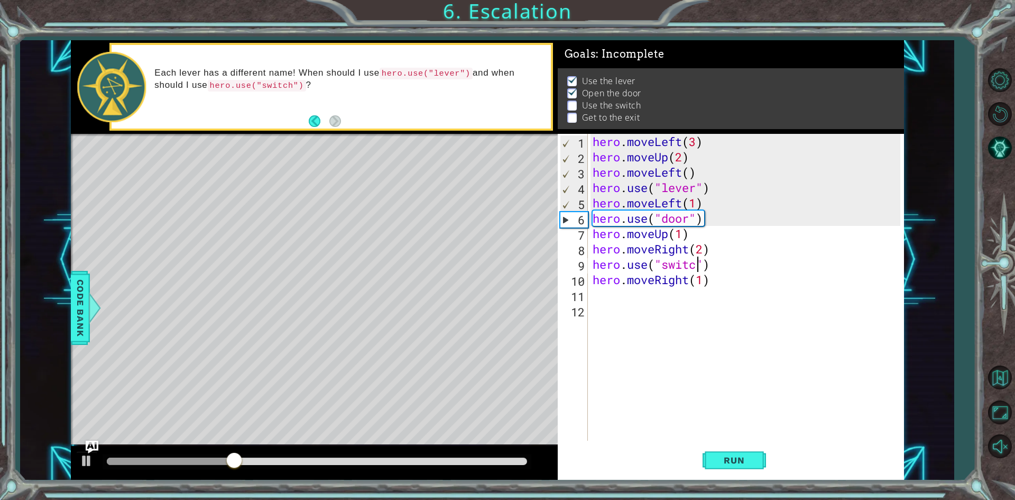
type textarea "hero.use("switch")"
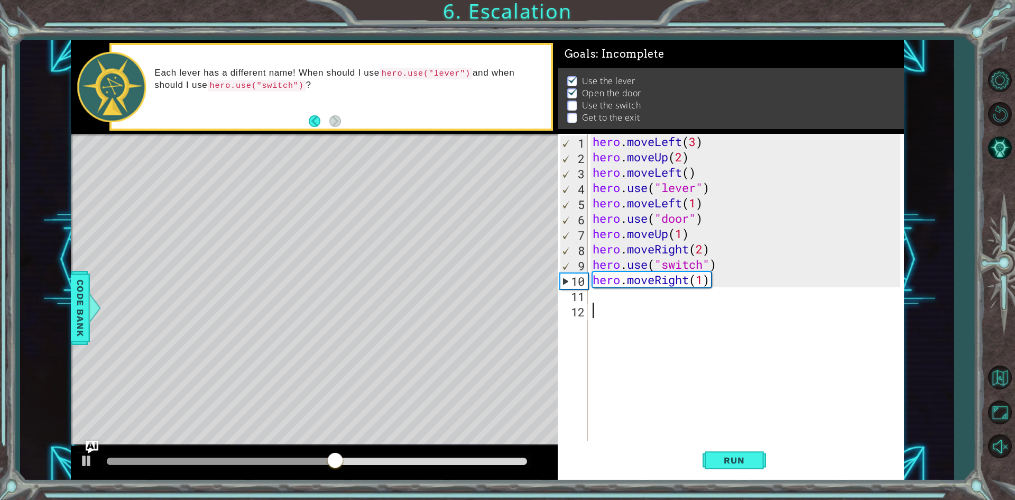
click at [682, 236] on div "hero . moveLeft ( 3 ) hero . moveUp ( 2 ) hero . moveLeft ( ) hero . use ( "lev…" at bounding box center [748, 302] width 315 height 337
type textarea "hero.moveUp(2)"
click at [743, 468] on button "Run" at bounding box center [734, 460] width 63 height 34
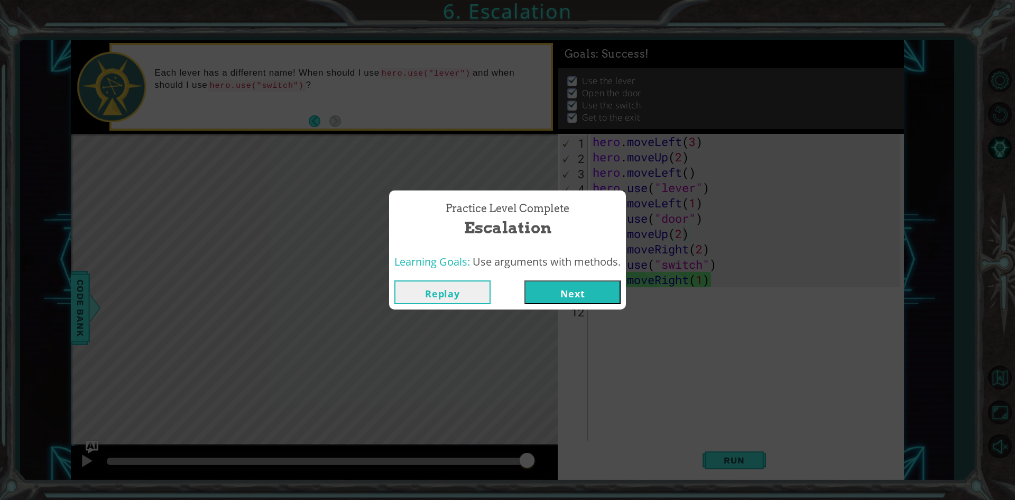
click at [594, 286] on button "Next" at bounding box center [573, 292] width 96 height 24
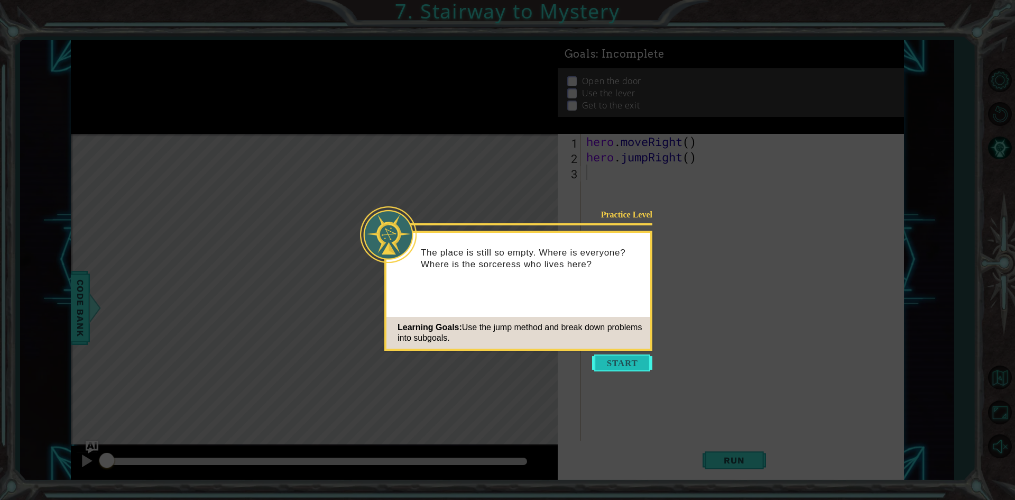
click at [639, 356] on button "Start" at bounding box center [622, 362] width 60 height 17
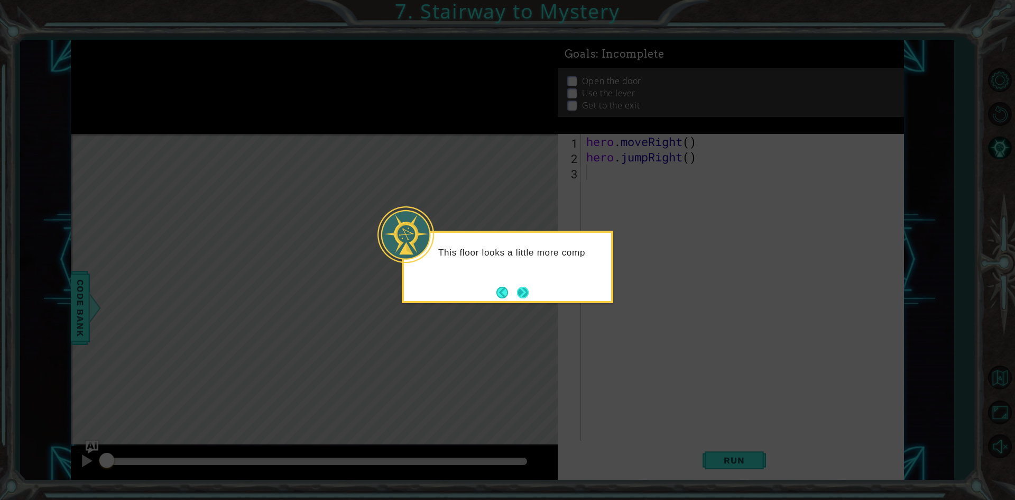
click at [517, 296] on button "Next" at bounding box center [523, 293] width 12 height 12
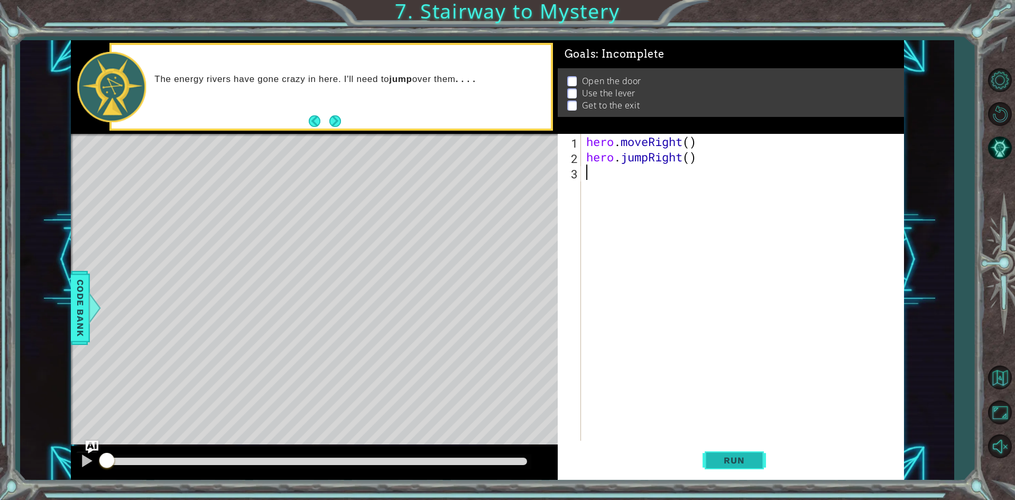
click at [727, 450] on button "Run" at bounding box center [734, 460] width 63 height 34
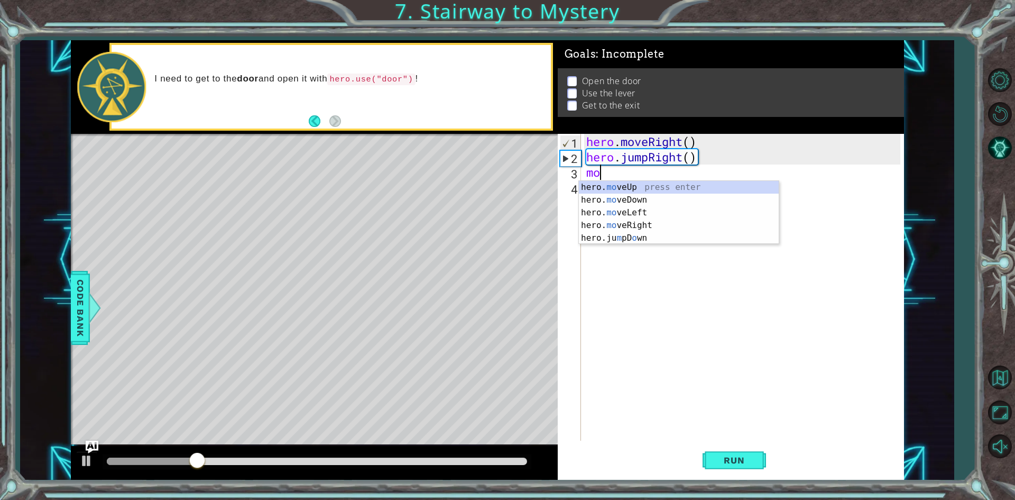
scroll to position [0, 1]
click at [611, 190] on div "hero. move Up press enter hero. move Down press enter hero. move Left press ent…" at bounding box center [679, 219] width 200 height 76
type textarea "hero.moveUp(1)"
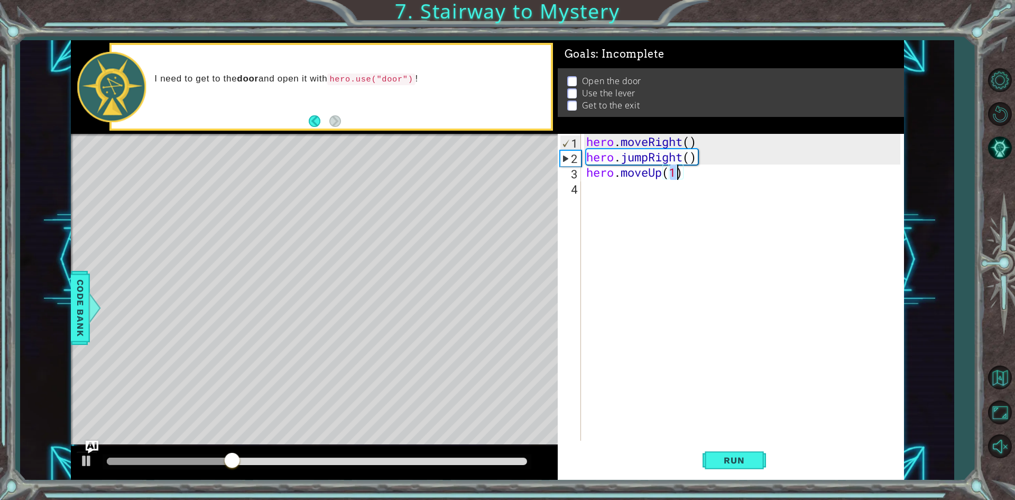
click at [611, 190] on div "hero . moveRight ( ) hero . jumpRight ( ) hero . moveUp ( 1 )" at bounding box center [745, 302] width 322 height 337
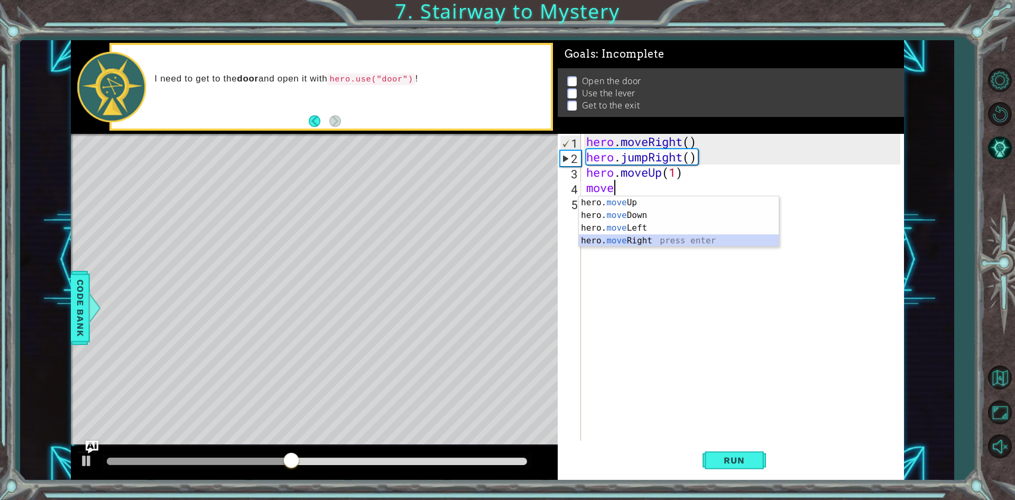
click at [622, 244] on div "hero. move Up press enter hero. move Down press enter hero. move Left press ent…" at bounding box center [679, 234] width 200 height 76
type textarea "hero.moveRight(1)"
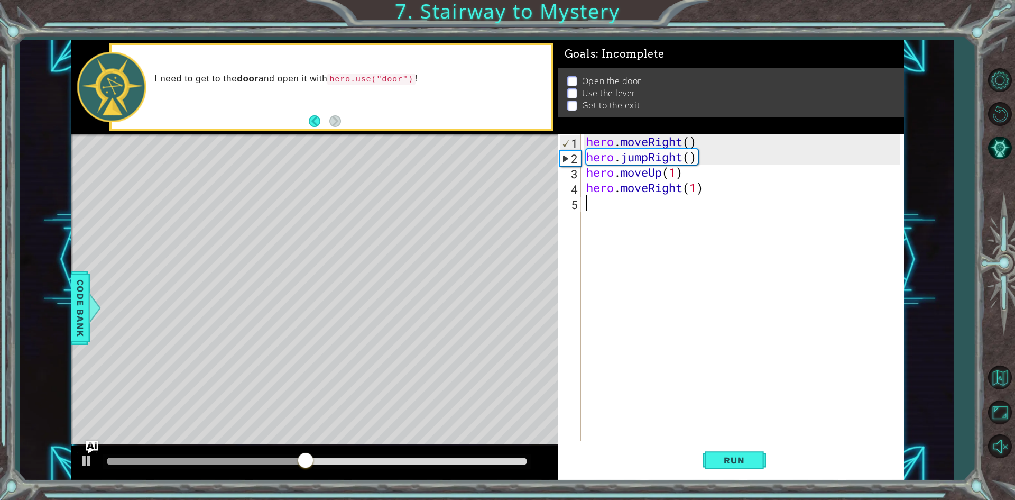
click at [622, 206] on div "hero . moveRight ( ) hero . jumpRight ( ) hero . moveUp ( 1 ) hero . moveRight …" at bounding box center [745, 302] width 322 height 337
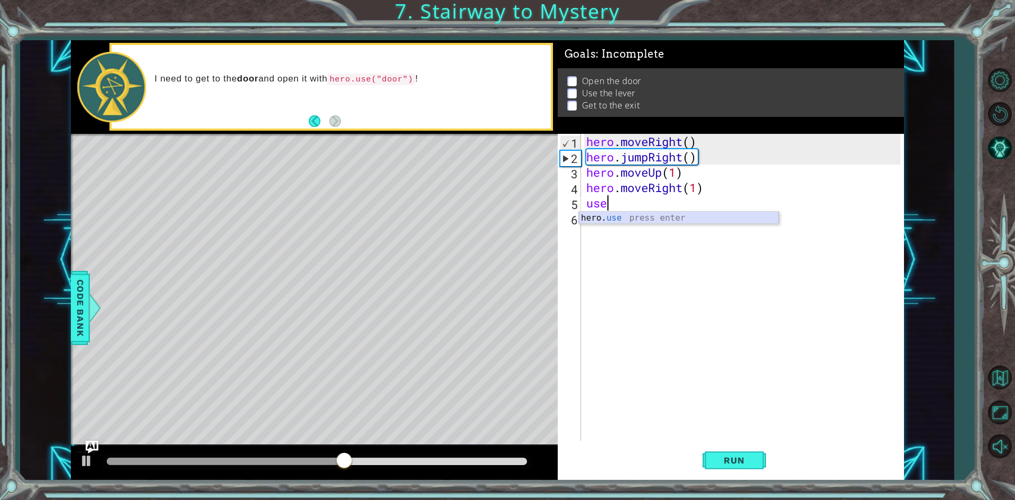
click at [626, 219] on div "hero. use press enter" at bounding box center [679, 231] width 200 height 38
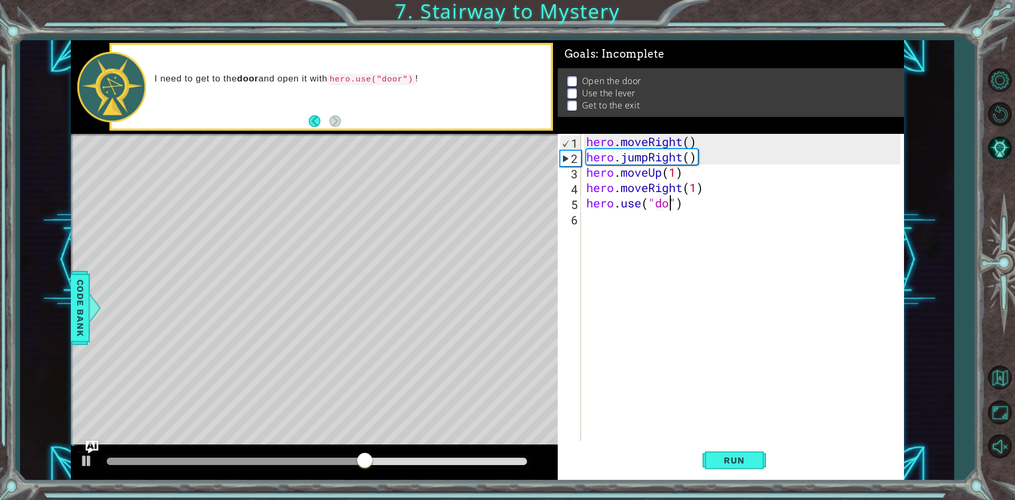
type textarea "hero.use("door")"
click at [626, 219] on div "hero . moveRight ( ) hero . jumpRight ( ) hero . moveUp ( 1 ) hero . moveRight …" at bounding box center [745, 302] width 322 height 337
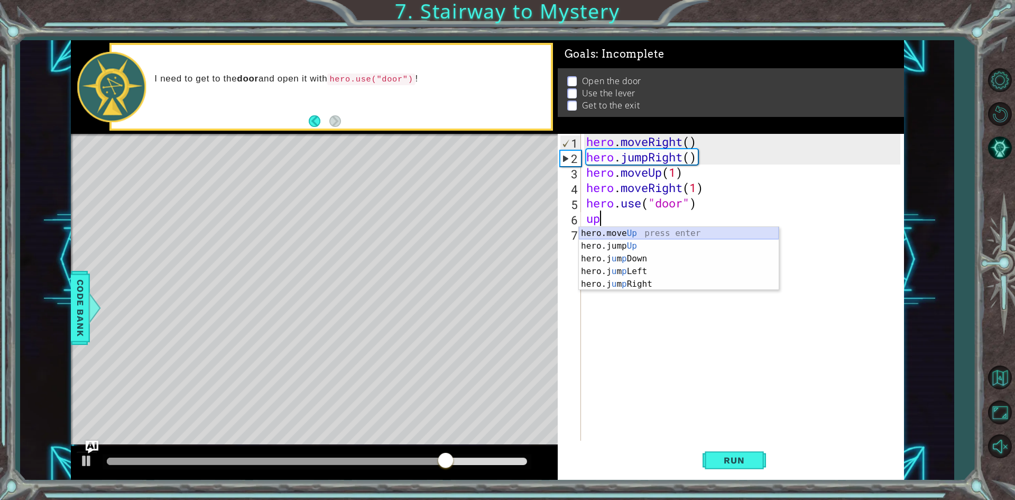
click at [630, 231] on div "hero.move Up press enter hero.jump Up press enter hero.j u m p Down press enter…" at bounding box center [679, 271] width 200 height 89
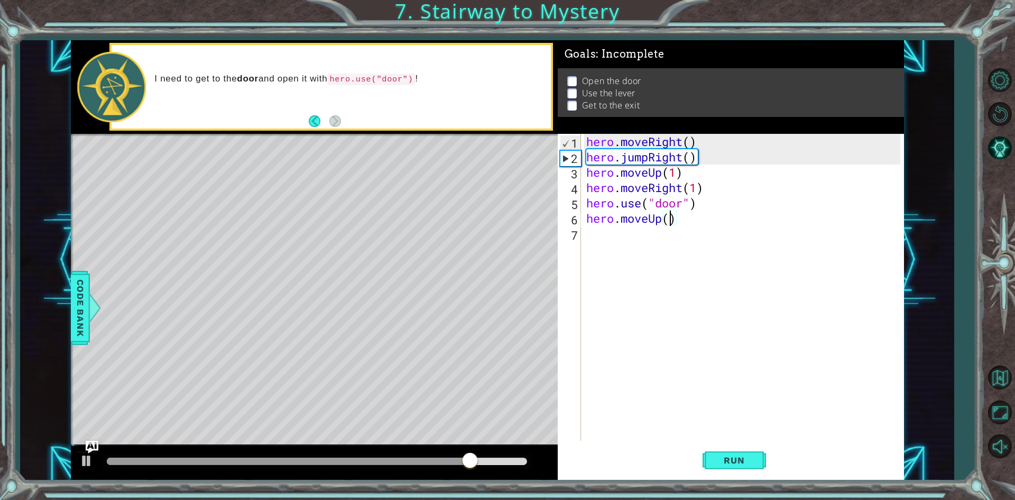
type textarea "hero.moveUp(2)"
click at [626, 240] on div "hero . moveRight ( ) hero . jumpRight ( ) hero . moveUp ( 1 ) hero . moveRight …" at bounding box center [745, 302] width 322 height 337
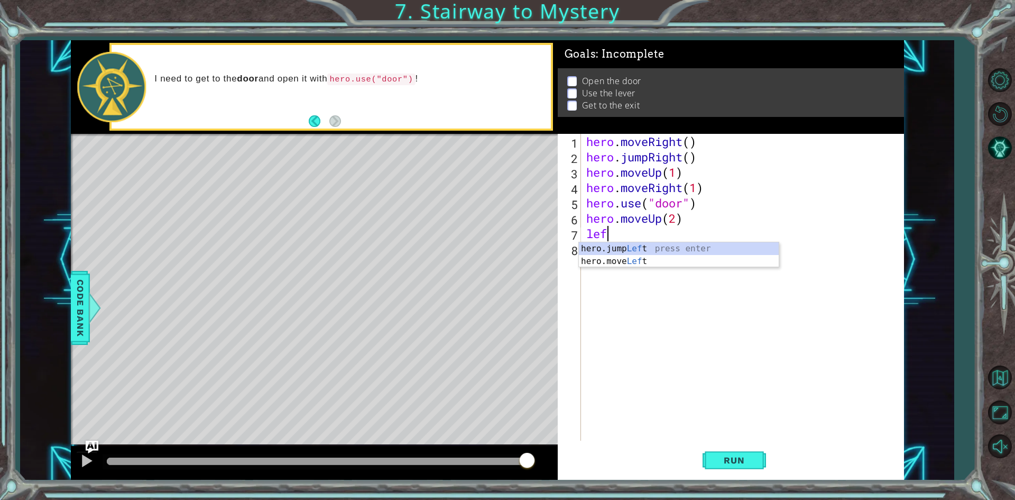
scroll to position [0, 1]
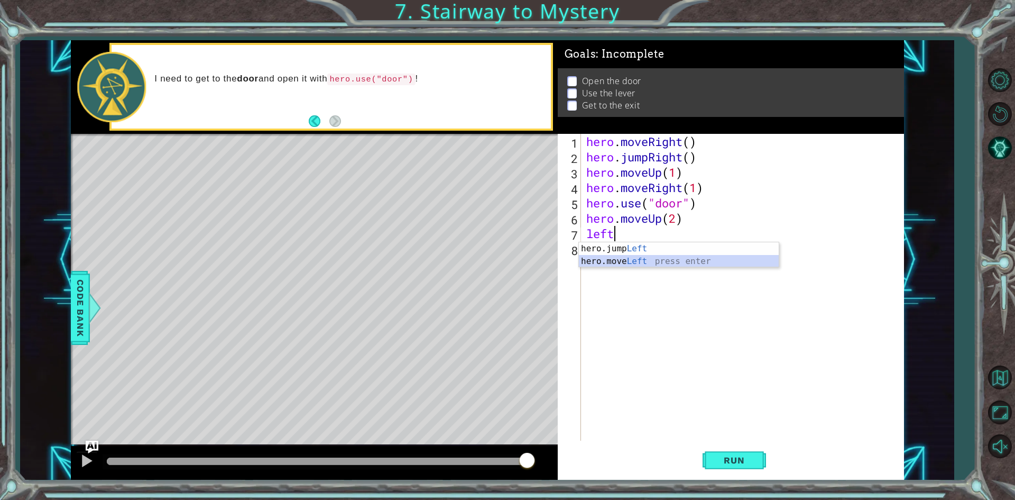
click at [631, 259] on div "hero.jump Left press enter hero.move Left press enter" at bounding box center [679, 267] width 200 height 51
type textarea "hero.moveLeft(1)"
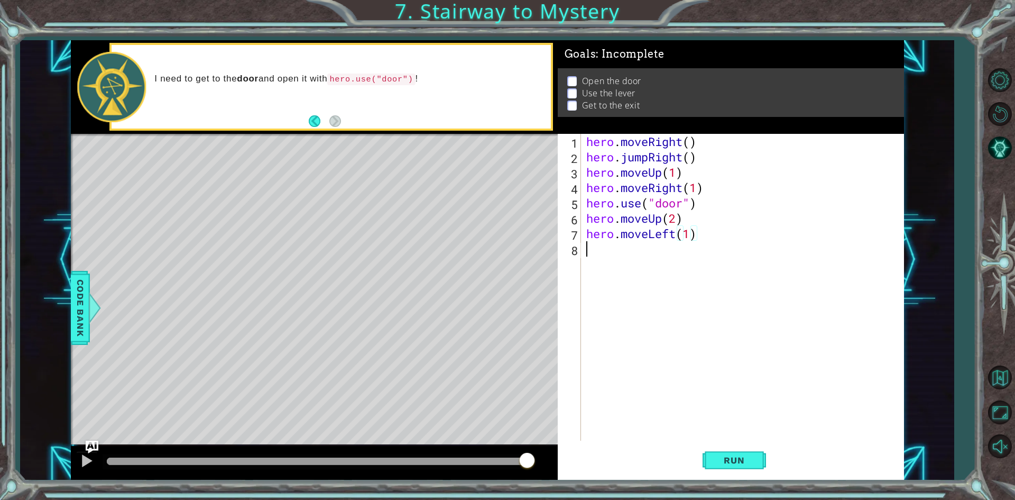
click at [640, 251] on div "hero . moveRight ( ) hero . jumpRight ( ) hero . moveUp ( 1 ) hero . moveRight …" at bounding box center [745, 302] width 322 height 337
click at [656, 265] on div "hero. use press enter" at bounding box center [679, 277] width 200 height 38
type textarea "hero.use("lever")"
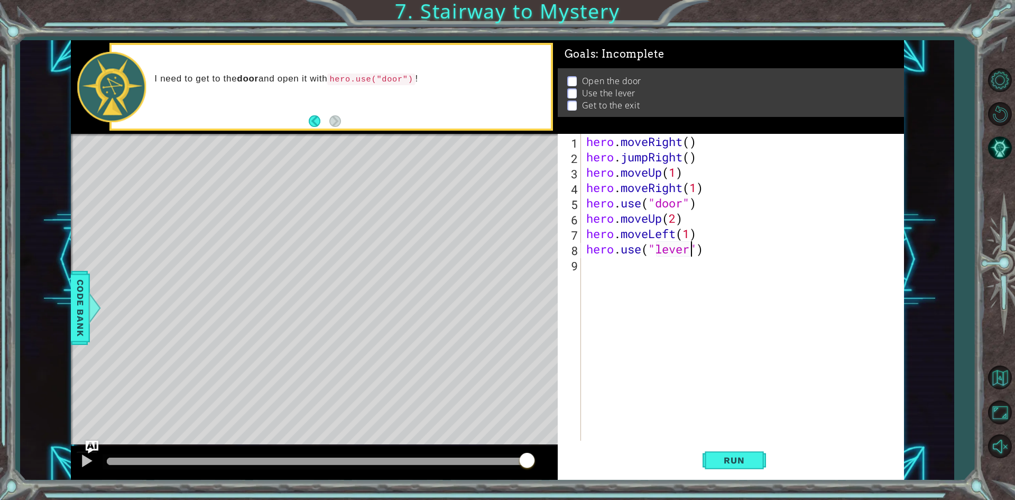
click at [671, 259] on div "hero . moveRight ( ) hero . jumpRight ( ) hero . moveUp ( 1 ) hero . moveRight …" at bounding box center [745, 302] width 322 height 337
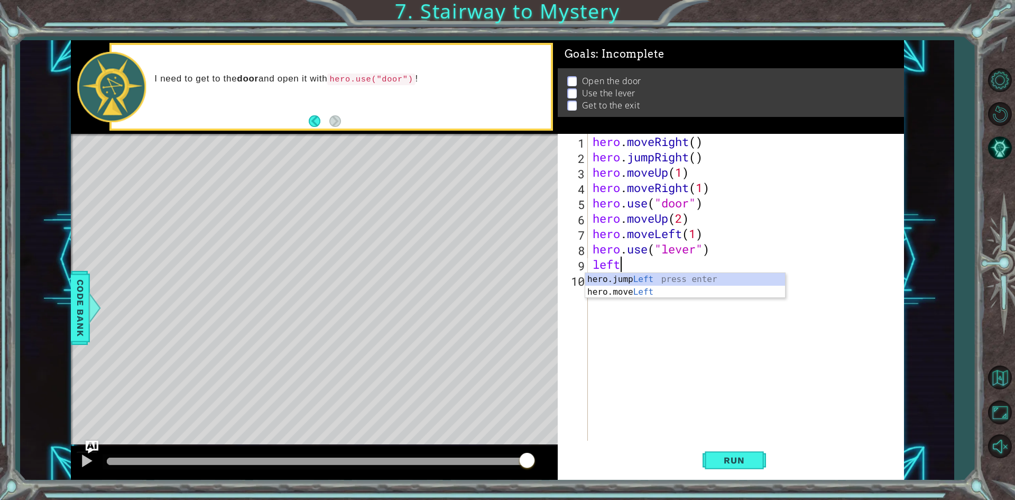
scroll to position [0, 1]
click at [656, 291] on div "hero.jump Left press enter hero.move Left press enter" at bounding box center [685, 298] width 200 height 51
type textarea "hero.moveLeft(2)"
click at [766, 470] on button "Run" at bounding box center [734, 460] width 63 height 34
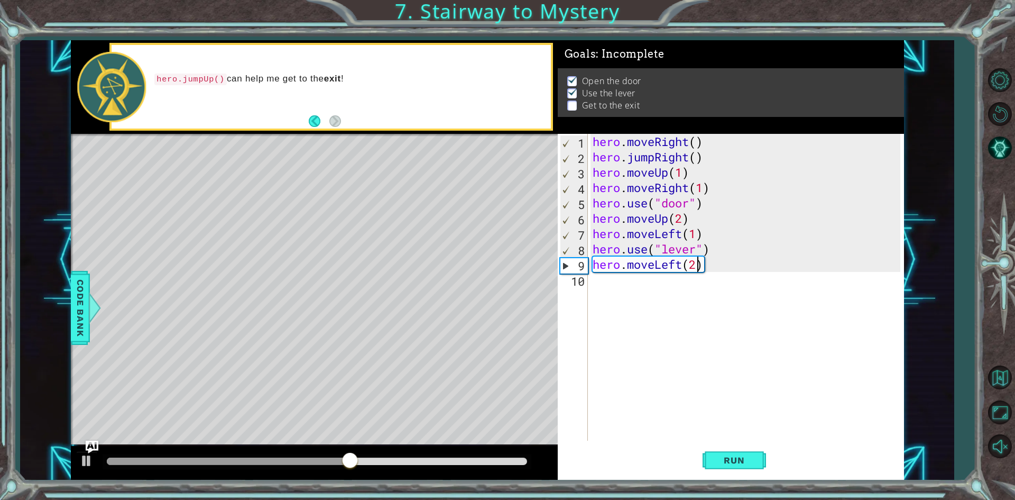
click at [597, 280] on div "hero . moveRight ( ) hero . jumpRight ( ) hero . moveUp ( 1 ) hero . moveRight …" at bounding box center [748, 302] width 315 height 337
type textarea "j"
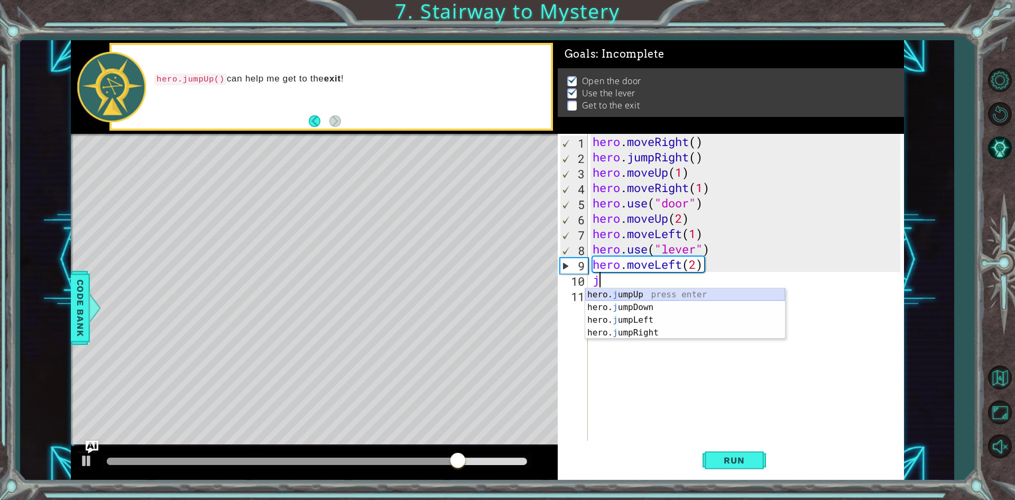
click at [656, 289] on div "hero. j umpUp press enter hero. j umpDown press enter hero. j umpLeft press ent…" at bounding box center [685, 326] width 200 height 76
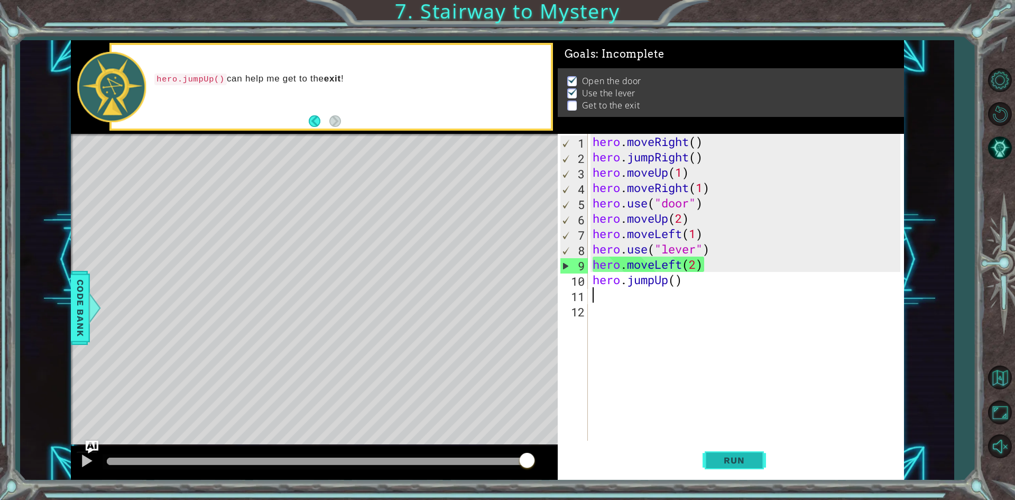
click at [746, 461] on span "Run" at bounding box center [734, 460] width 42 height 11
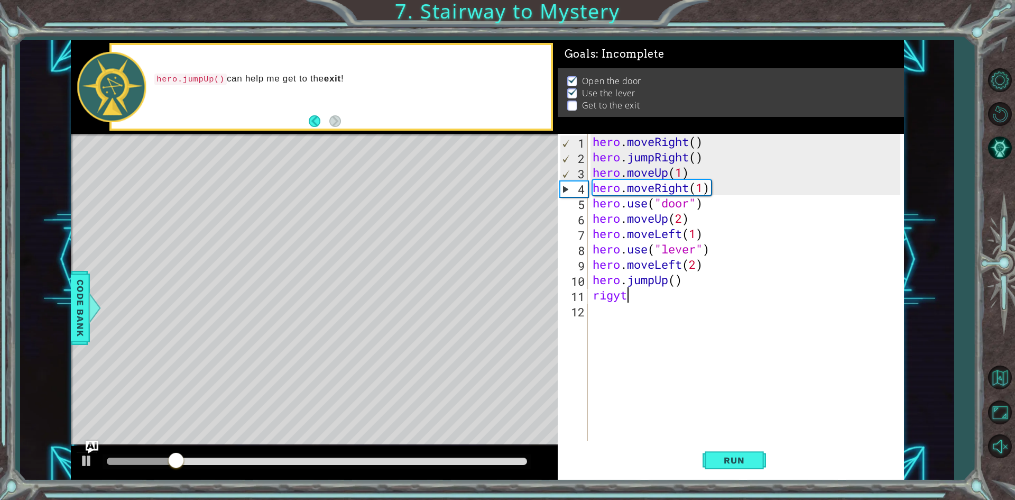
scroll to position [0, 1]
type textarea "rig"
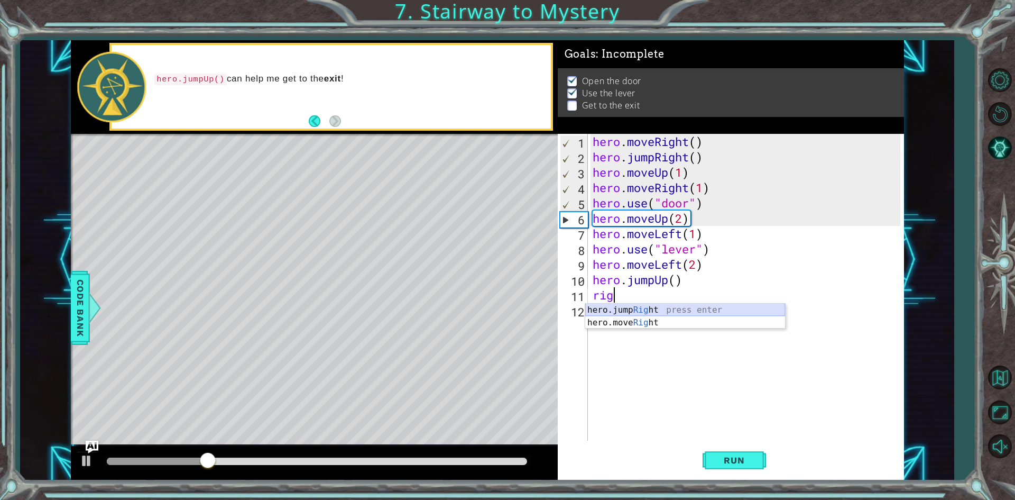
click at [638, 316] on div "hero.jump Rig ht press enter hero.move Rig ht press enter" at bounding box center [685, 329] width 200 height 51
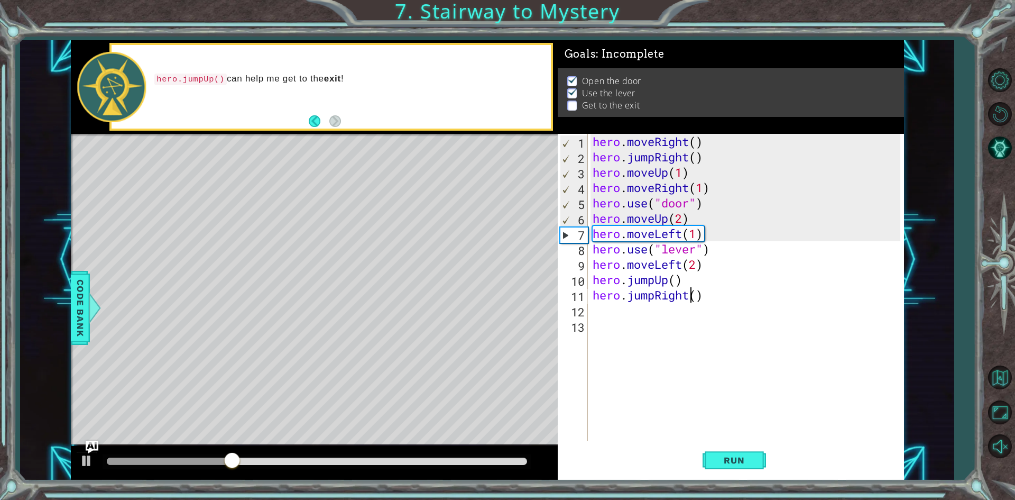
click at [694, 291] on div "hero . moveRight ( ) hero . jumpRight ( ) hero . moveUp ( 1 ) hero . moveRight …" at bounding box center [748, 302] width 315 height 337
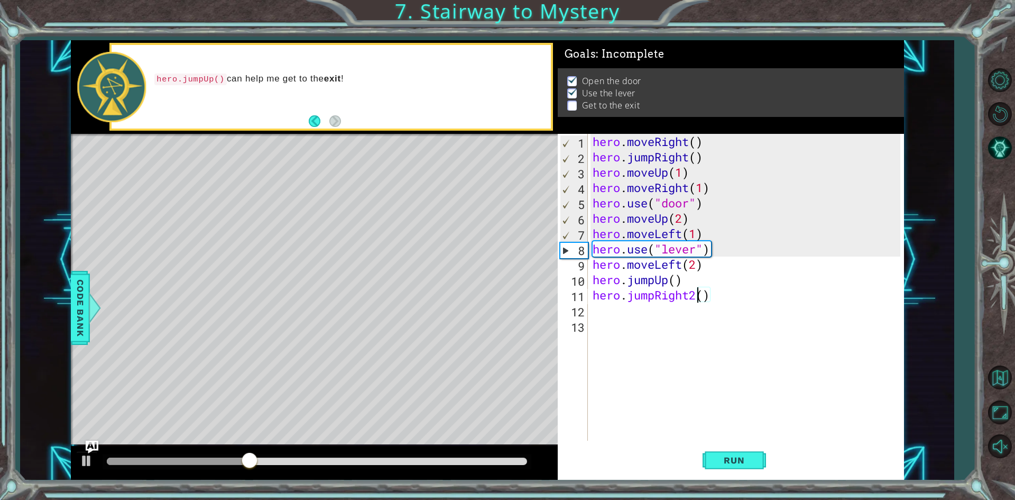
scroll to position [0, 5]
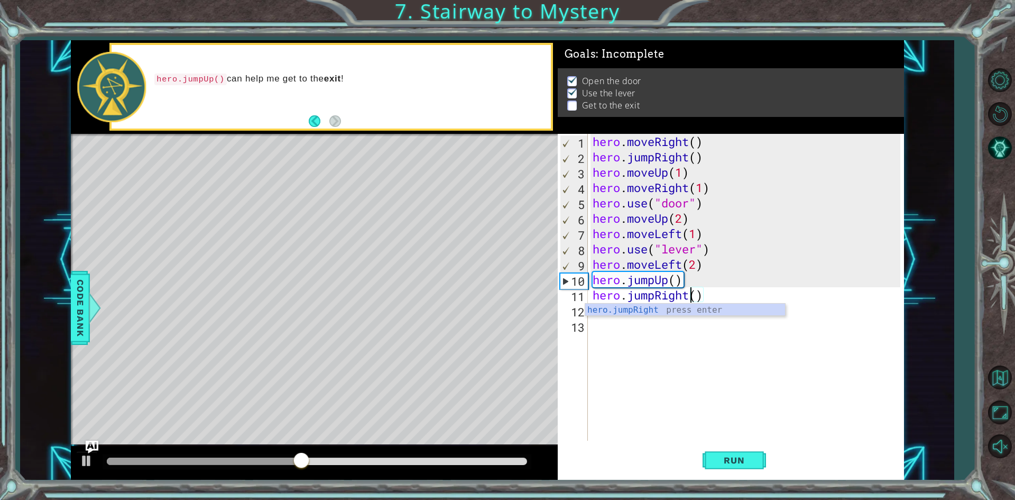
click at [698, 292] on div "hero . moveRight ( ) hero . jumpRight ( ) hero . moveUp ( 1 ) hero . moveRight …" at bounding box center [748, 302] width 315 height 337
click at [750, 452] on button "Run" at bounding box center [734, 460] width 63 height 34
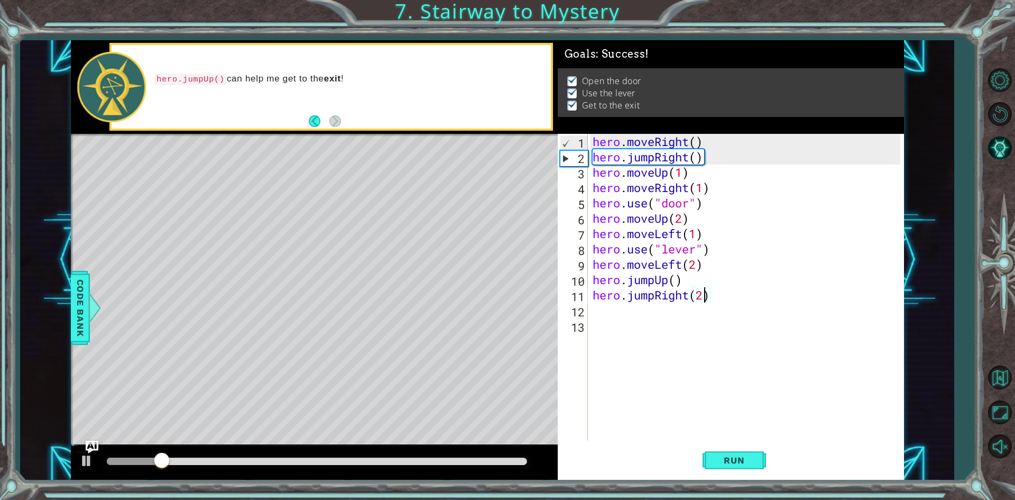
click at [653, 297] on div "hero . moveRight ( ) hero . jumpRight ( ) hero . moveUp ( 1 ) hero . moveRight …" at bounding box center [748, 302] width 315 height 337
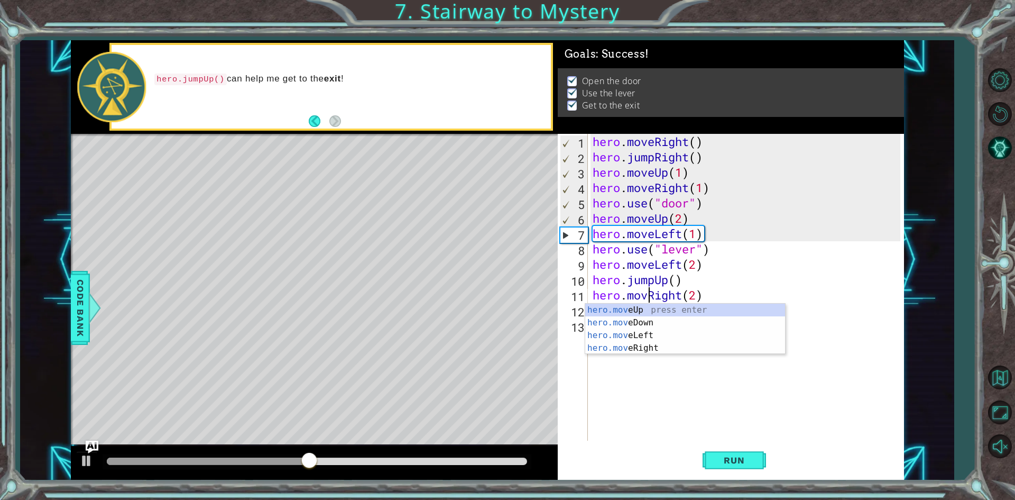
scroll to position [0, 3]
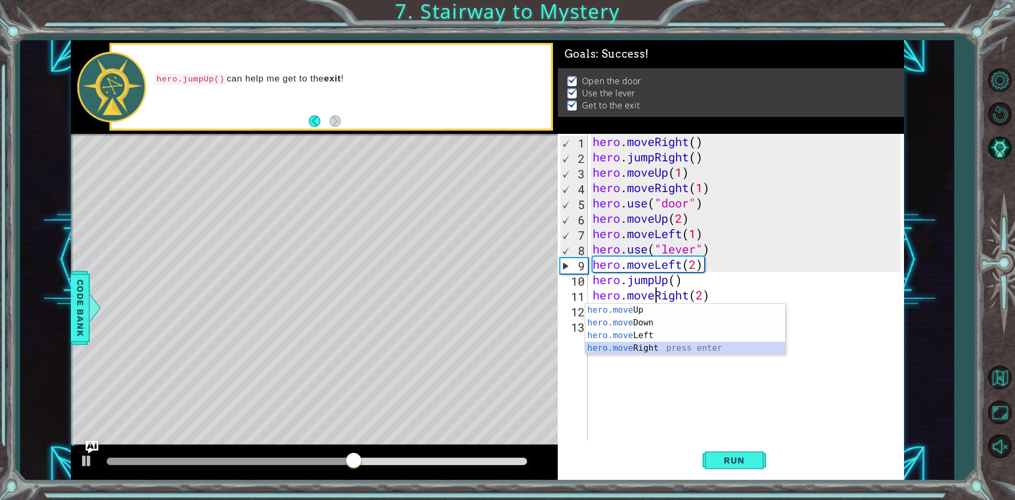
click at [619, 346] on div "hero.move Up press enter hero.move Down press enter hero.move Left press enter …" at bounding box center [685, 342] width 200 height 76
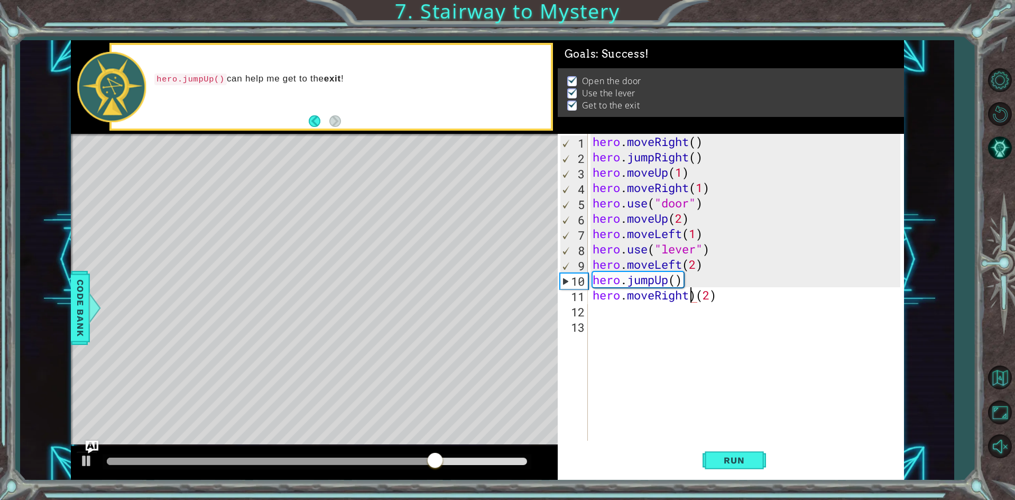
click at [692, 296] on div "hero . moveRight ( ) hero . jumpRight ( ) hero . moveUp ( 1 ) hero . moveRight …" at bounding box center [748, 302] width 315 height 337
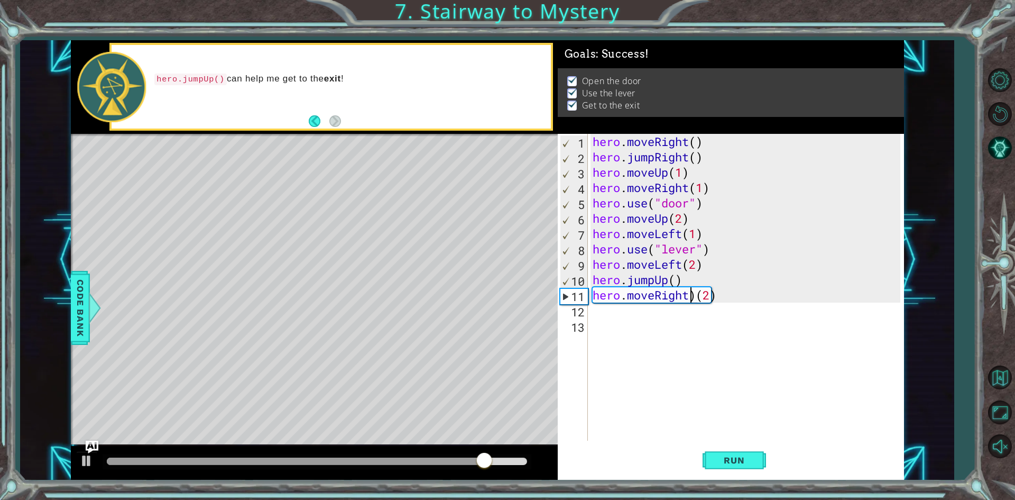
click at [695, 293] on div "hero . moveRight ( ) hero . jumpRight ( ) hero . moveUp ( 1 ) hero . moveRight …" at bounding box center [748, 302] width 315 height 337
type textarea "hero.moveRight(2)"
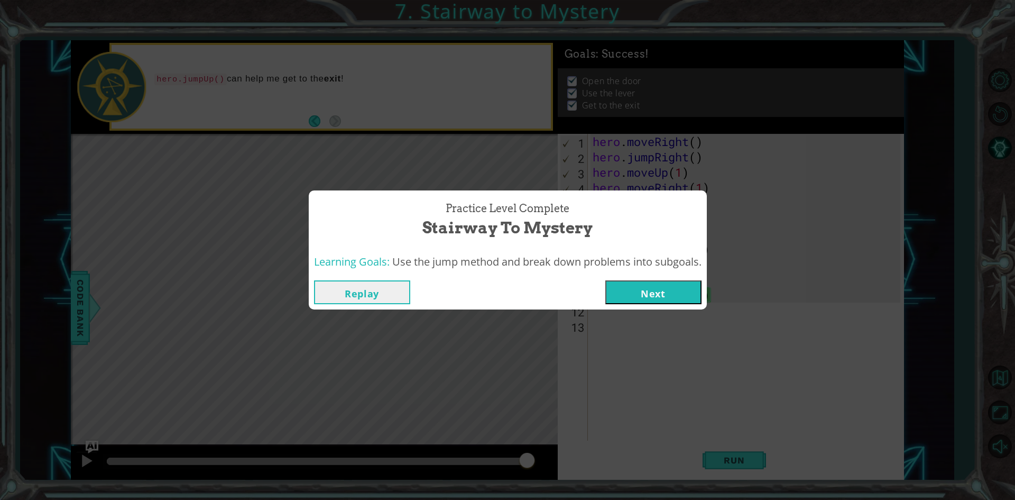
click at [652, 290] on button "Next" at bounding box center [654, 292] width 96 height 24
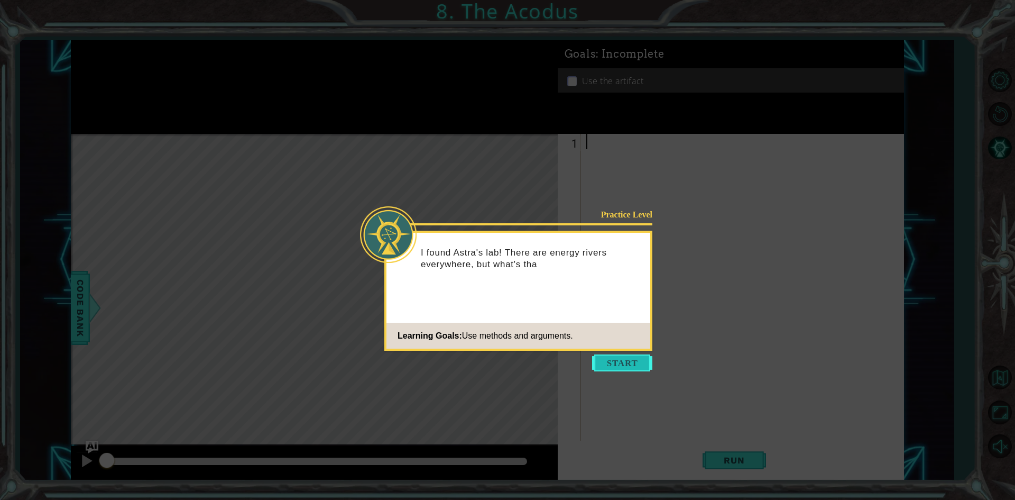
click at [629, 362] on button "Start" at bounding box center [622, 362] width 60 height 17
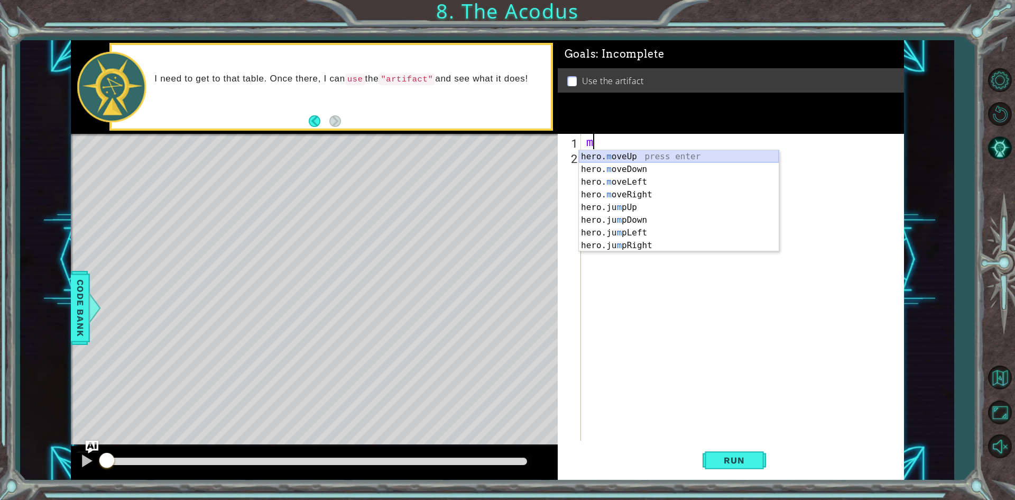
click at [643, 159] on div "hero. m oveUp press enter hero. m oveDown press enter hero. m oveLeft press ent…" at bounding box center [679, 213] width 200 height 127
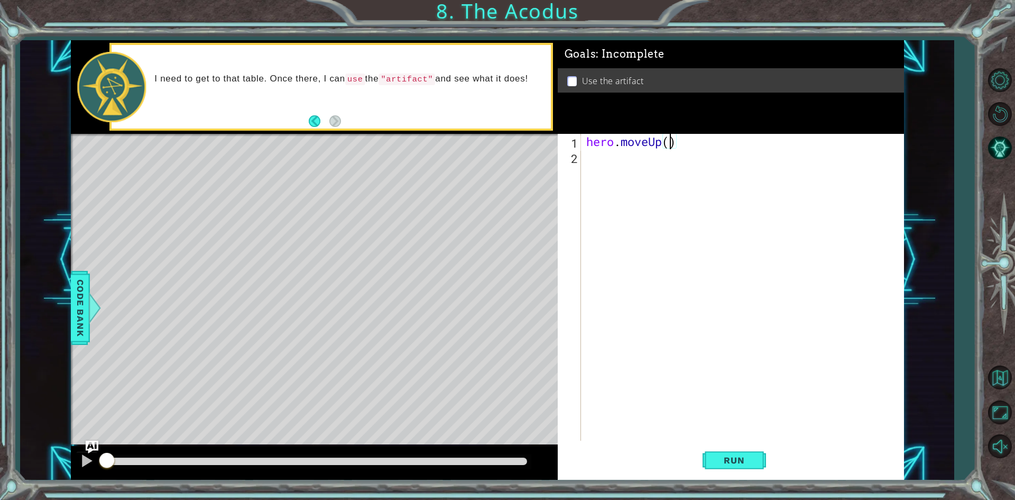
type textarea "hero.moveUp(2)"
click at [636, 154] on div "hero . moveUp ( 2 )" at bounding box center [745, 302] width 322 height 337
click at [637, 185] on div "hero.jump L eft press enter hero.move L eft press enter" at bounding box center [679, 191] width 200 height 51
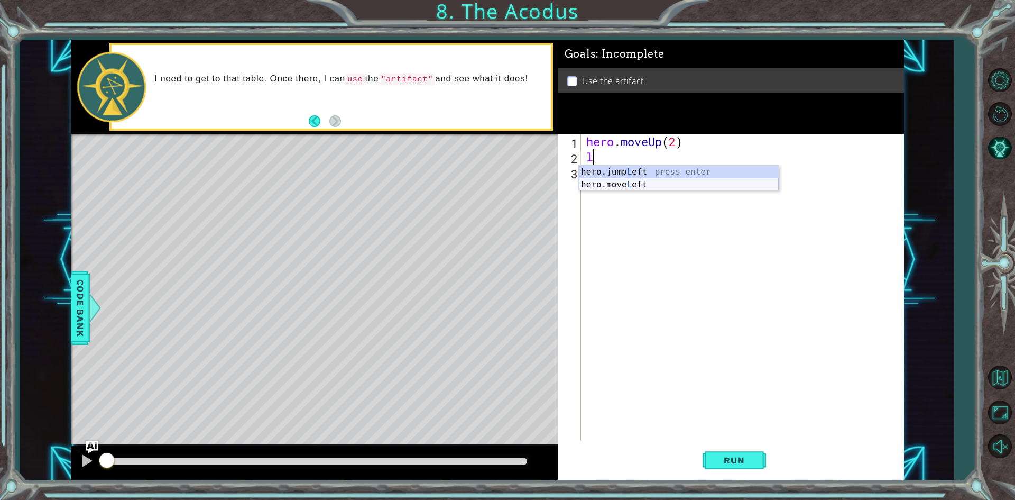
type textarea "hero.moveLeft(1)"
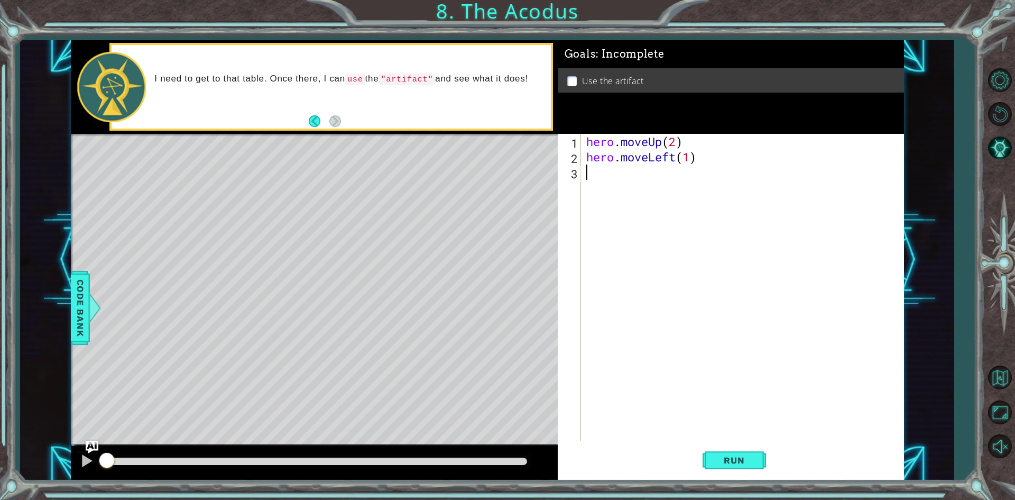
click at [637, 185] on div "hero . moveUp ( 2 ) hero . moveLeft ( 1 )" at bounding box center [745, 302] width 322 height 337
type textarea "dow"
drag, startPoint x: 638, startPoint y: 192, endPoint x: 640, endPoint y: 200, distance: 8.1
click at [640, 200] on div "hero.jump Dow n press enter hero.move Dow n press enter" at bounding box center [679, 206] width 200 height 51
click at [640, 200] on div "hero . moveUp ( 2 ) hero . moveLeft ( 1 ) hero . jumpDown ( )" at bounding box center [745, 302] width 322 height 337
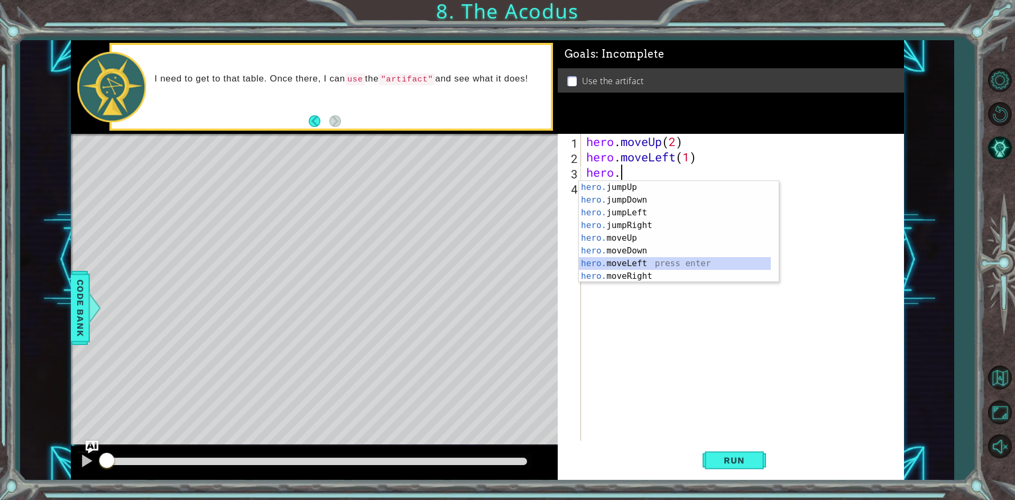
click at [646, 263] on div "hero. jumpUp press enter hero. jumpDown press enter hero. jumpLeft press enter …" at bounding box center [675, 244] width 192 height 127
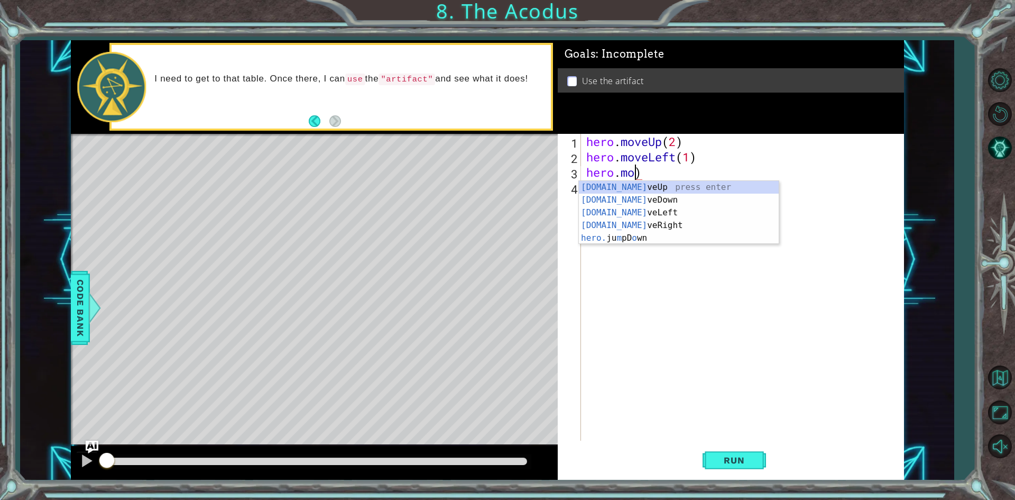
scroll to position [0, 2]
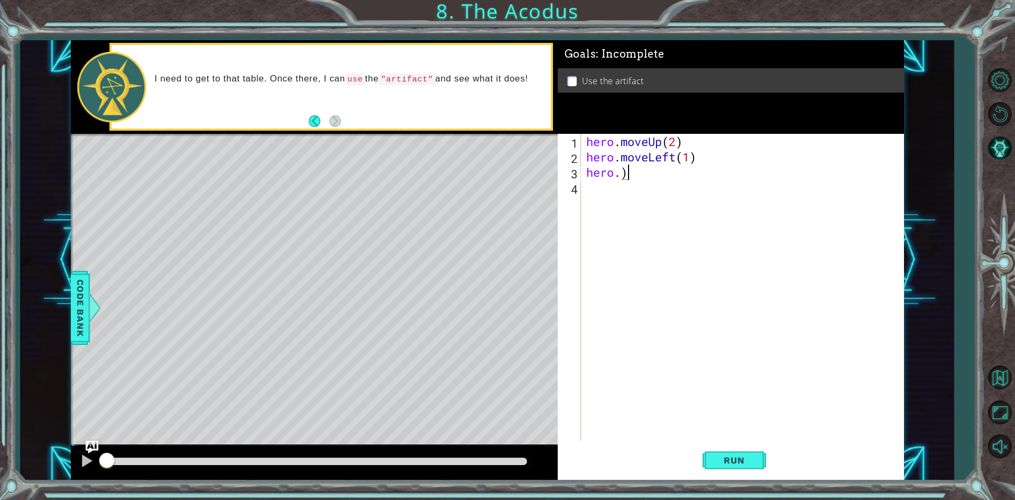
click at [683, 177] on div "hero . moveUp ( 2 ) hero . moveLeft ( 1 ) hero . )" at bounding box center [745, 302] width 322 height 337
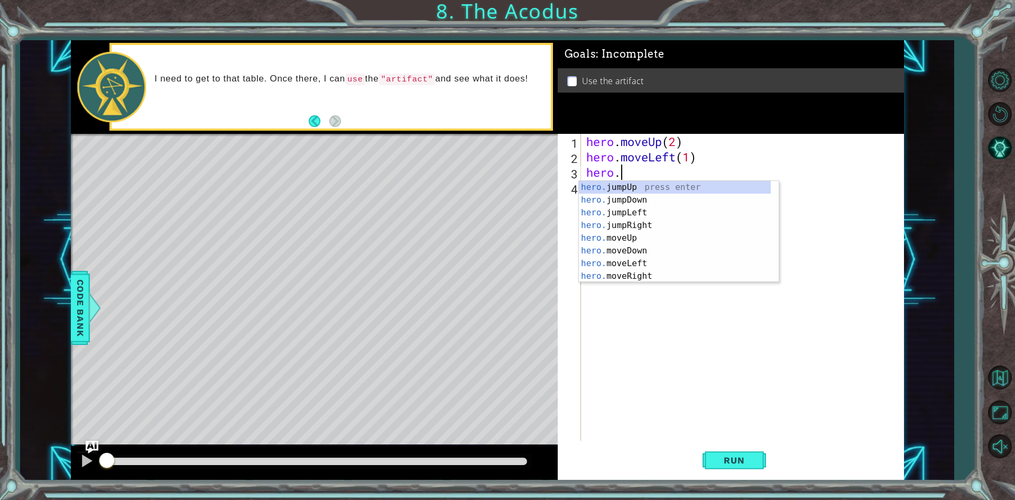
scroll to position [0, 1]
click at [668, 197] on div "hero.m oveUp press enter hero.m oveDown press enter hero.m oveLeft press enter …" at bounding box center [679, 244] width 200 height 127
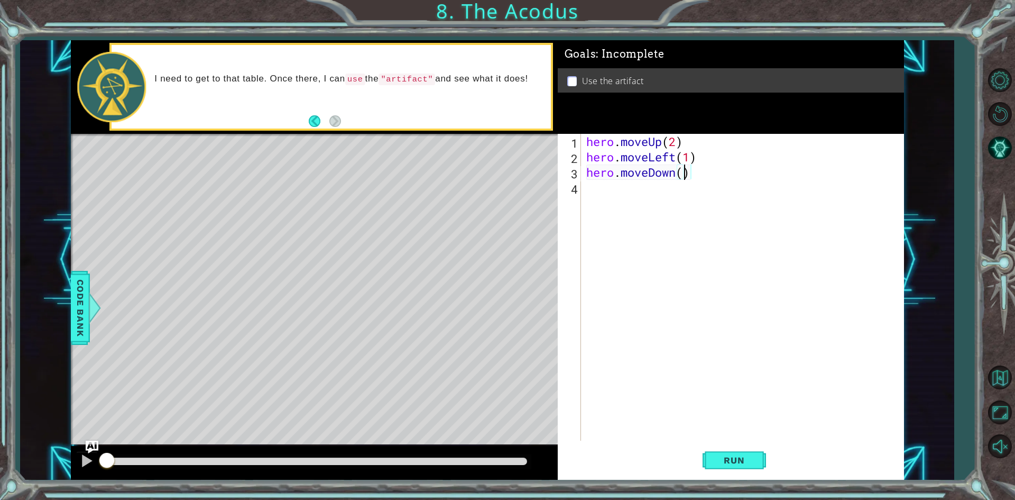
scroll to position [0, 4]
drag, startPoint x: 663, startPoint y: 158, endPoint x: 664, endPoint y: 200, distance: 41.8
click at [662, 159] on div "hero . moveUp ( 2 ) hero . moveLeft ( 1 ) hero . moveDown ( 2 )" at bounding box center [745, 302] width 322 height 337
type textarea "hero.moveLeft(1)"
click at [664, 200] on div "hero . moveUp ( 2 ) hero . moveLeft ( 1 ) hero . moveDown ( 2 )" at bounding box center [745, 302] width 322 height 337
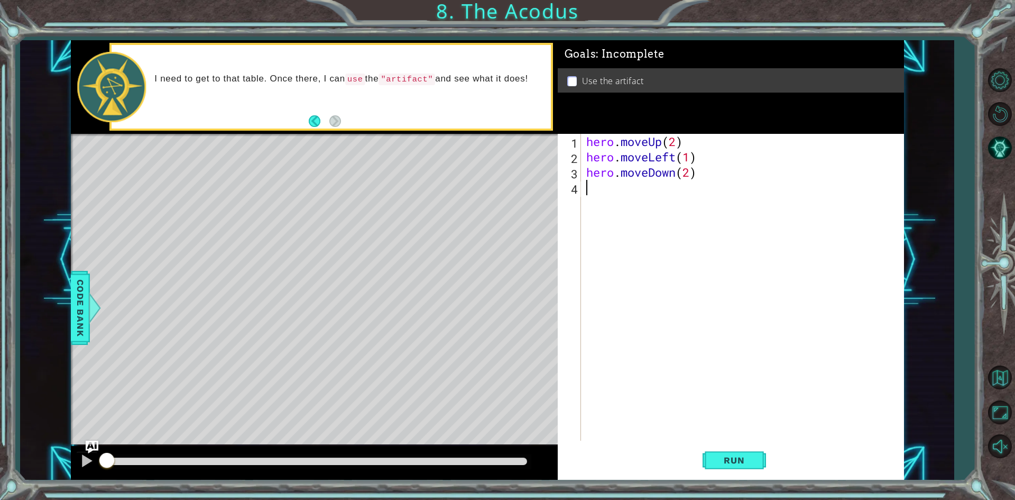
scroll to position [0, 0]
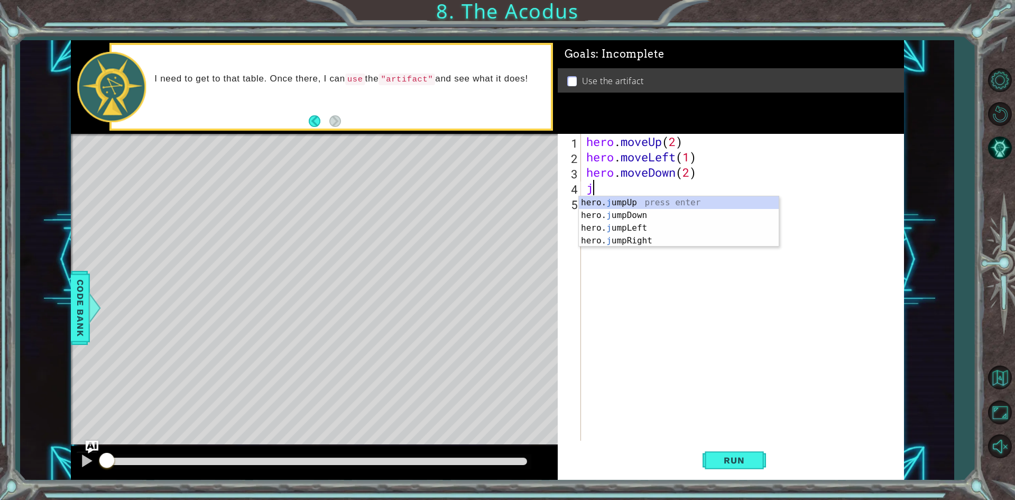
type textarea "ju"
click at [604, 231] on div "hero. ju mpUp press enter hero. ju mpDown press enter hero. ju mpLeft press ent…" at bounding box center [679, 234] width 200 height 76
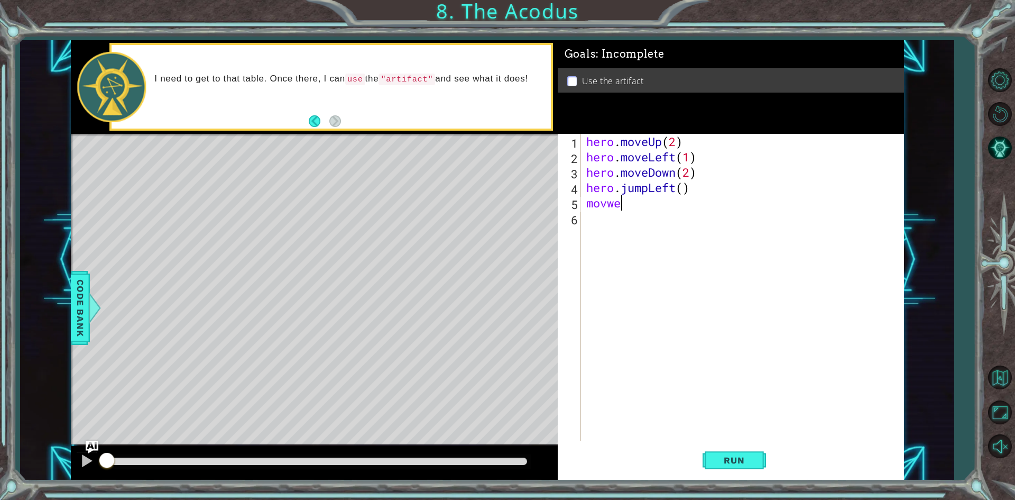
scroll to position [0, 1]
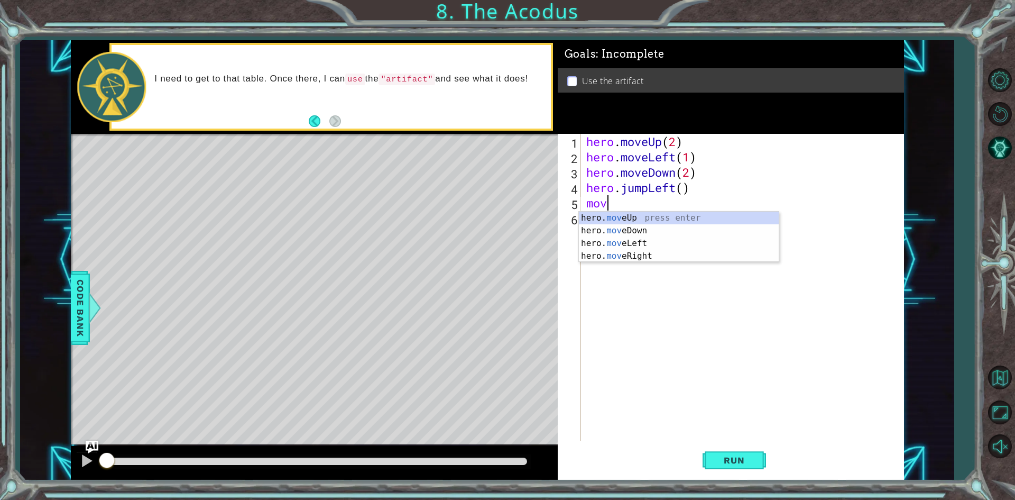
click at [617, 217] on div "hero. mov eUp press enter hero. mov eDown press enter hero. mov eLeft press ent…" at bounding box center [679, 250] width 200 height 76
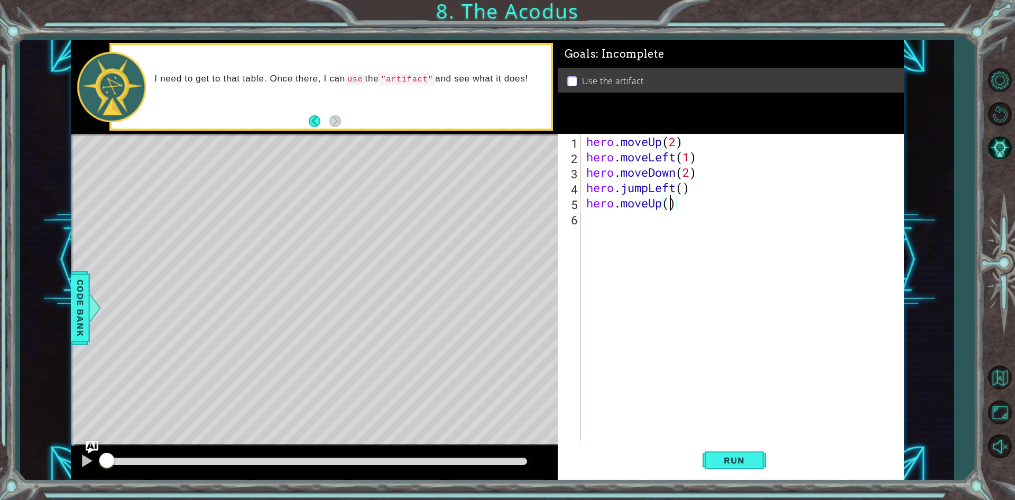
type textarea "hero.moveUp(2)"
click at [617, 217] on div "hero . moveUp ( 2 ) hero . moveLeft ( 1 ) hero . moveDown ( 2 ) hero . jumpLeft…" at bounding box center [745, 302] width 322 height 337
click at [621, 243] on div "hero.jump Ri ght press enter hero.move Ri ght press enter" at bounding box center [679, 252] width 200 height 51
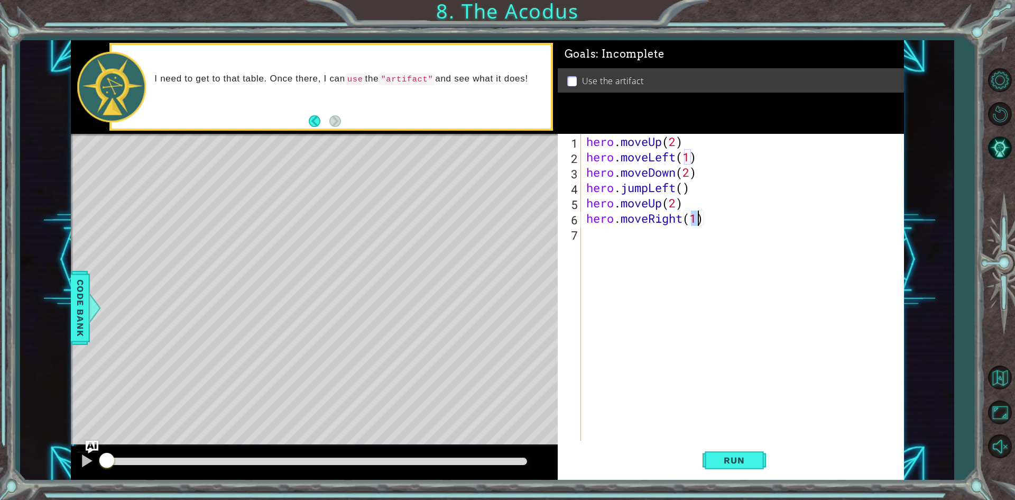
click at [621, 243] on div "hero . moveUp ( 2 ) hero . moveLeft ( 1 ) hero . moveDown ( 2 ) hero . jumpLeft…" at bounding box center [745, 302] width 322 height 337
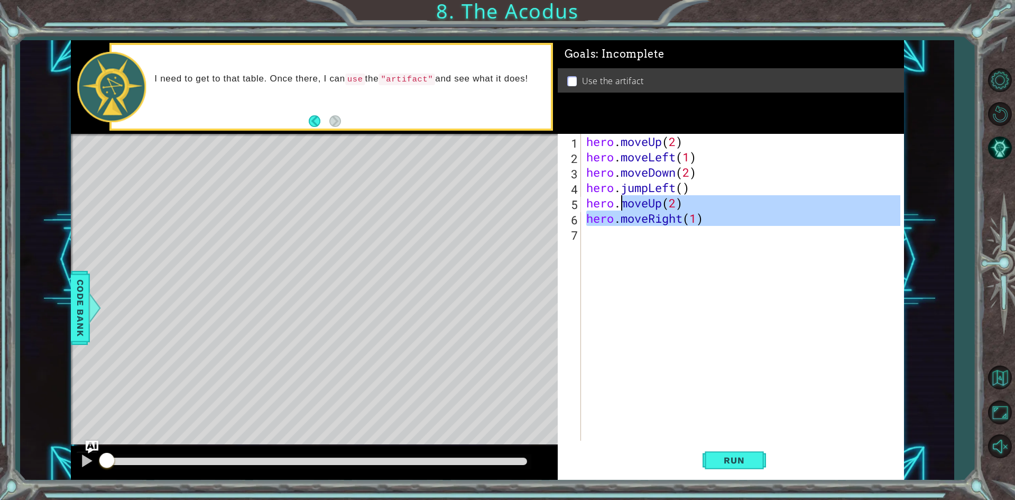
type textarea "hero.moveUp(2) hero.moveRight(1)"
click at [621, 240] on div "hero . moveUp ( 2 ) hero . moveLeft ( 1 ) hero . moveDown ( 2 ) hero . jumpLeft…" at bounding box center [742, 287] width 316 height 307
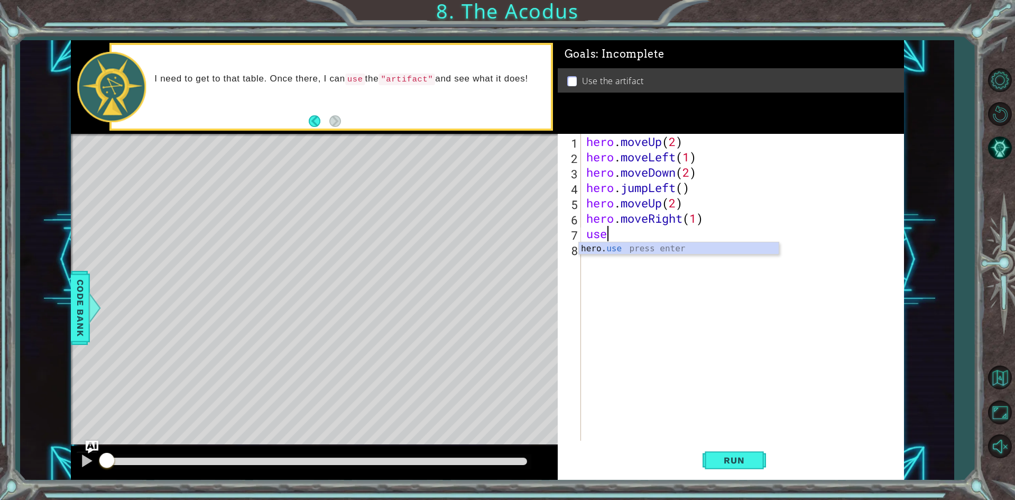
click at [622, 242] on div "hero. use press enter" at bounding box center [679, 261] width 200 height 38
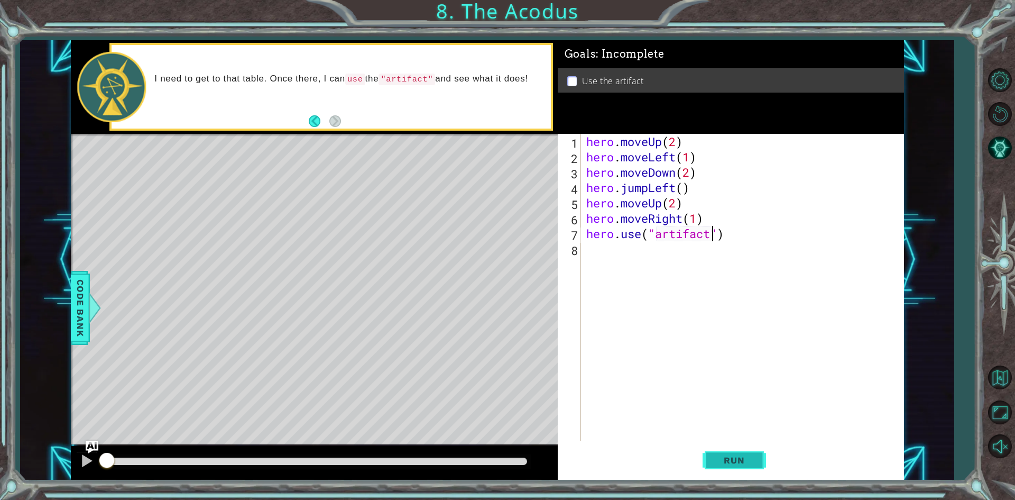
type textarea "hero.use("artifact")"
click at [721, 464] on span "Run" at bounding box center [734, 460] width 42 height 11
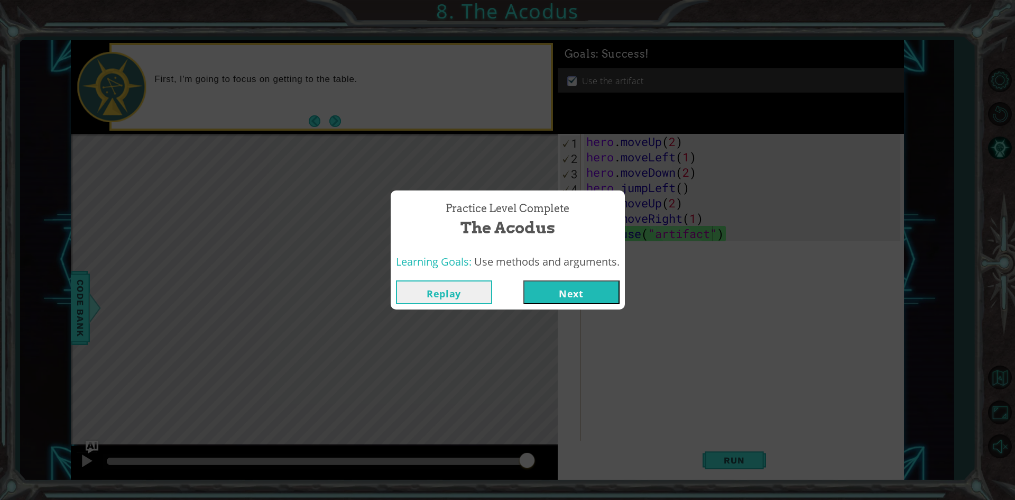
click at [596, 302] on button "Next" at bounding box center [572, 292] width 96 height 24
